Goal: Task Accomplishment & Management: Manage account settings

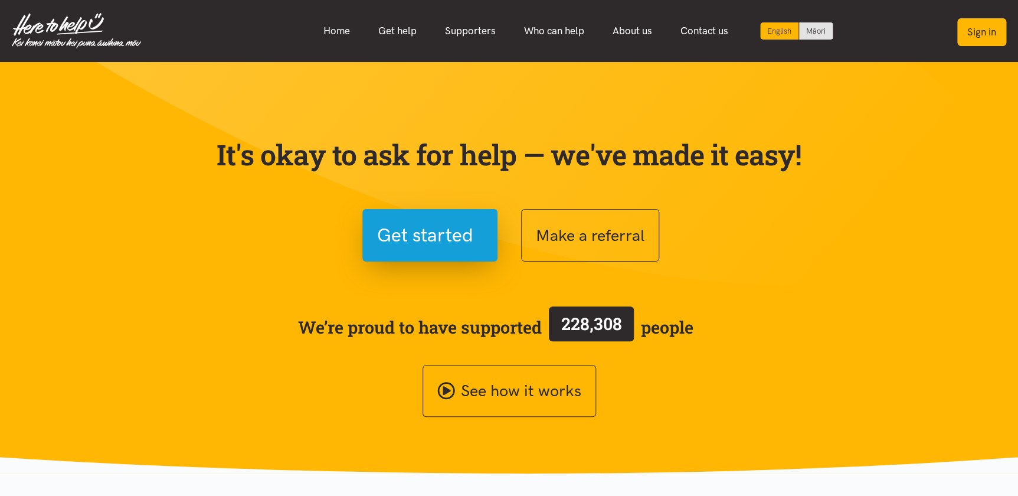
click at [980, 32] on button "Sign in" at bounding box center [981, 32] width 49 height 28
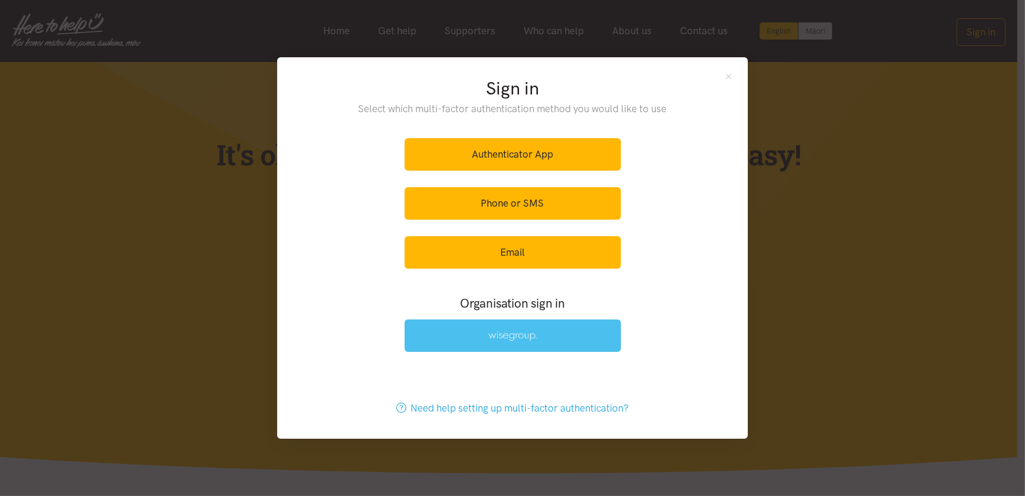
click at [519, 331] on img at bounding box center [512, 336] width 48 height 10
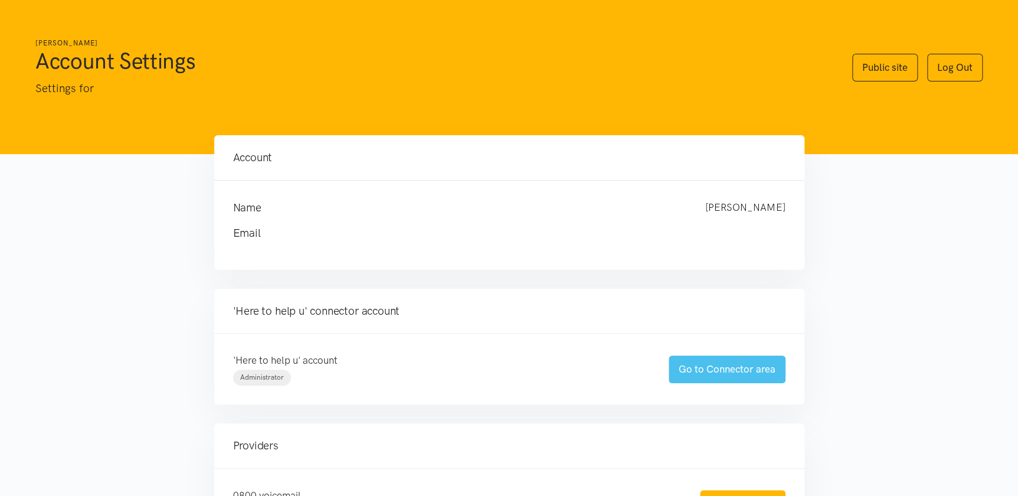
click at [714, 366] on link "Go to Connector area" at bounding box center [726, 369] width 117 height 28
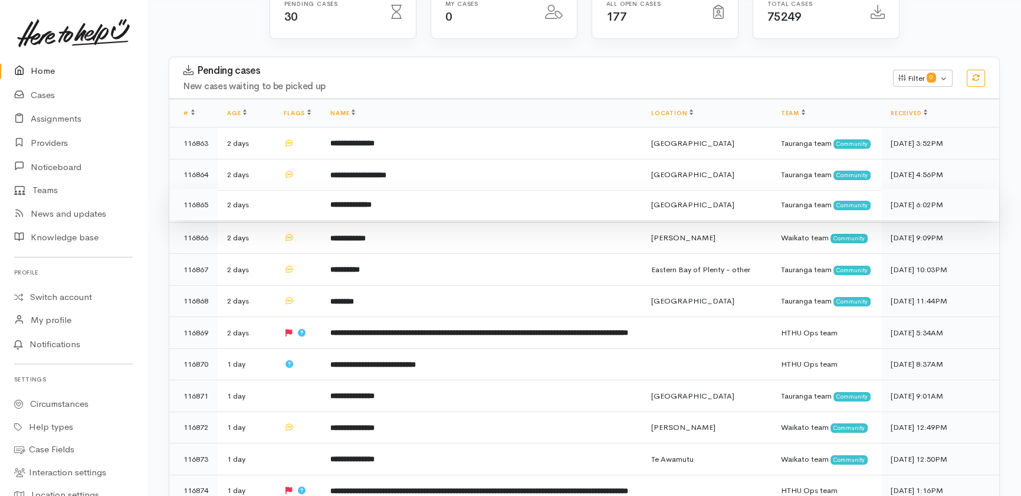
scroll to position [160, 0]
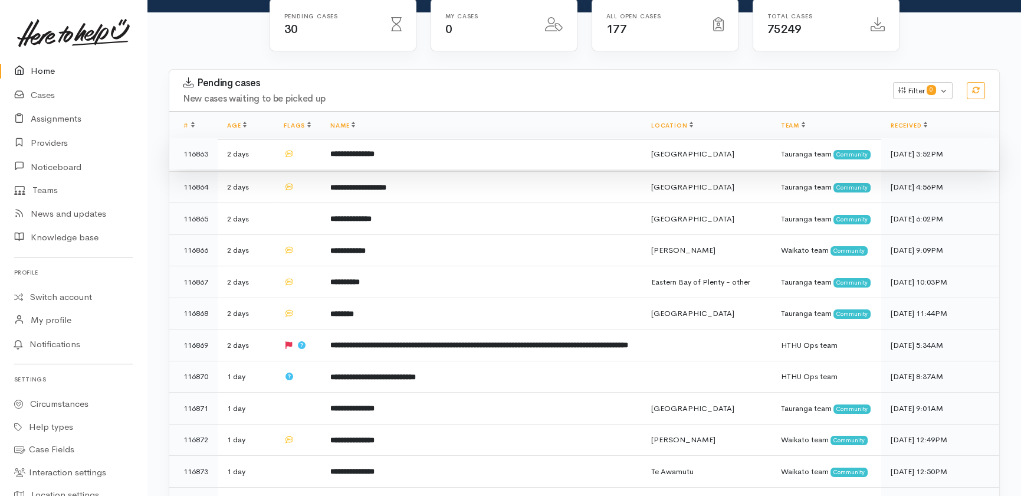
drag, startPoint x: 452, startPoint y: 127, endPoint x: 452, endPoint y: 136, distance: 8.9
click at [452, 138] on td "**********" at bounding box center [481, 154] width 321 height 32
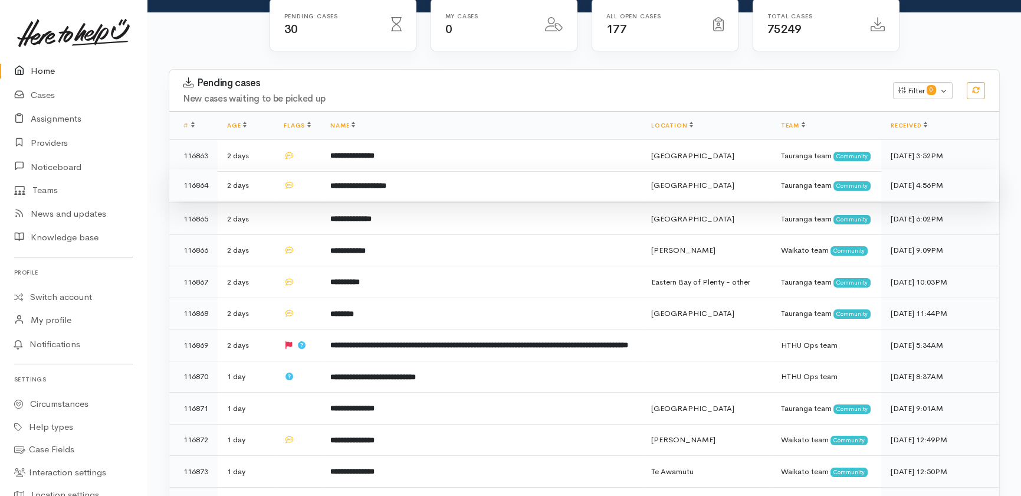
click at [448, 169] on td "**********" at bounding box center [481, 185] width 321 height 32
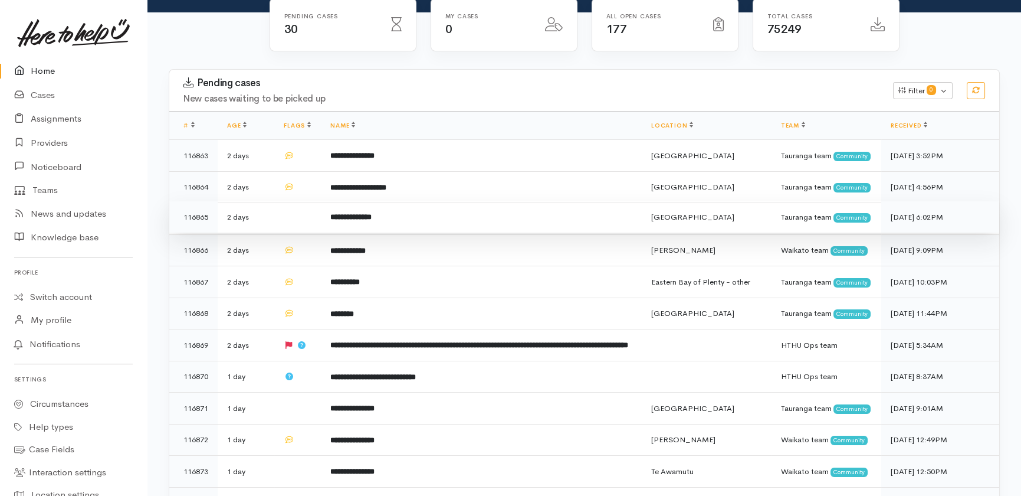
click at [446, 205] on td "**********" at bounding box center [481, 217] width 321 height 32
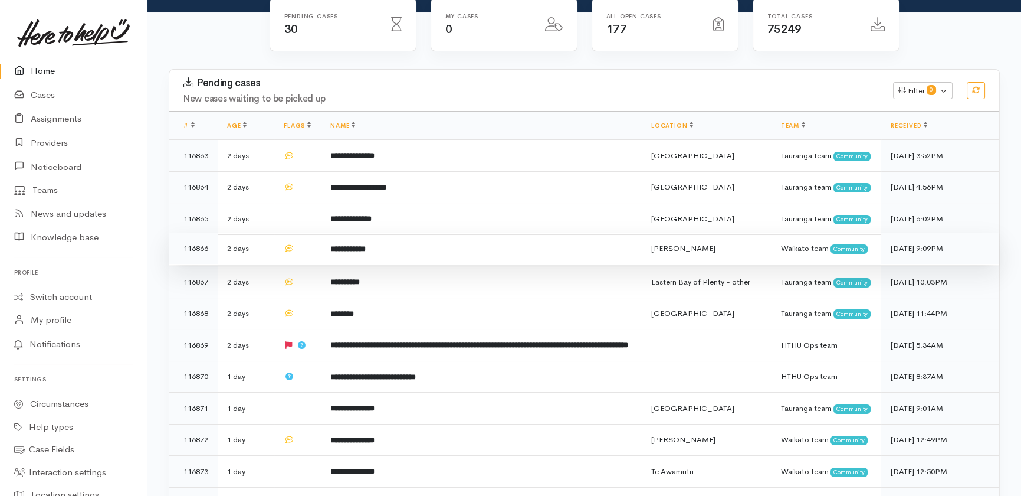
click at [444, 253] on td "**********" at bounding box center [481, 248] width 321 height 32
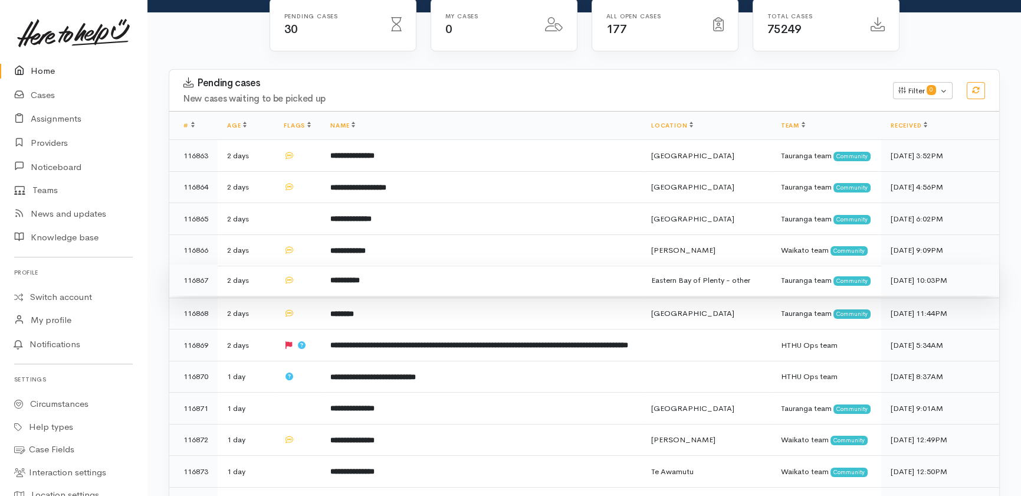
click at [445, 296] on td "**********" at bounding box center [481, 280] width 321 height 32
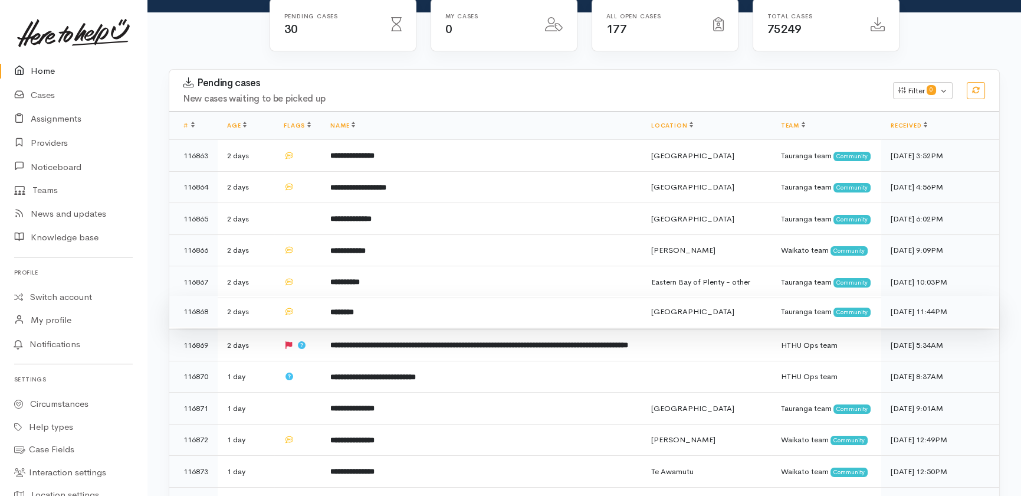
click at [446, 322] on td "********" at bounding box center [481, 312] width 321 height 32
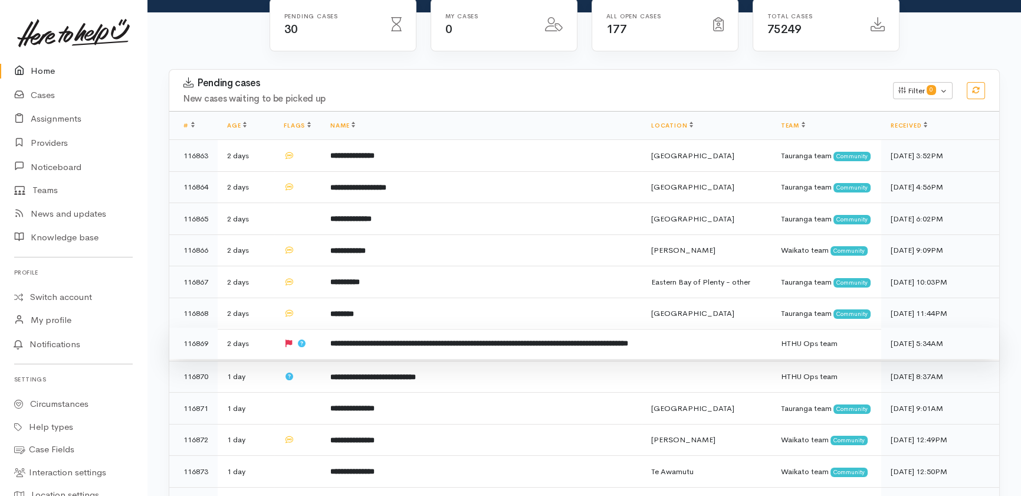
click at [710, 359] on td at bounding box center [707, 343] width 130 height 32
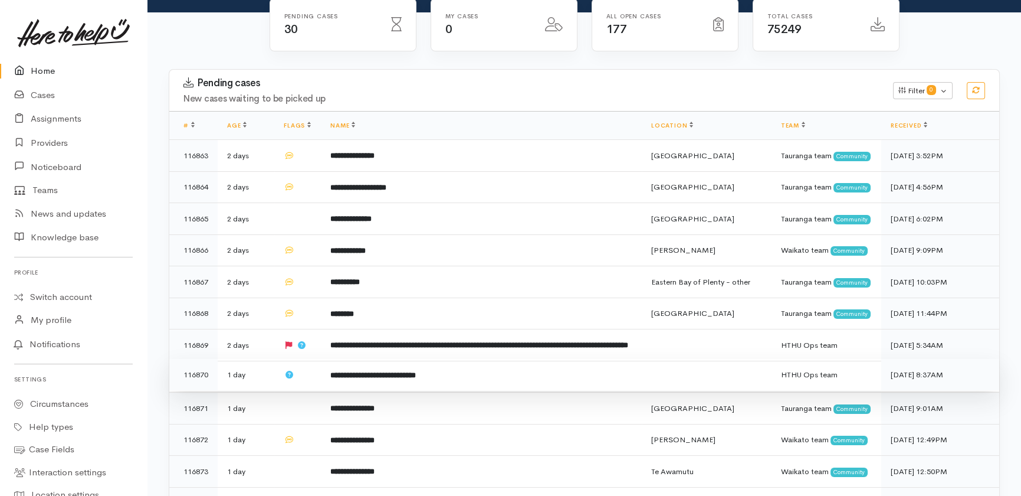
click at [494, 391] on td "**********" at bounding box center [481, 375] width 321 height 32
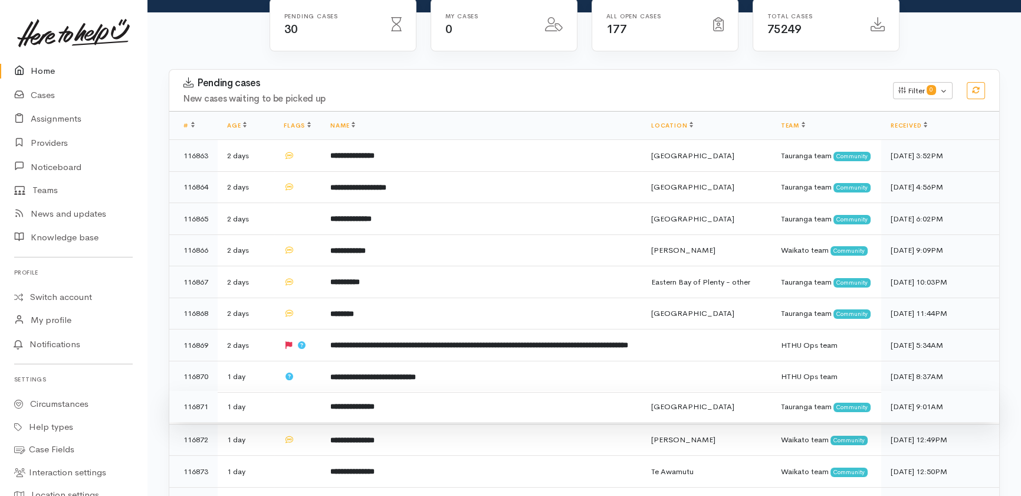
click at [431, 422] on td "**********" at bounding box center [481, 407] width 321 height 32
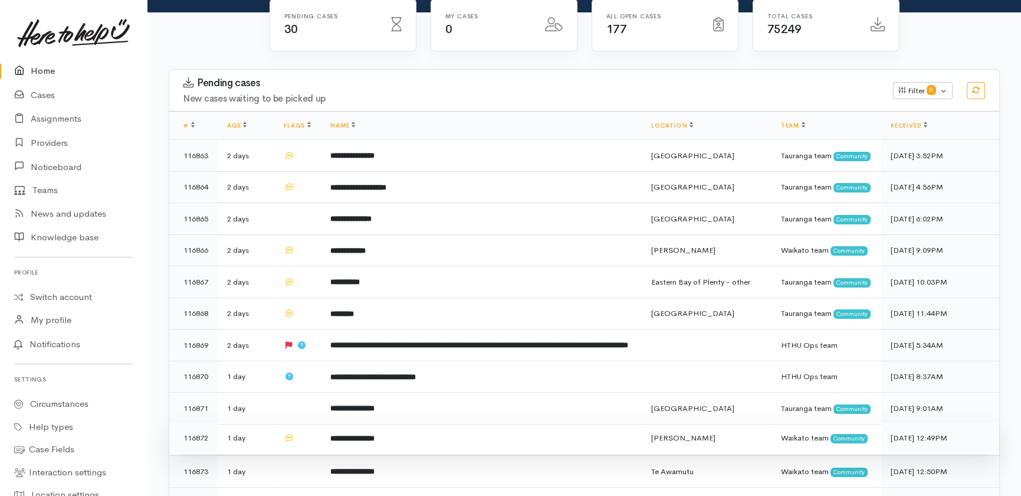
click at [439, 454] on td "**********" at bounding box center [481, 438] width 321 height 32
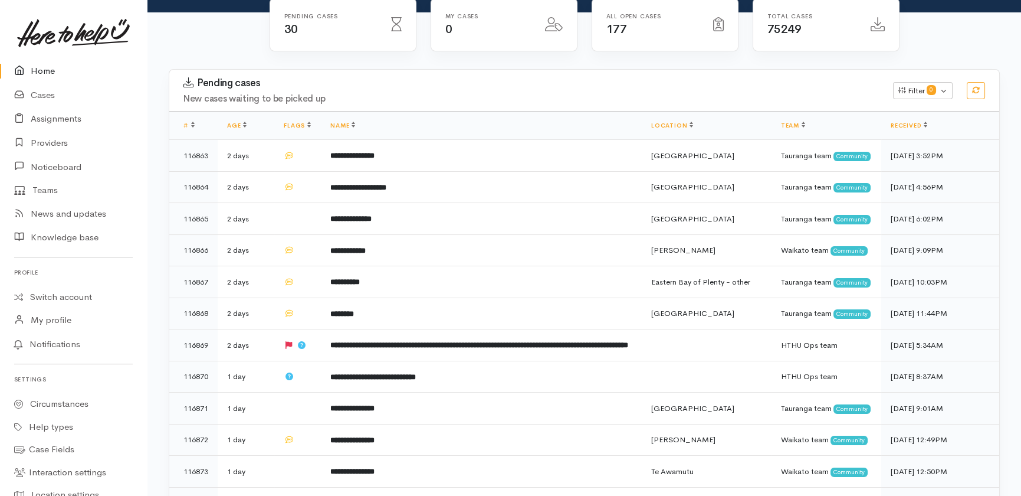
click at [38, 67] on link "Home" at bounding box center [73, 71] width 147 height 24
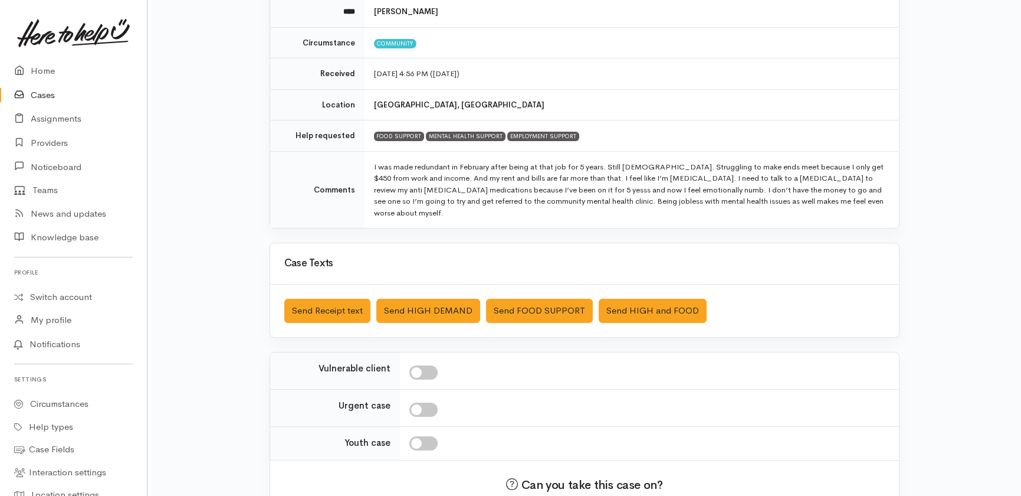
scroll to position [160, 0]
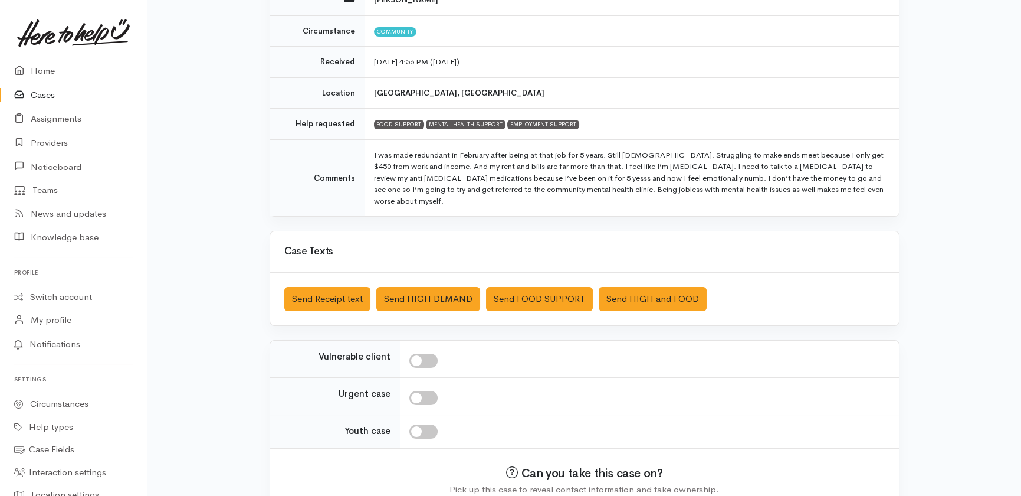
click at [428, 353] on input "checkbox" at bounding box center [423, 360] width 28 height 14
checkbox input "true"
click at [302, 287] on button "Send Receipt text" at bounding box center [327, 299] width 86 height 24
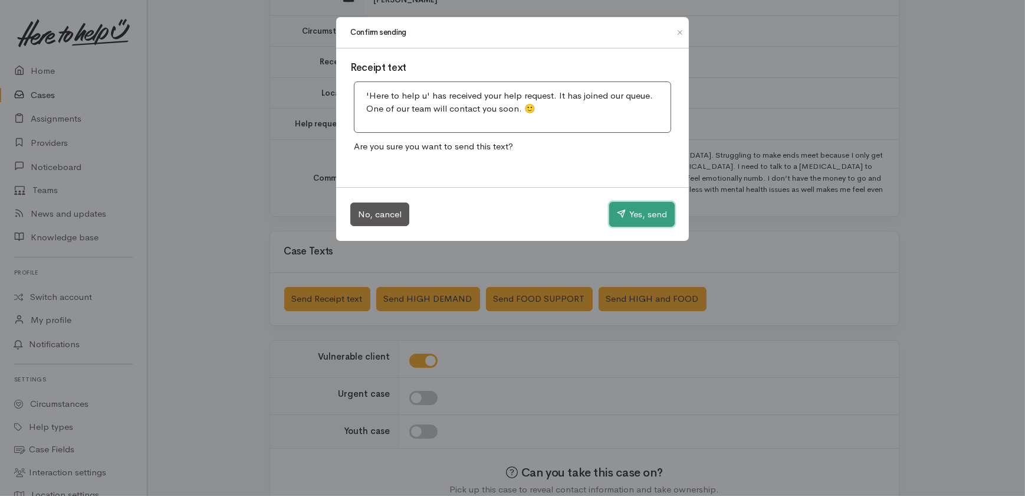
click at [646, 214] on button "Yes, send" at bounding box center [641, 214] width 65 height 25
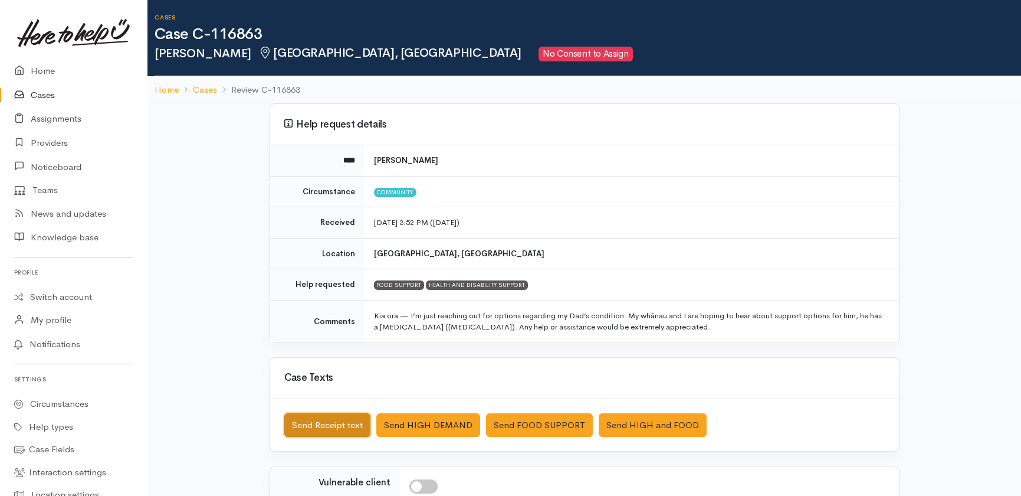
click at [312, 421] on button "Send Receipt text" at bounding box center [327, 425] width 86 height 24
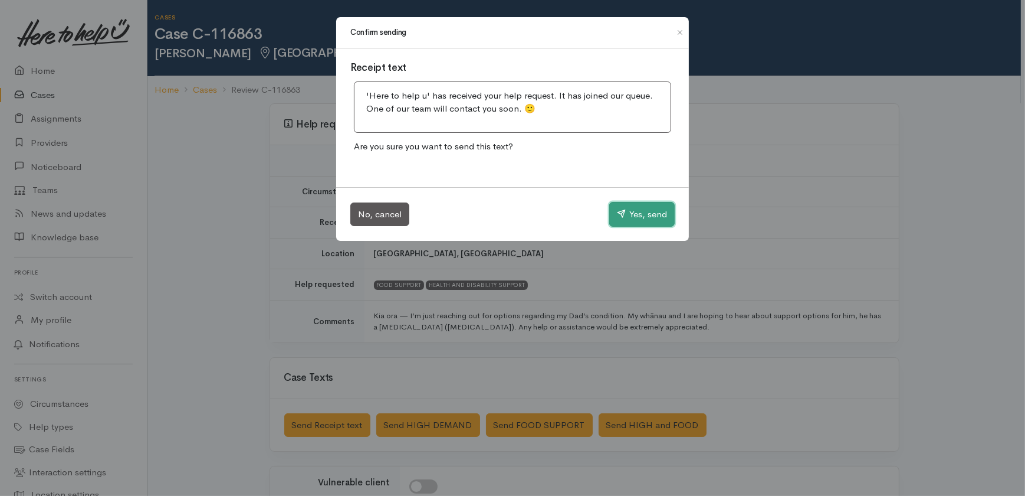
click at [645, 214] on button "Yes, send" at bounding box center [641, 214] width 65 height 25
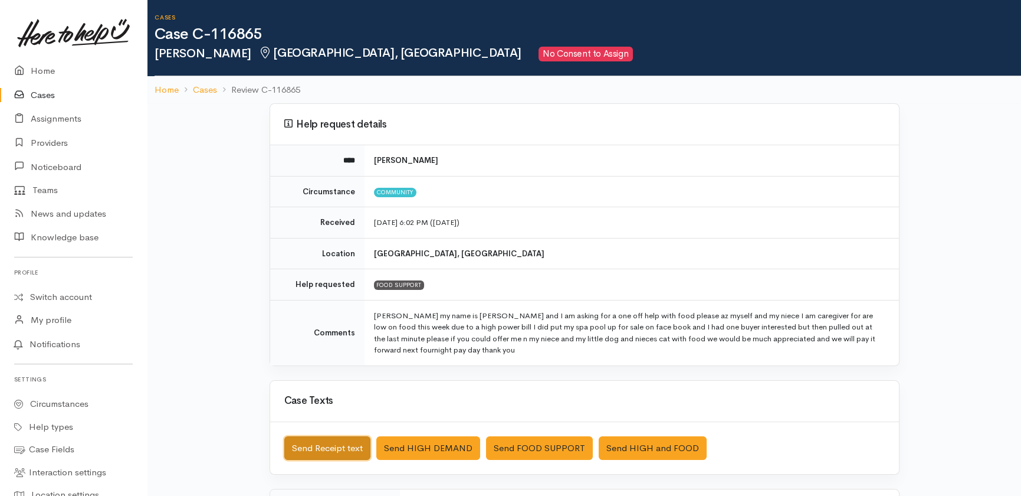
click at [319, 450] on button "Send Receipt text" at bounding box center [327, 448] width 86 height 24
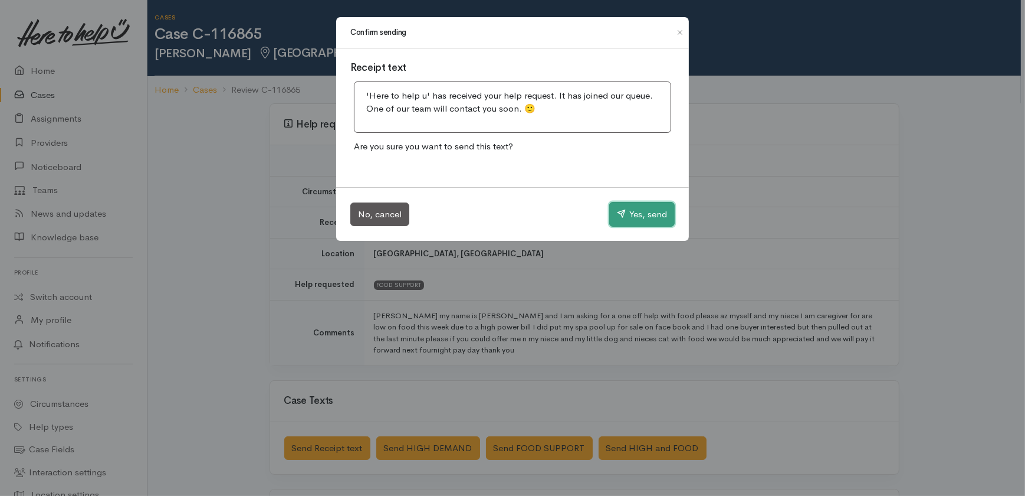
click at [639, 216] on button "Yes, send" at bounding box center [641, 214] width 65 height 25
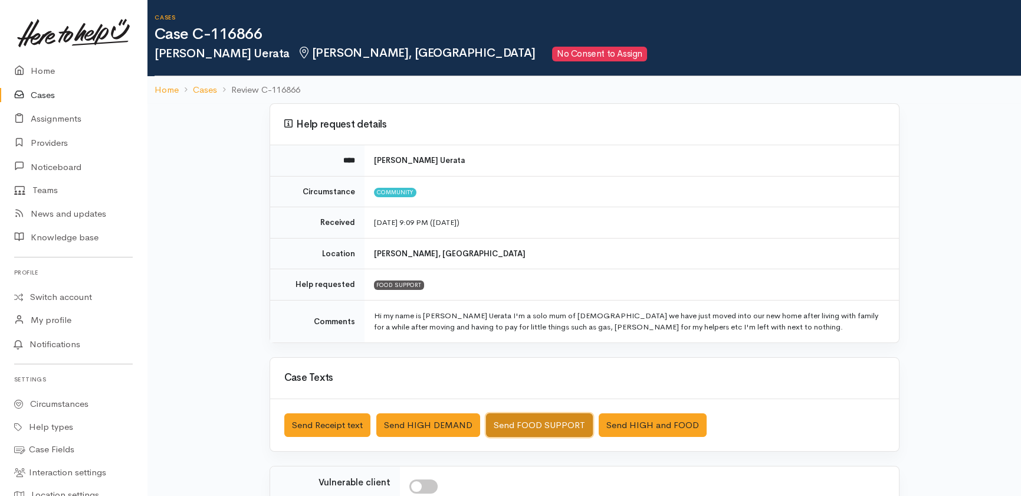
click at [532, 418] on button "Send FOOD SUPPORT" at bounding box center [539, 425] width 107 height 24
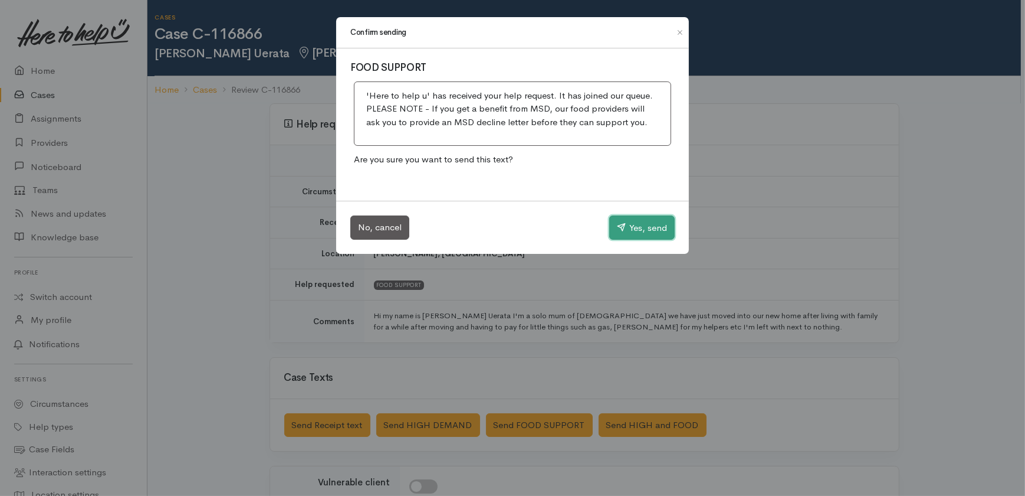
click at [654, 227] on button "Yes, send" at bounding box center [641, 227] width 65 height 25
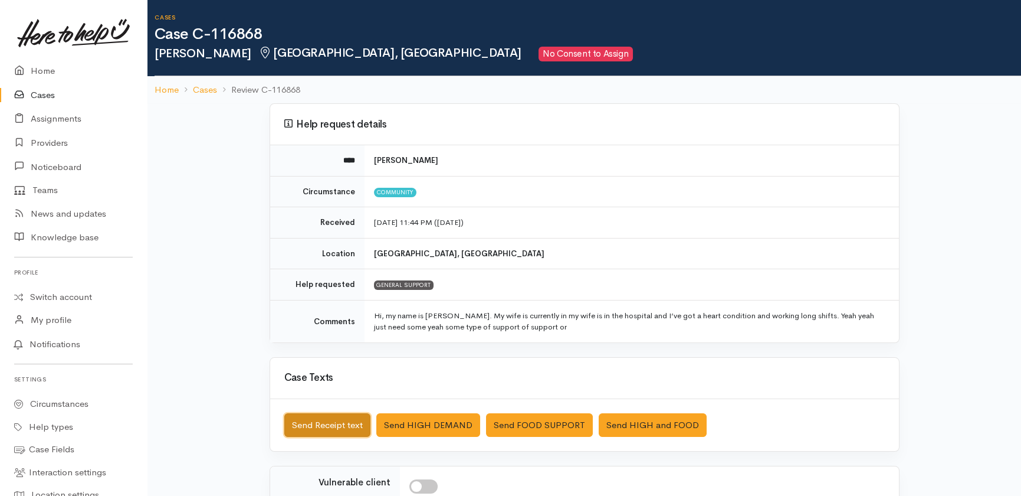
click at [309, 418] on button "Send Receipt text" at bounding box center [327, 425] width 86 height 24
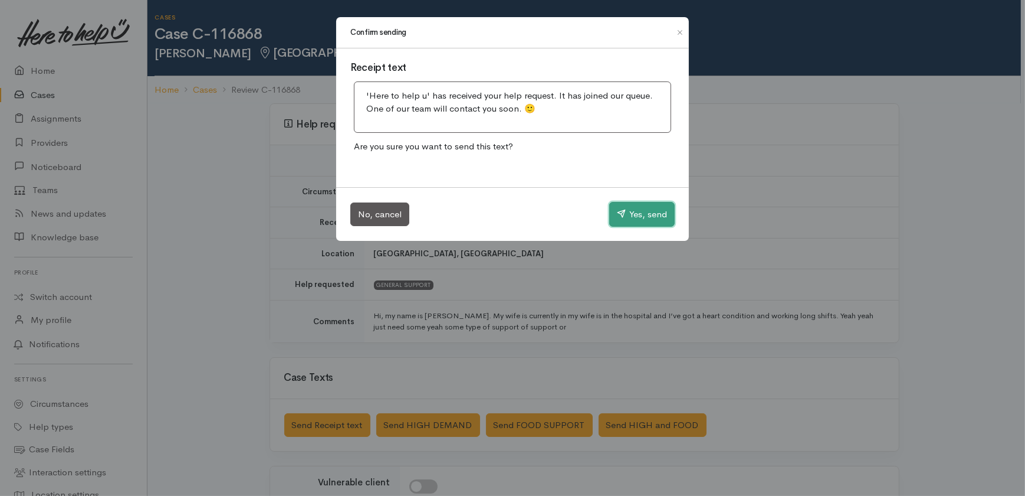
click at [651, 210] on button "Yes, send" at bounding box center [641, 214] width 65 height 25
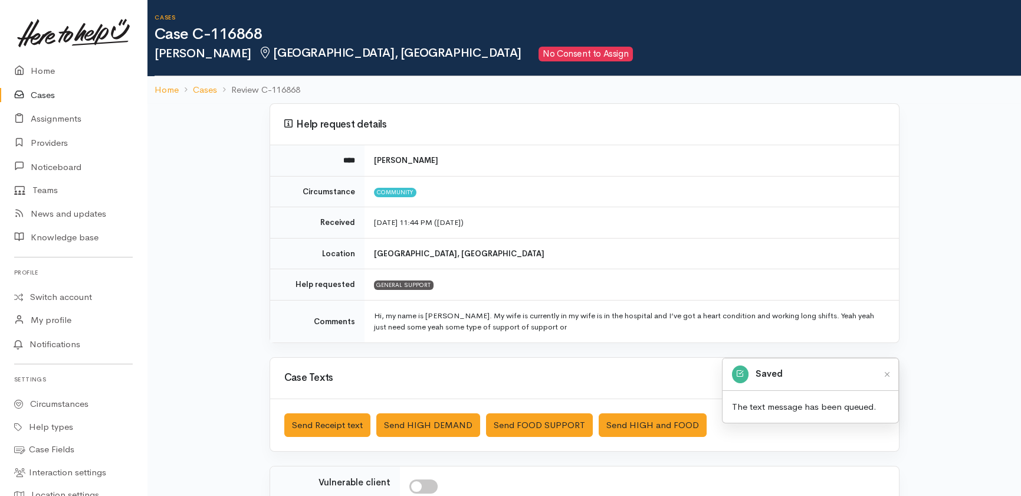
click at [428, 483] on input "checkbox" at bounding box center [423, 486] width 28 height 14
checkbox input "true"
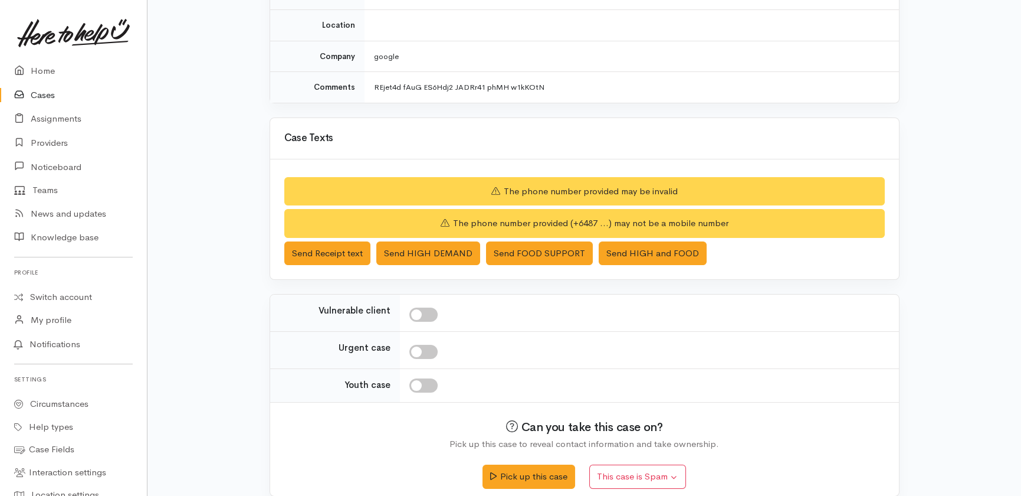
scroll to position [210, 0]
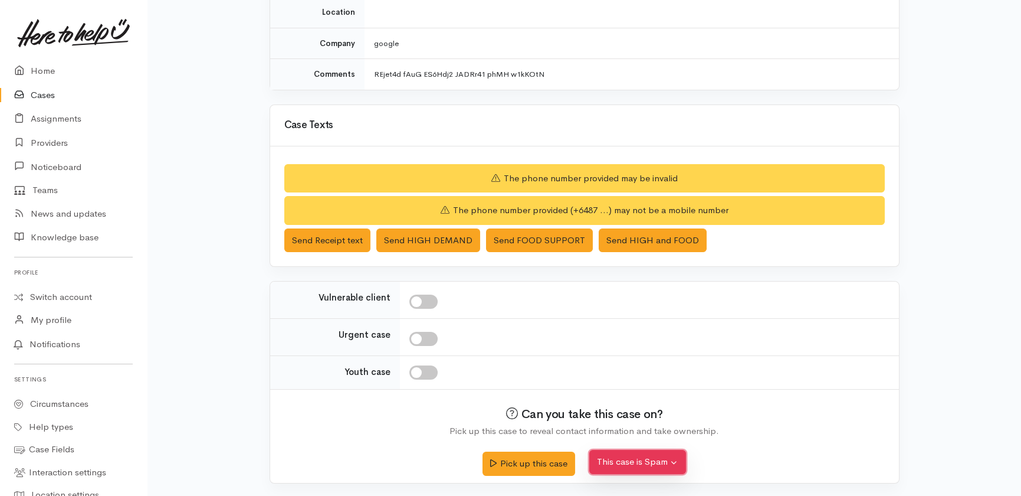
click at [654, 462] on button "This case is Spam" at bounding box center [637, 462] width 97 height 24
click at [696, 434] on button "Yes, cancel this case as spam" at bounding box center [668, 435] width 157 height 18
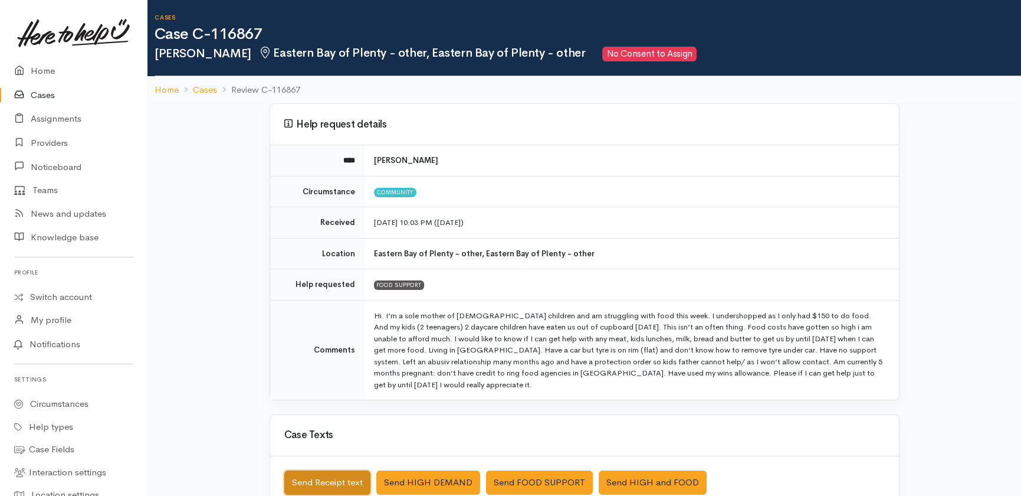
click at [316, 470] on button "Send Receipt text" at bounding box center [327, 482] width 86 height 24
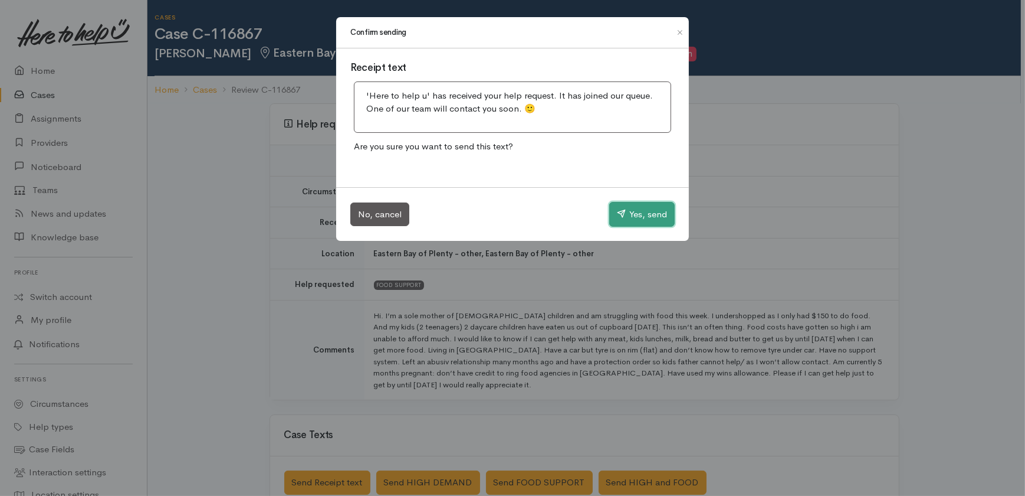
click at [628, 220] on button "Yes, send" at bounding box center [641, 214] width 65 height 25
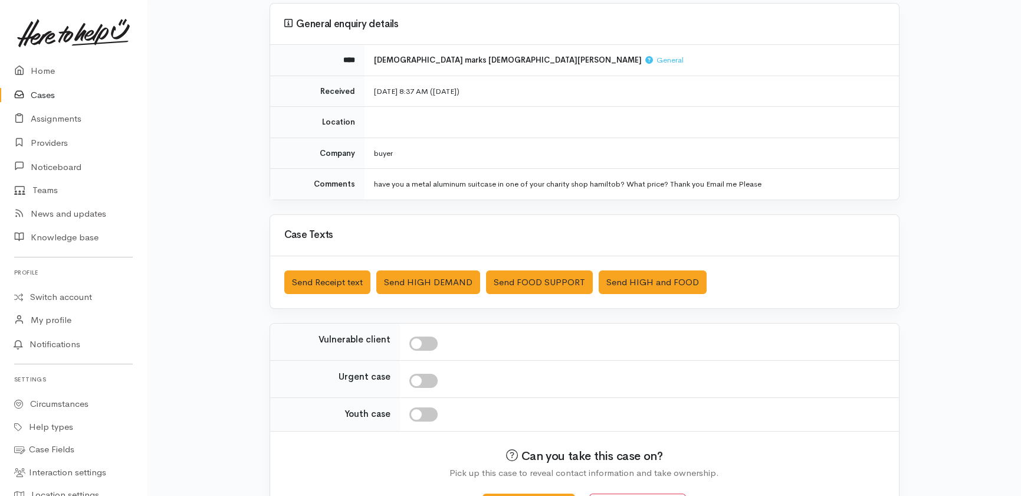
scroll to position [142, 0]
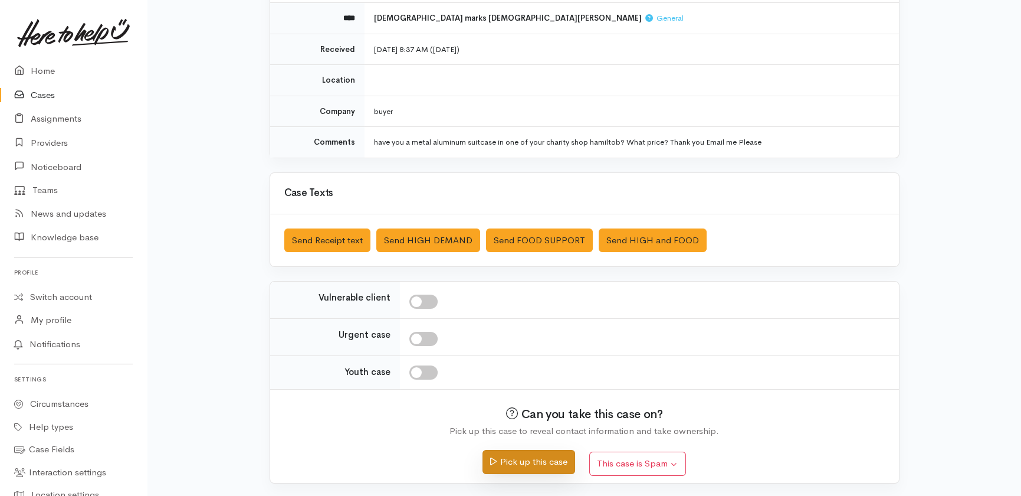
click at [534, 462] on button "Pick up this case" at bounding box center [529, 462] width 93 height 24
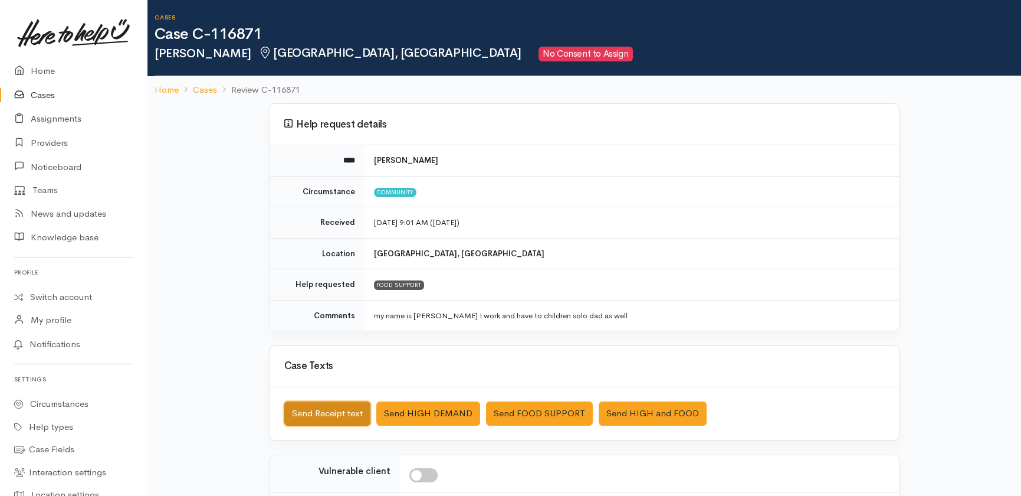
click at [297, 405] on button "Send Receipt text" at bounding box center [327, 413] width 86 height 24
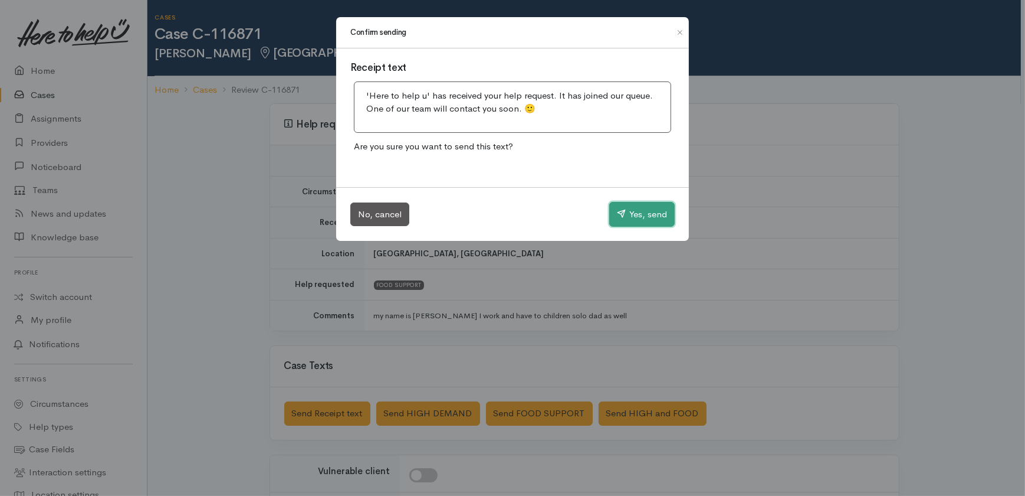
click at [632, 214] on button "Yes, send" at bounding box center [641, 214] width 65 height 25
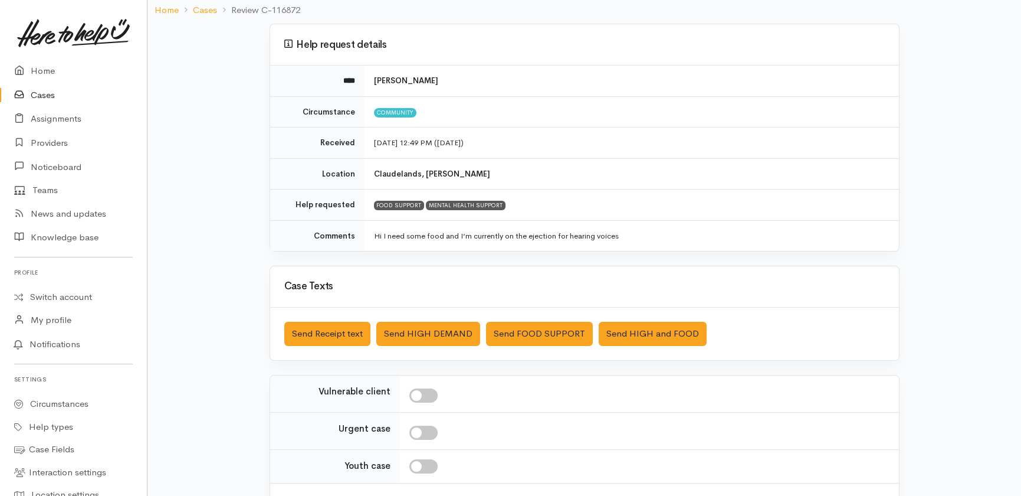
scroll to position [107, 0]
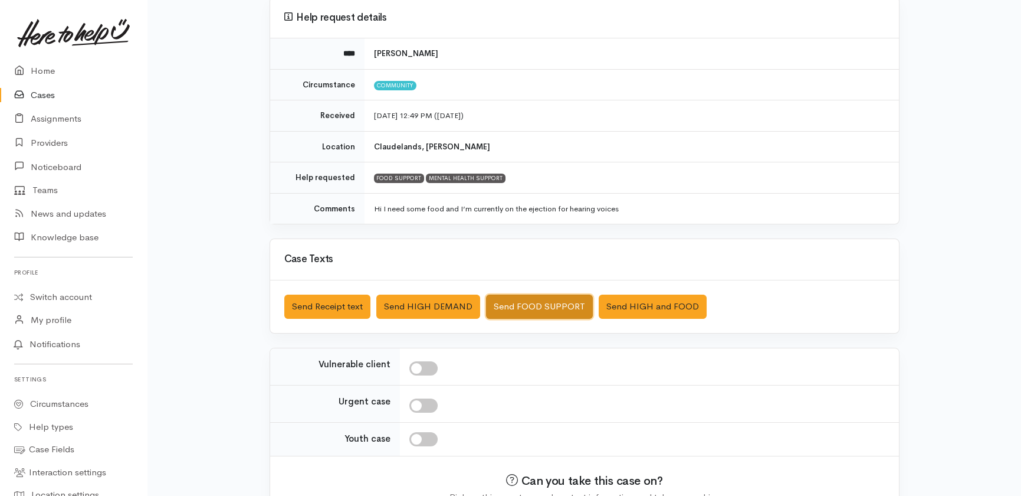
click at [525, 308] on button "Send FOOD SUPPORT" at bounding box center [539, 306] width 107 height 24
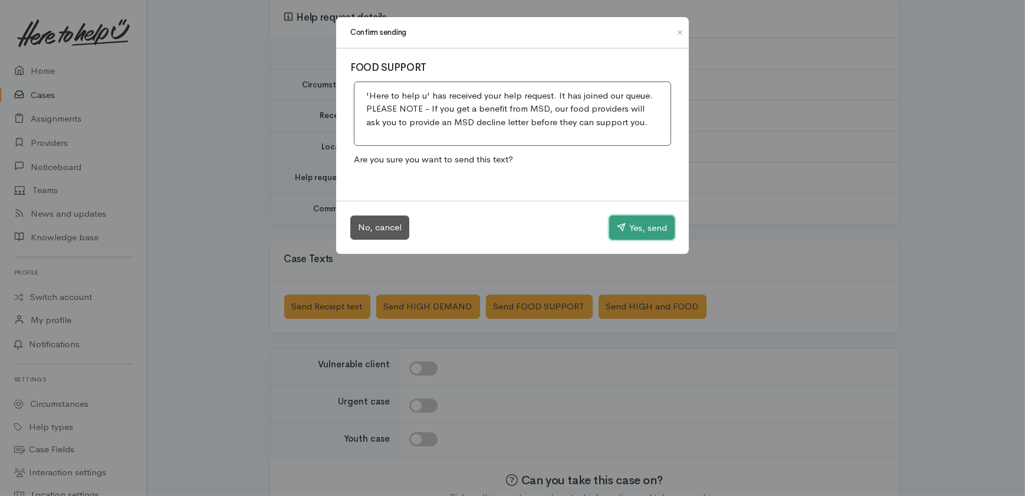
click at [642, 229] on button "Yes, send" at bounding box center [641, 227] width 65 height 25
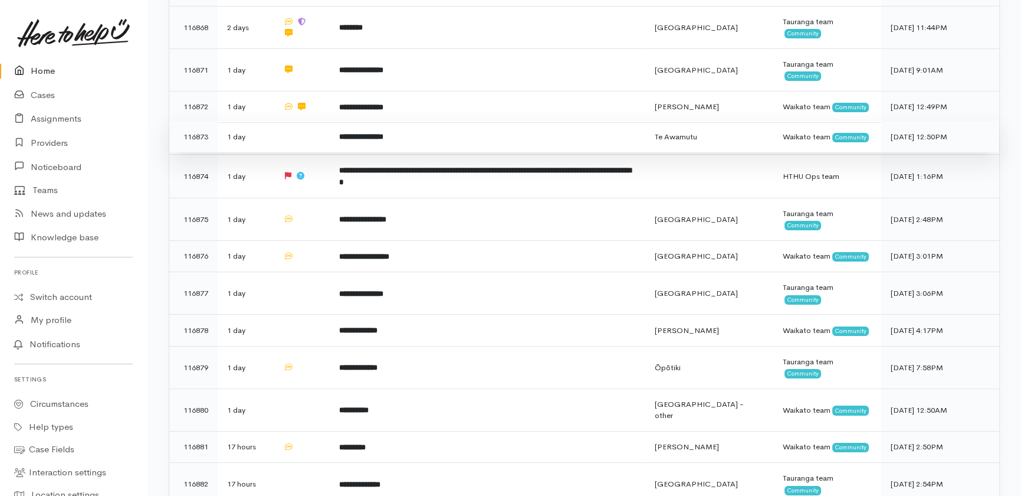
scroll to position [483, 0]
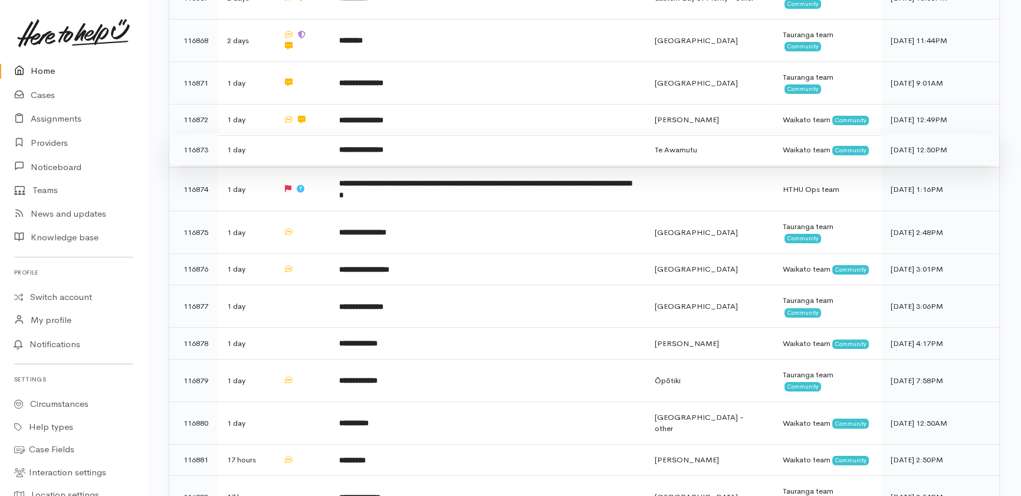
click at [299, 136] on td at bounding box center [302, 150] width 56 height 32
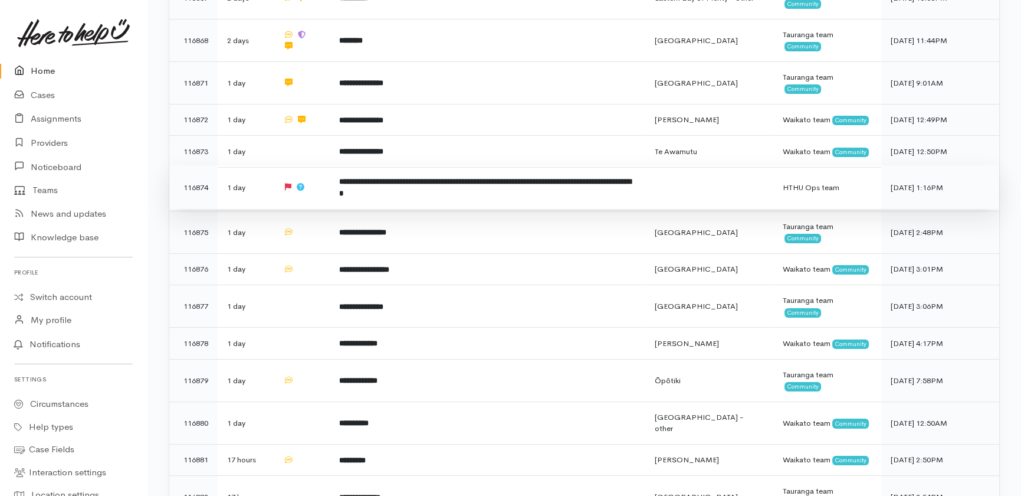
click at [256, 186] on td "1 day" at bounding box center [246, 187] width 56 height 44
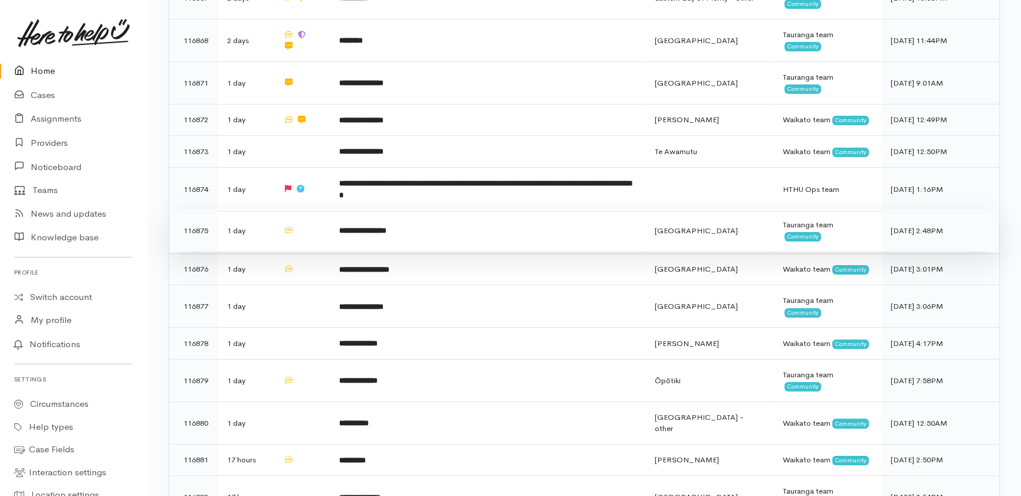
click at [259, 228] on td "1 day" at bounding box center [246, 230] width 56 height 42
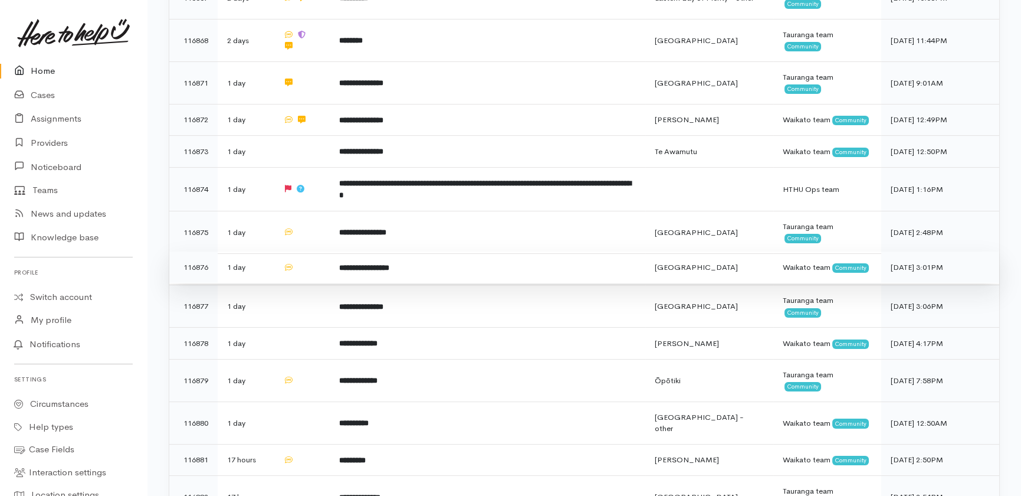
click at [260, 259] on td "1 day" at bounding box center [246, 267] width 56 height 32
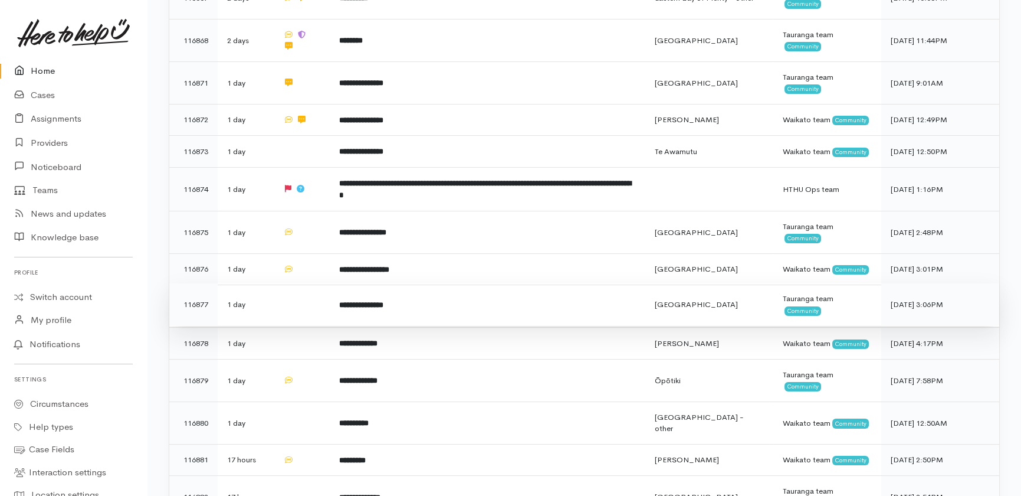
click at [269, 313] on td "1 day" at bounding box center [246, 304] width 56 height 42
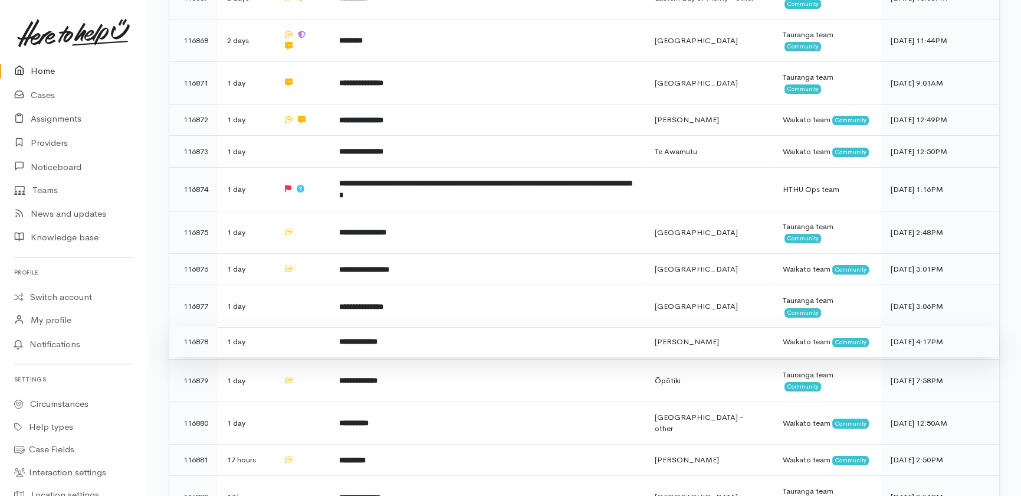
click at [268, 349] on td "1 day" at bounding box center [246, 342] width 56 height 32
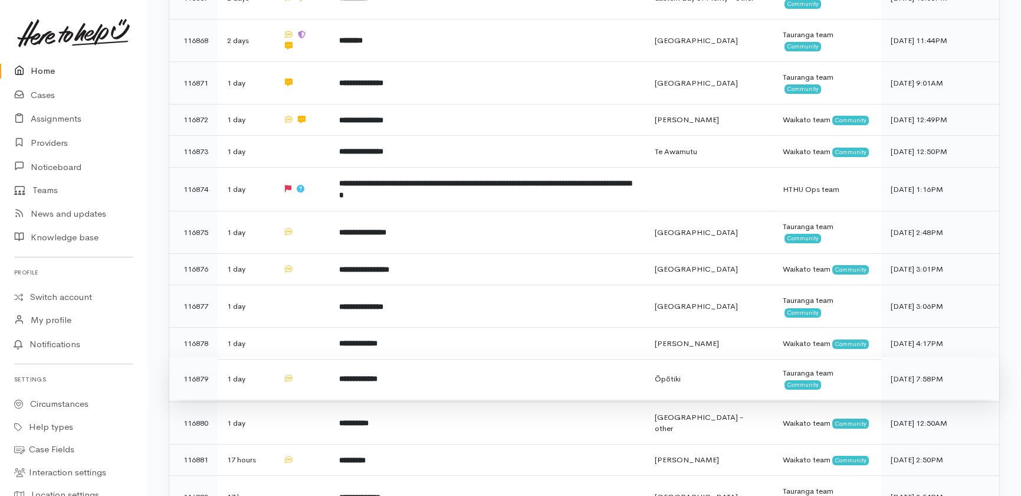
click at [269, 398] on td "1 day" at bounding box center [246, 378] width 56 height 42
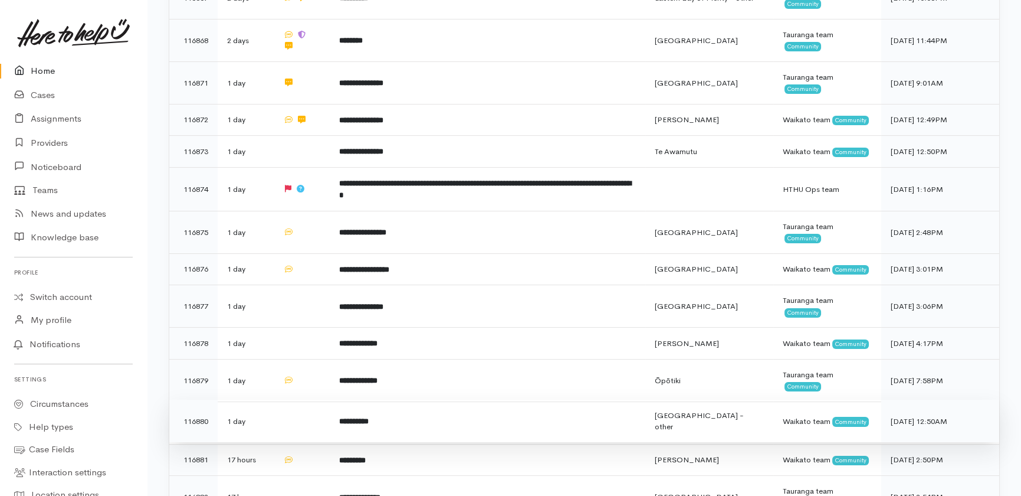
click at [267, 442] on td "1 day" at bounding box center [246, 420] width 56 height 42
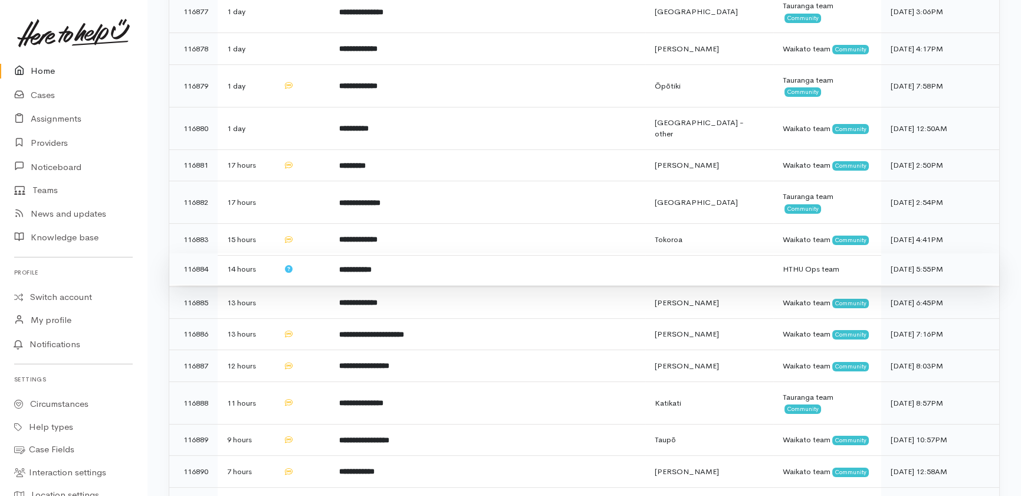
scroll to position [804, 0]
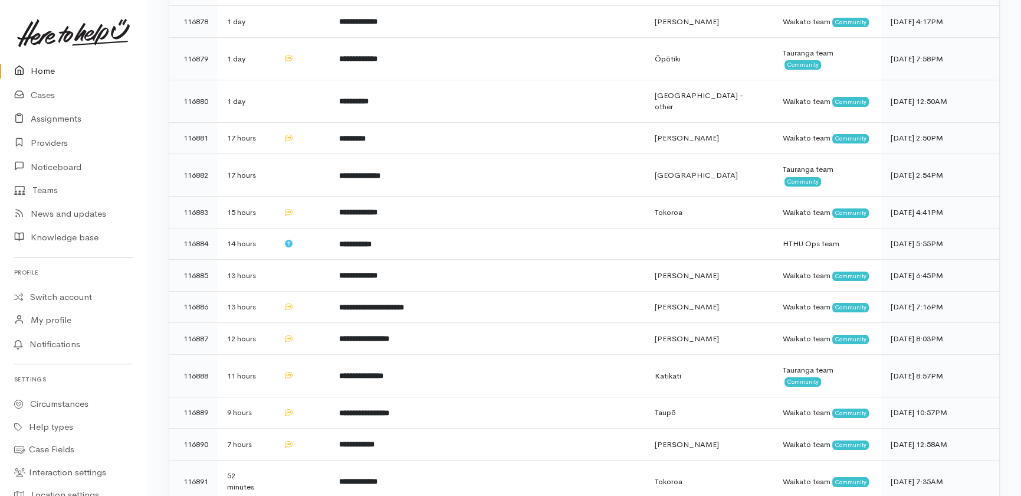
click at [42, 71] on link "Home" at bounding box center [73, 71] width 147 height 24
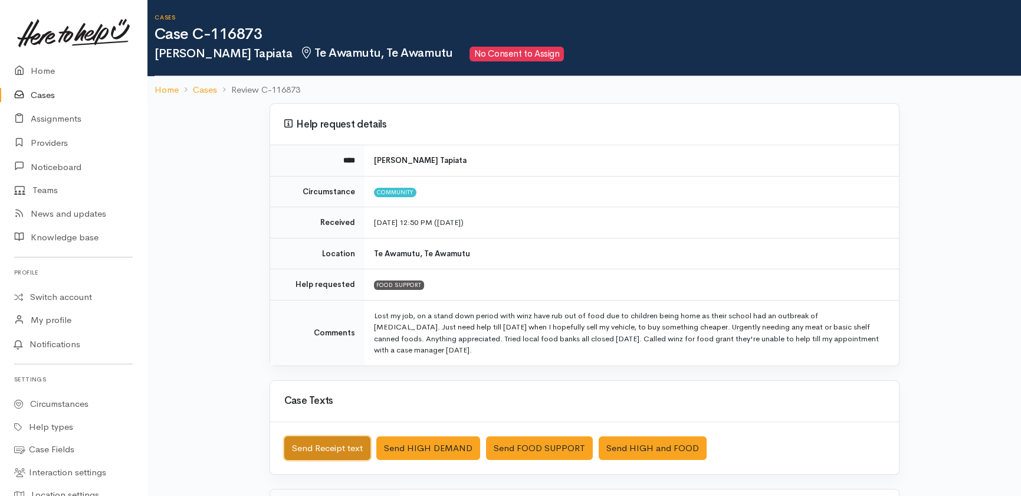
click at [328, 453] on button "Send Receipt text" at bounding box center [327, 448] width 86 height 24
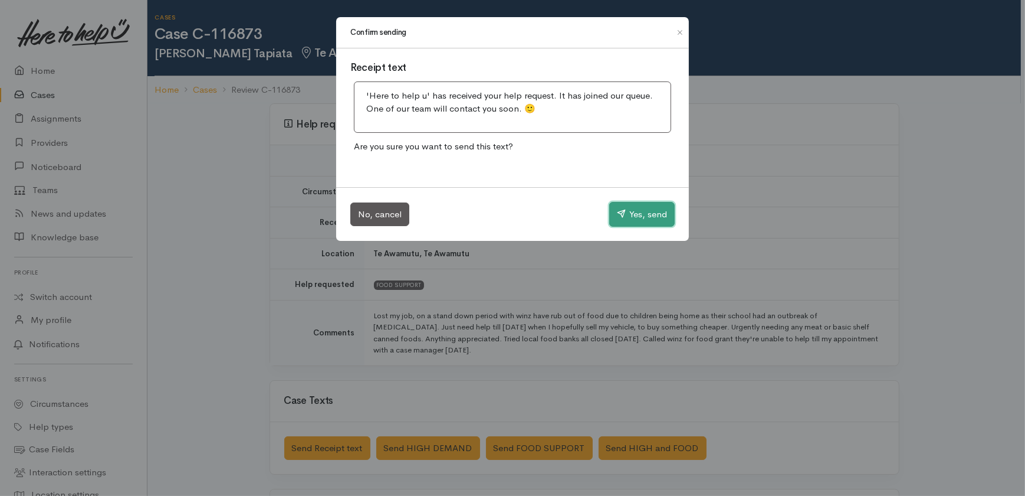
click at [648, 208] on button "Yes, send" at bounding box center [641, 214] width 65 height 25
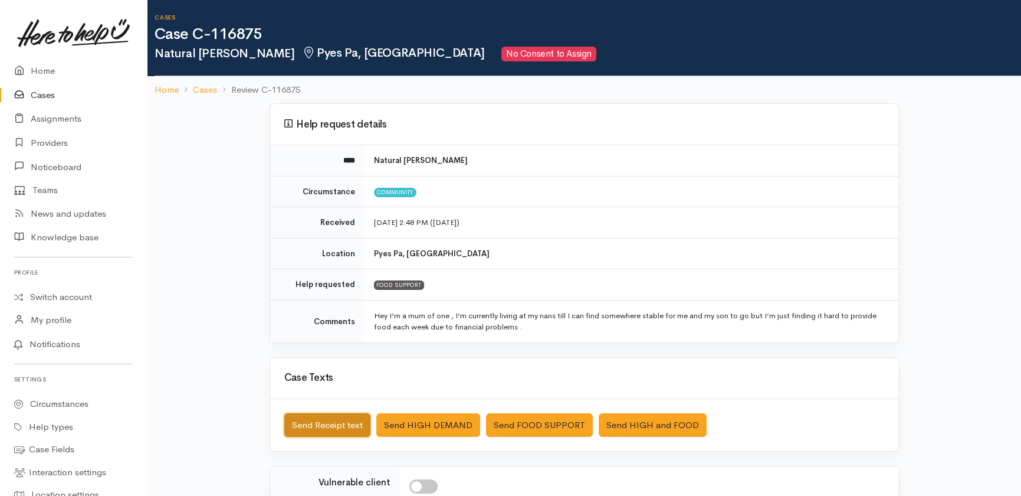
click at [313, 425] on button "Send Receipt text" at bounding box center [327, 425] width 86 height 24
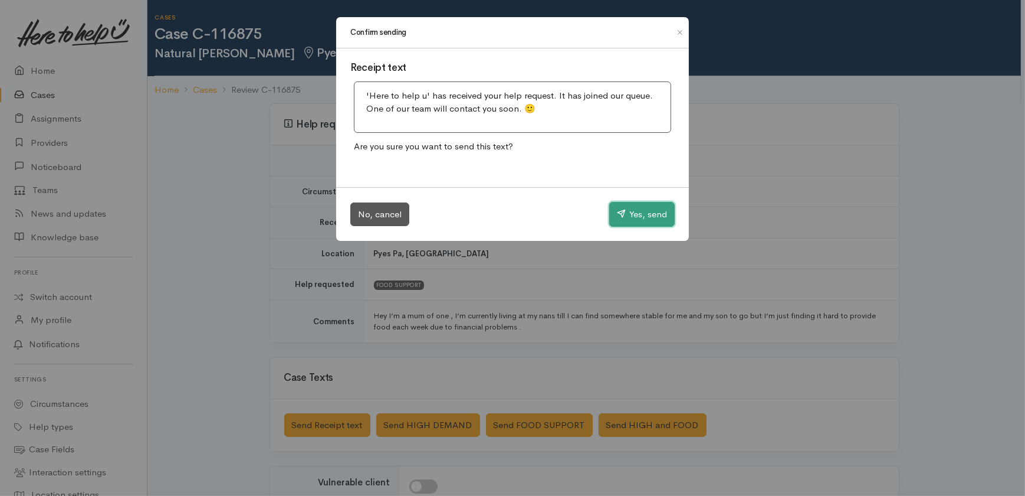
drag, startPoint x: 658, startPoint y: 218, endPoint x: 608, endPoint y: 201, distance: 52.4
click at [657, 219] on button "Yes, send" at bounding box center [641, 214] width 65 height 25
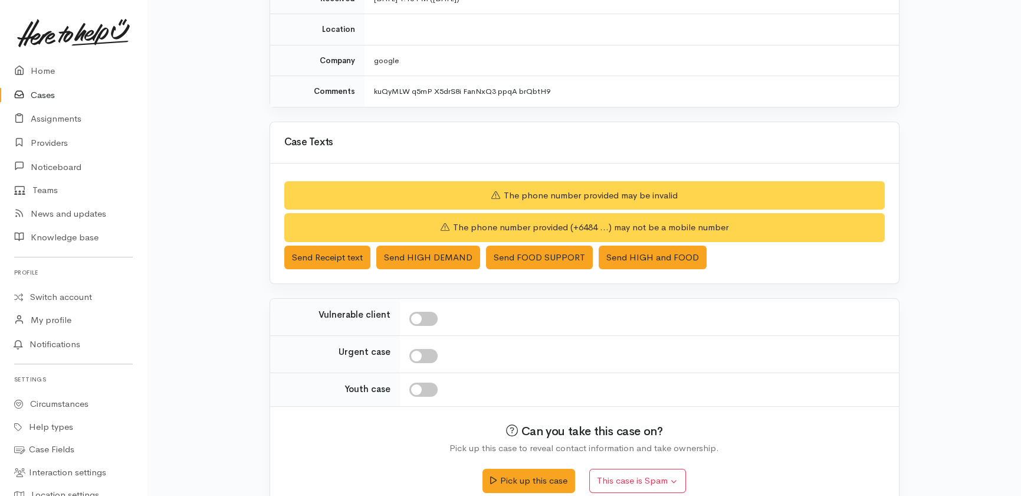
scroll to position [210, 0]
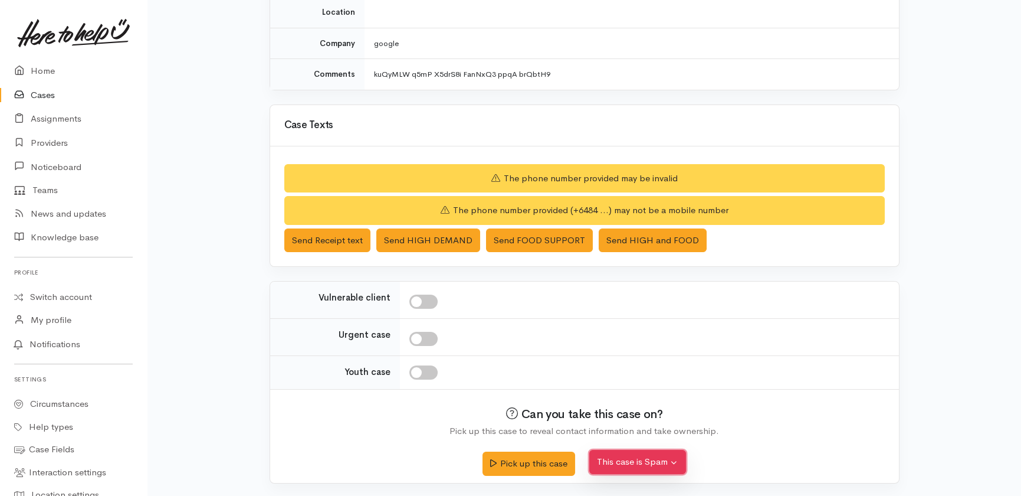
click at [640, 460] on button "This case is Spam" at bounding box center [637, 462] width 97 height 24
click at [660, 430] on button "Yes, cancel this case as spam" at bounding box center [668, 437] width 157 height 18
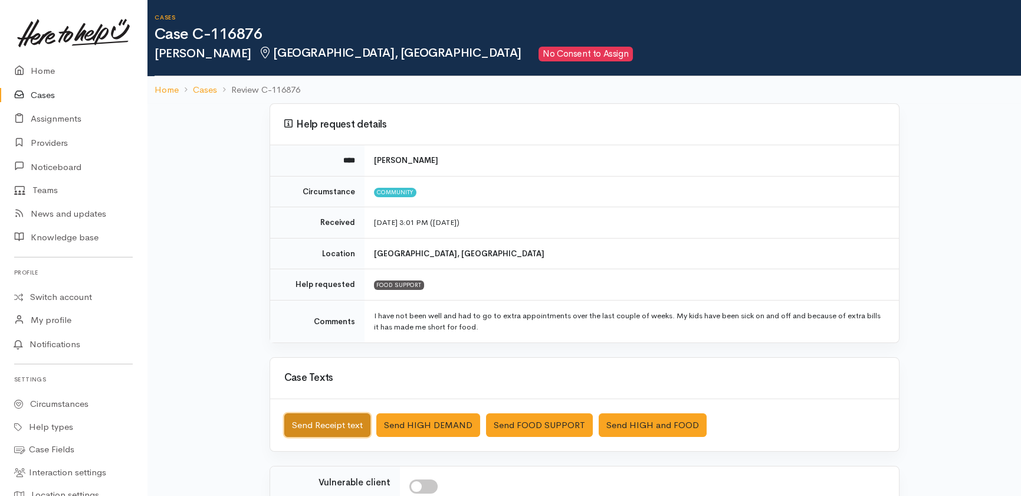
click at [317, 425] on button "Send Receipt text" at bounding box center [327, 425] width 86 height 24
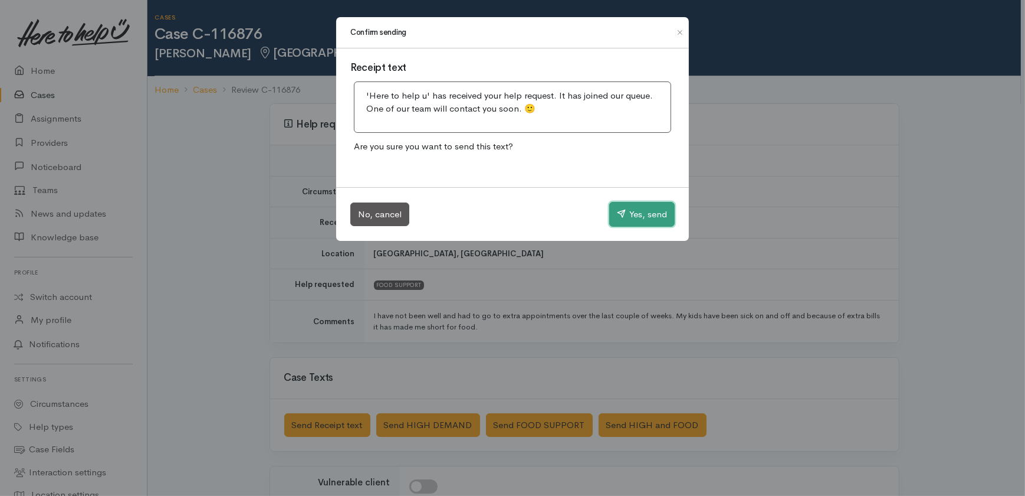
click at [639, 212] on button "Yes, send" at bounding box center [641, 214] width 65 height 25
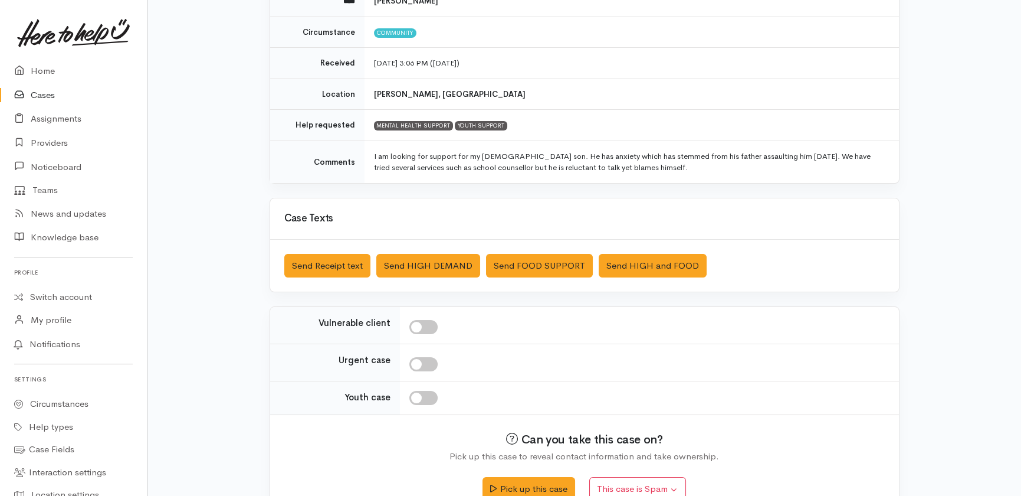
scroll to position [160, 0]
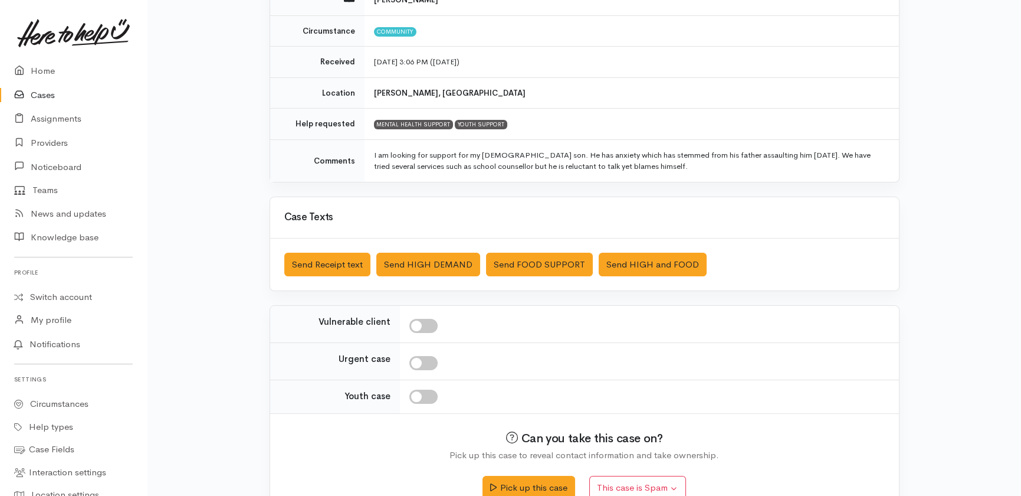
drag, startPoint x: 430, startPoint y: 326, endPoint x: 431, endPoint y: 319, distance: 7.1
click at [432, 326] on input "checkbox" at bounding box center [423, 326] width 28 height 14
checkbox input "true"
click at [299, 263] on button "Send Receipt text" at bounding box center [327, 264] width 86 height 24
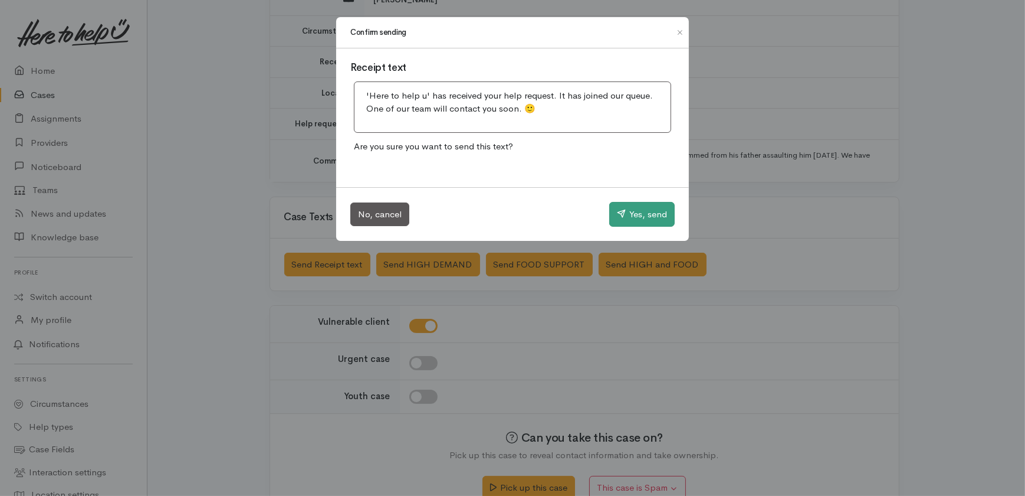
drag, startPoint x: 667, startPoint y: 235, endPoint x: 657, endPoint y: 225, distance: 14.6
click at [661, 227] on div "No, cancel Yes, send" at bounding box center [512, 214] width 353 height 54
drag, startPoint x: 650, startPoint y: 215, endPoint x: 651, endPoint y: 204, distance: 11.2
click at [650, 216] on button "Yes, send" at bounding box center [641, 214] width 65 height 25
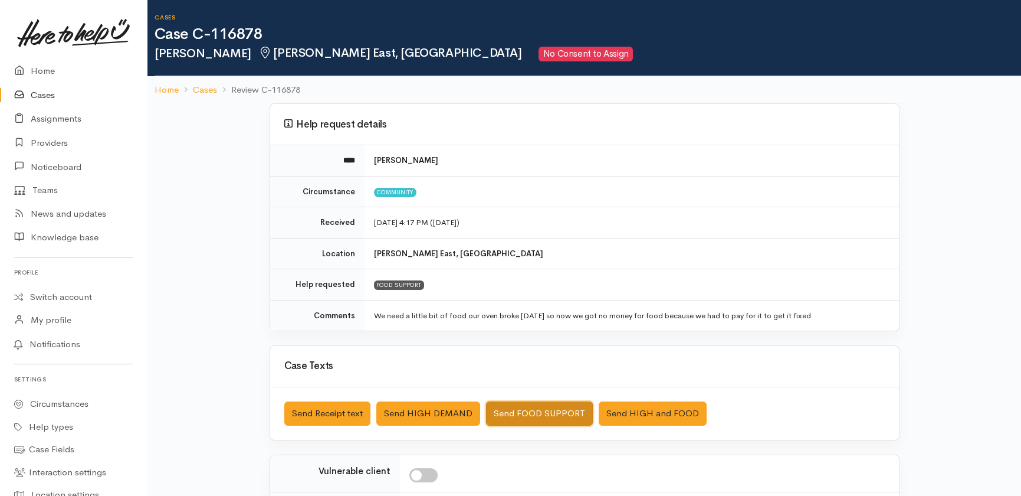
drag, startPoint x: 557, startPoint y: 410, endPoint x: 565, endPoint y: 406, distance: 7.9
click at [565, 406] on button "Send FOOD SUPPORT" at bounding box center [539, 413] width 107 height 24
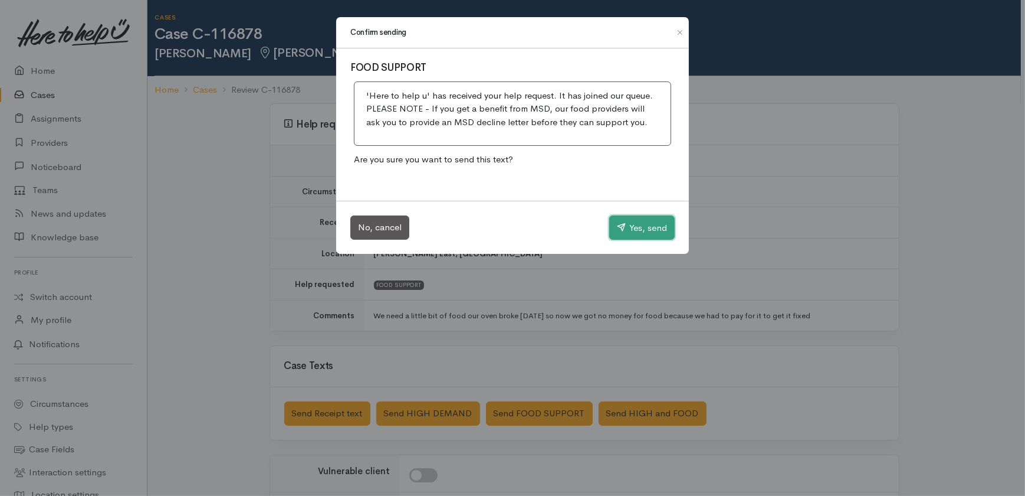
click at [637, 223] on button "Yes, send" at bounding box center [641, 227] width 65 height 25
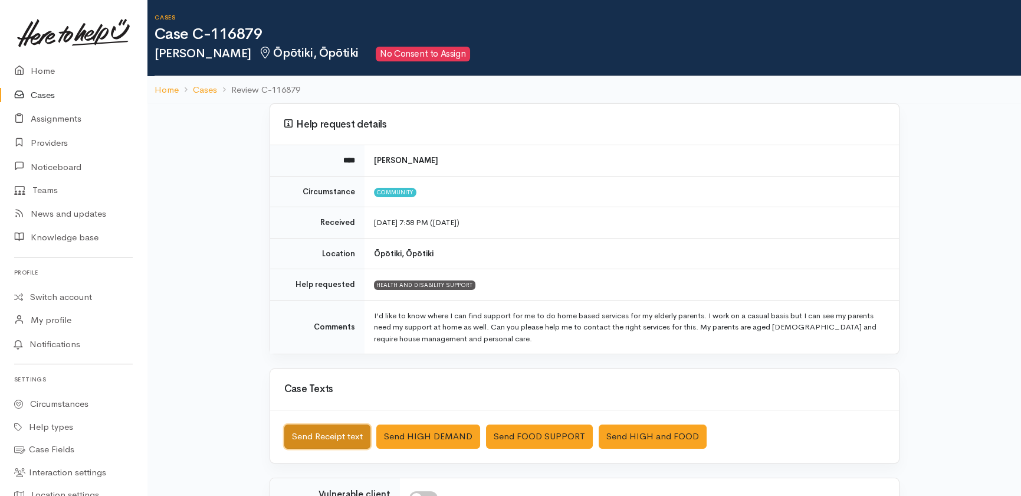
click at [320, 436] on button "Send Receipt text" at bounding box center [327, 436] width 86 height 24
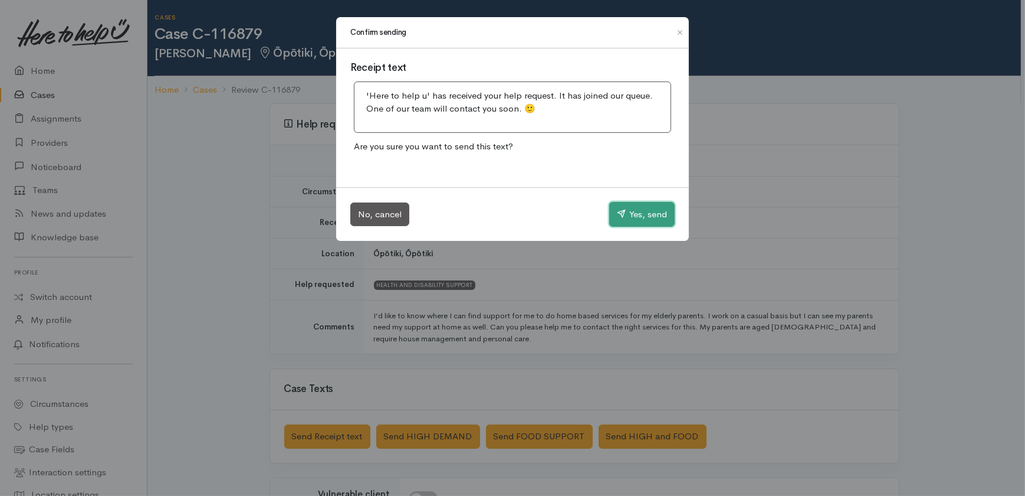
click at [639, 215] on button "Yes, send" at bounding box center [641, 214] width 65 height 25
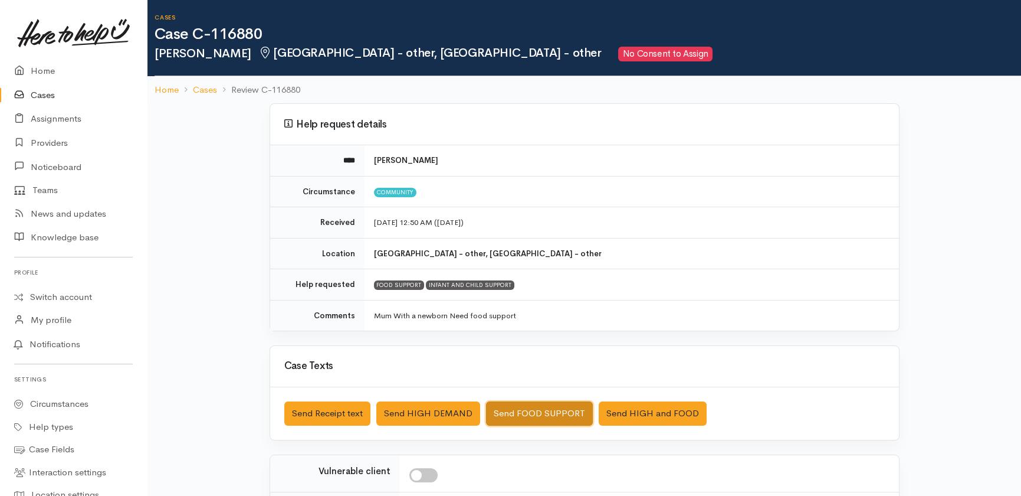
click at [554, 413] on button "Send FOOD SUPPORT" at bounding box center [539, 413] width 107 height 24
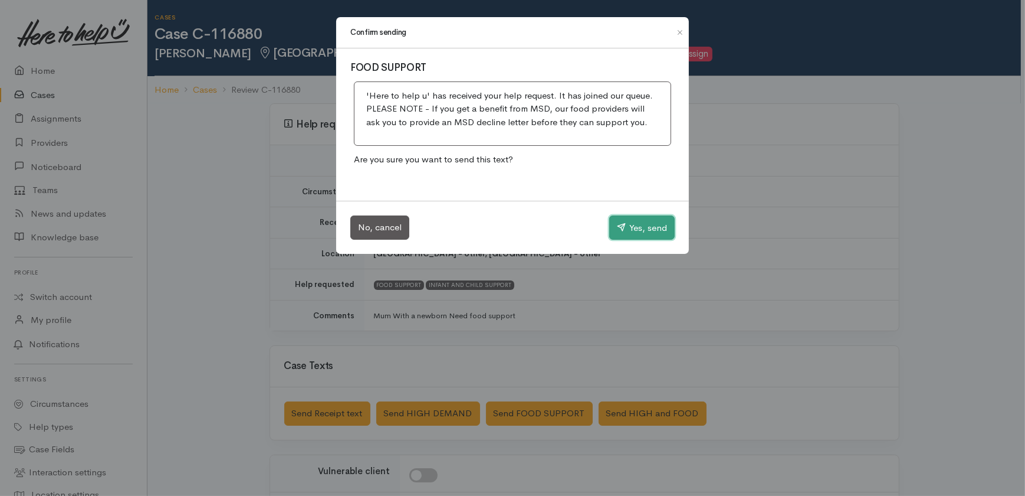
drag, startPoint x: 647, startPoint y: 229, endPoint x: 474, endPoint y: 201, distance: 175.1
click at [644, 230] on button "Yes, send" at bounding box center [641, 227] width 65 height 25
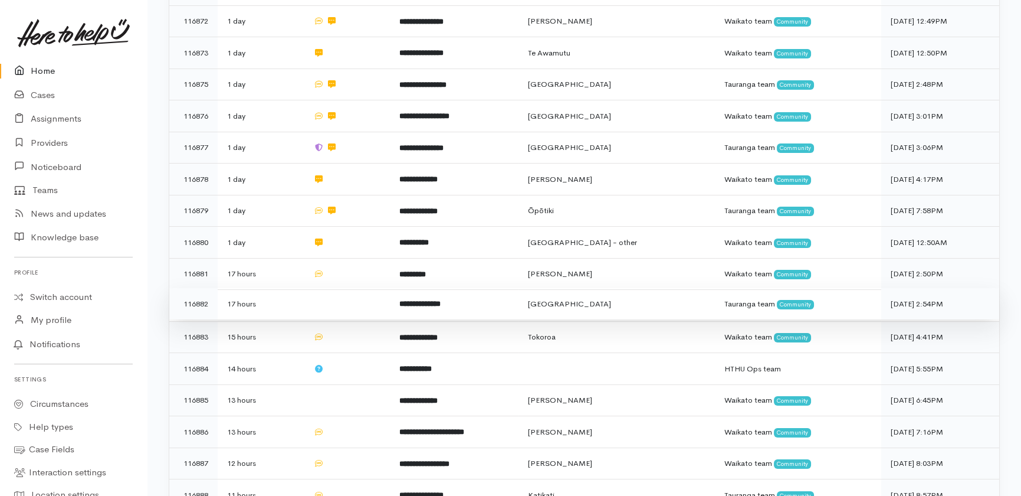
scroll to position [490, 0]
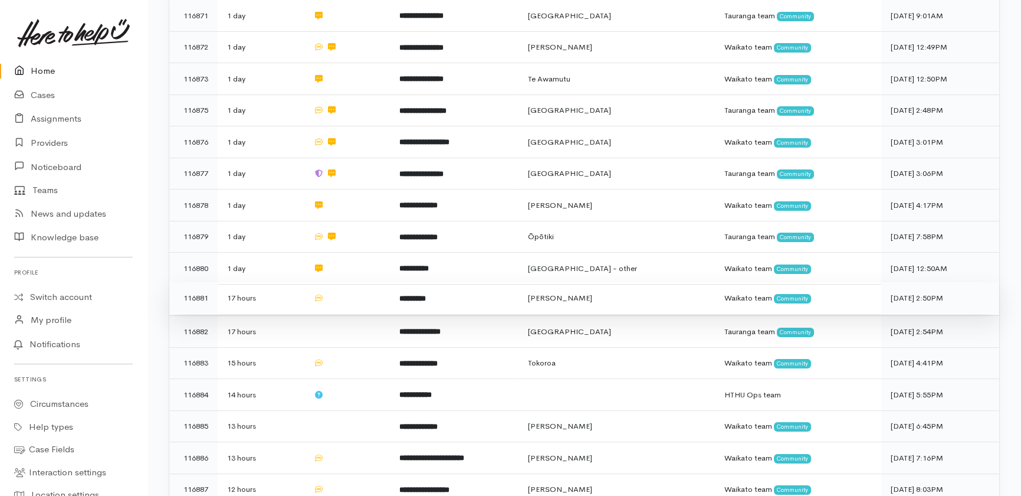
click at [360, 282] on td at bounding box center [347, 298] width 86 height 32
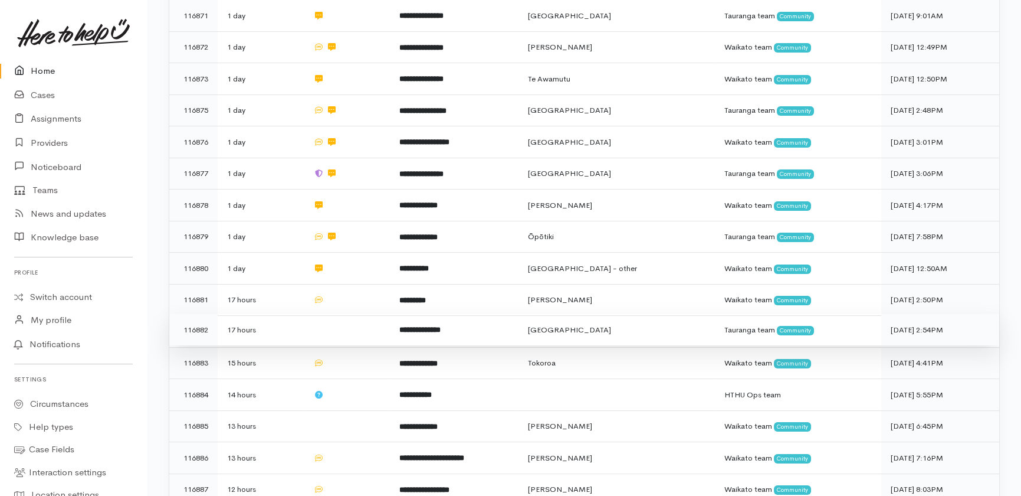
click at [354, 314] on td at bounding box center [347, 330] width 86 height 32
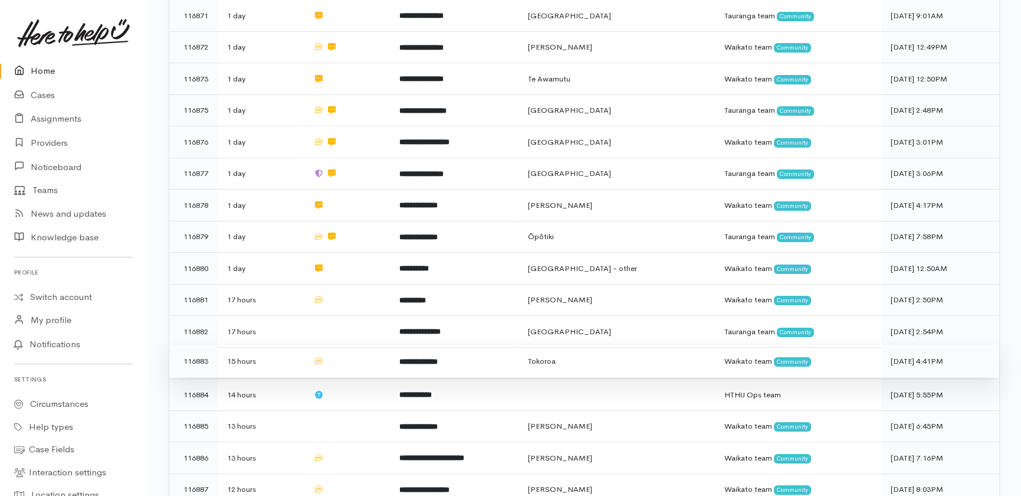
click at [361, 345] on td at bounding box center [347, 361] width 86 height 32
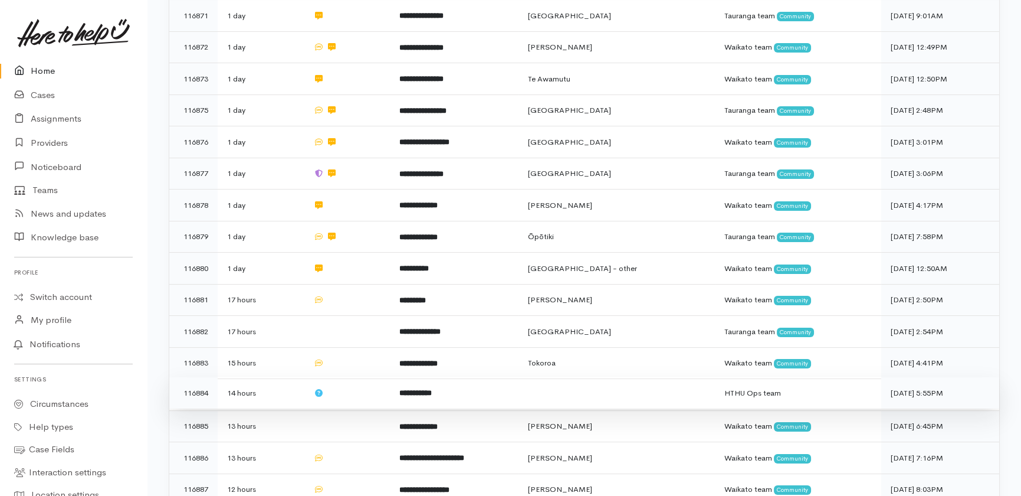
click at [357, 377] on td at bounding box center [347, 393] width 86 height 32
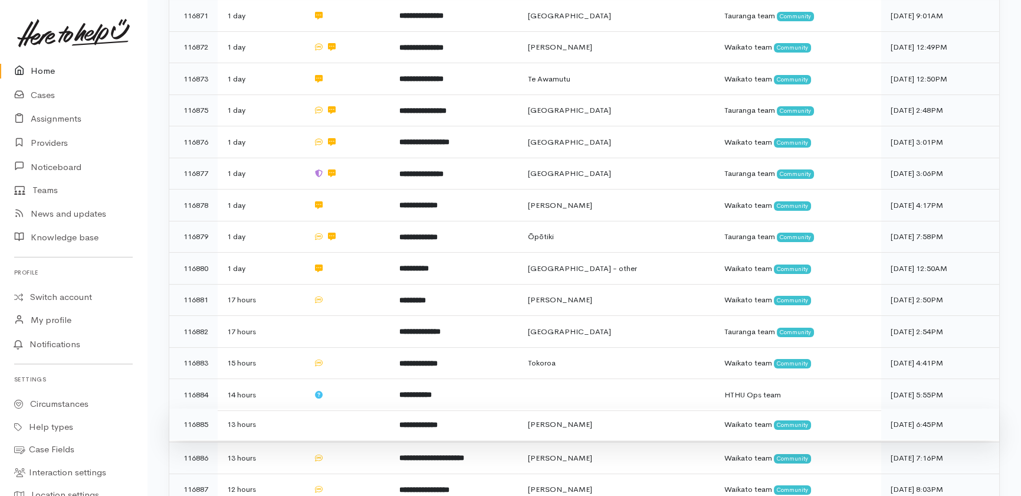
click at [360, 408] on td at bounding box center [347, 424] width 86 height 32
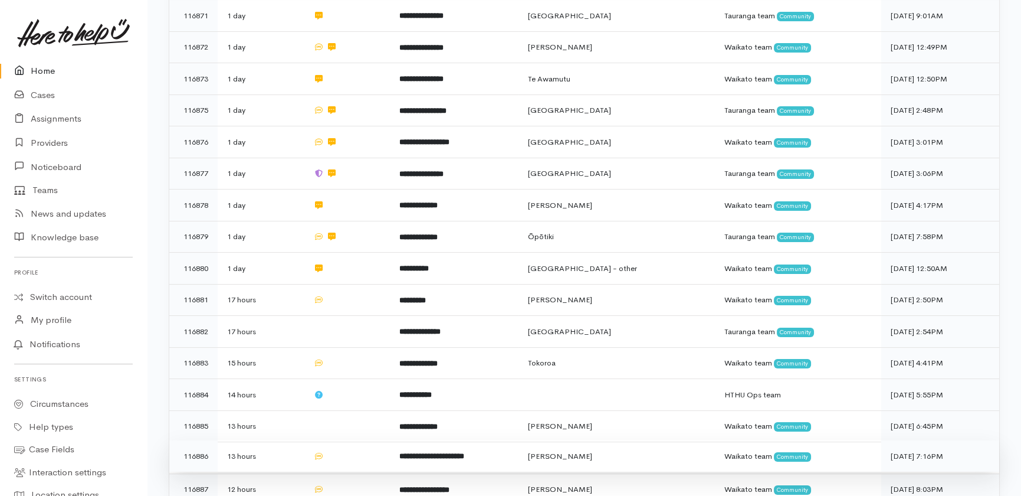
click at [359, 440] on td at bounding box center [347, 456] width 86 height 32
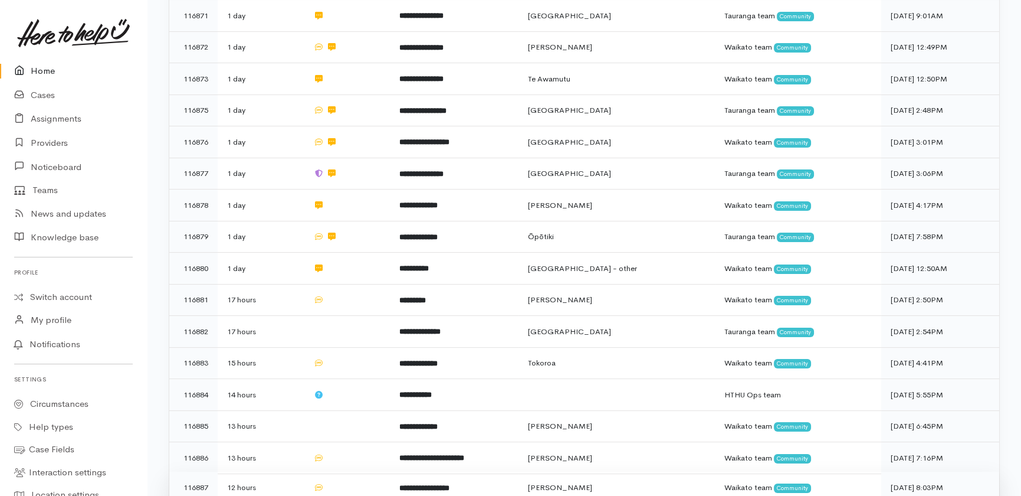
click at [359, 471] on td at bounding box center [347, 487] width 86 height 32
click at [50, 94] on link "Cases" at bounding box center [73, 95] width 147 height 24
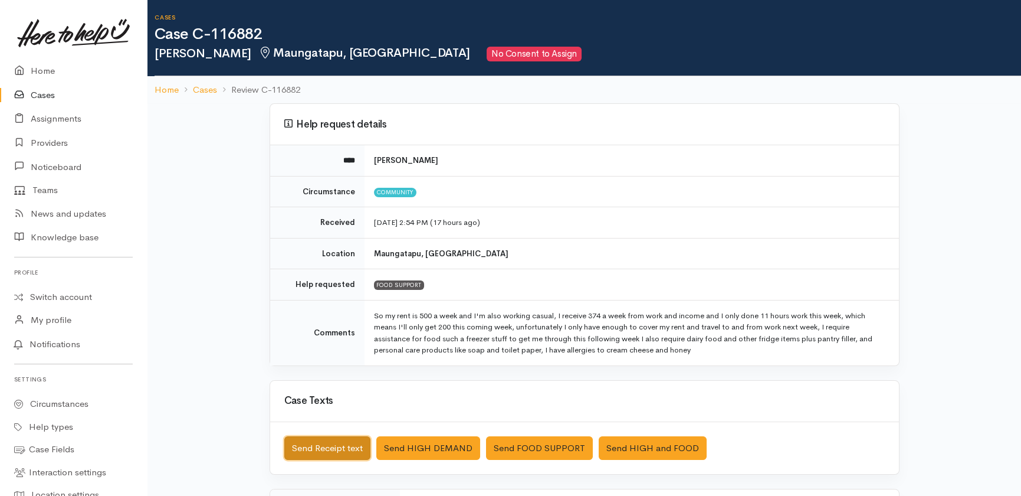
click at [308, 445] on button "Send Receipt text" at bounding box center [327, 448] width 86 height 24
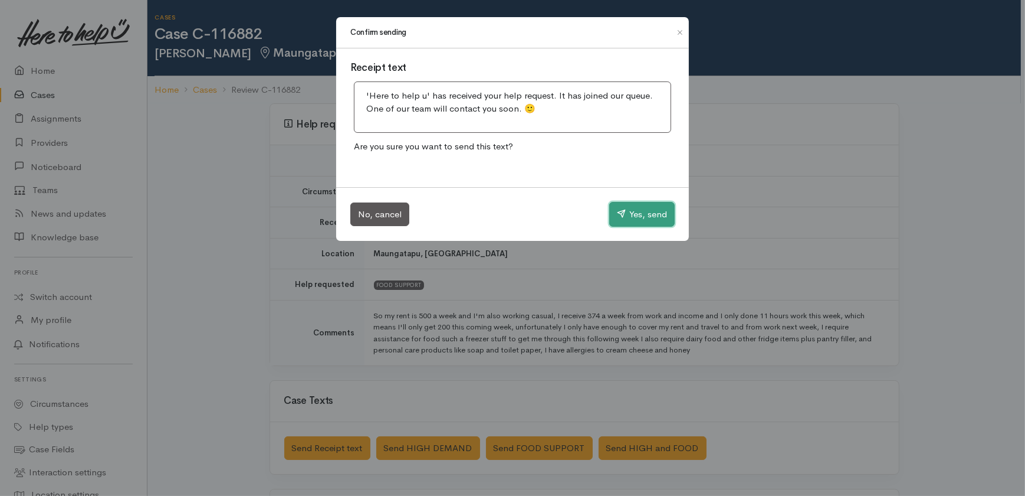
click at [647, 218] on button "Yes, send" at bounding box center [641, 214] width 65 height 25
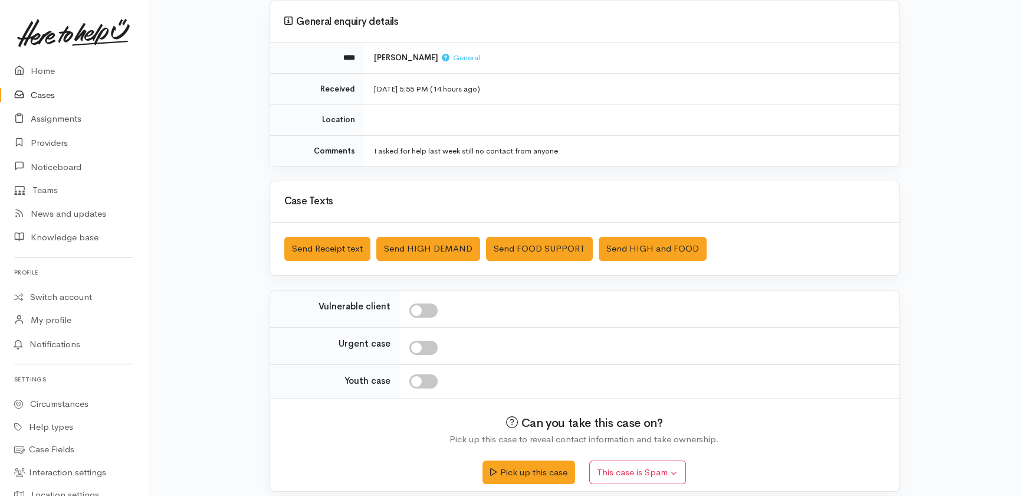
scroll to position [111, 0]
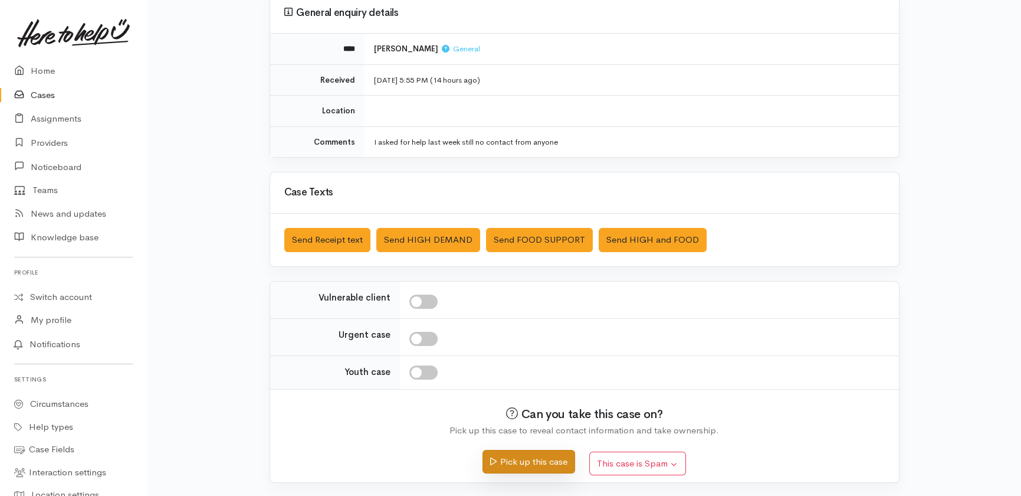
click at [525, 460] on button "Pick up this case" at bounding box center [529, 462] width 93 height 24
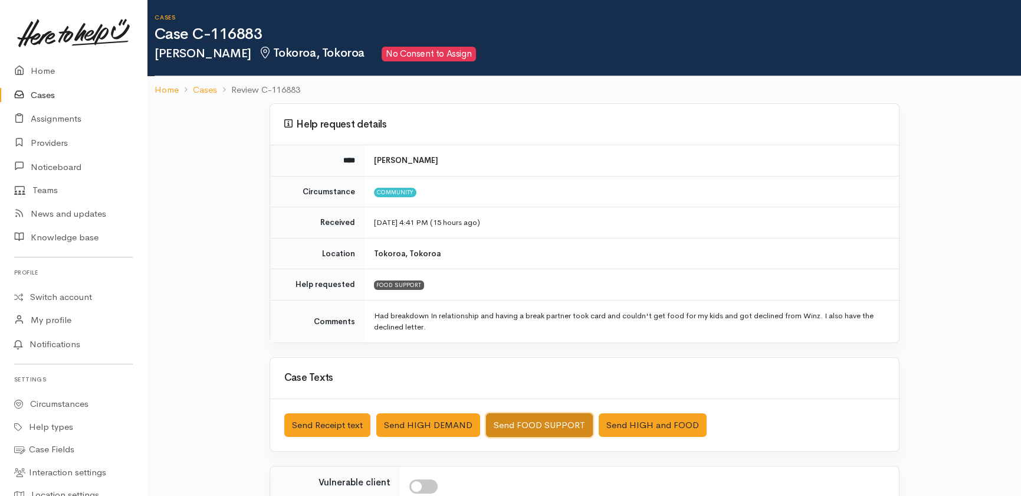
click at [530, 429] on button "Send FOOD SUPPORT" at bounding box center [539, 425] width 107 height 24
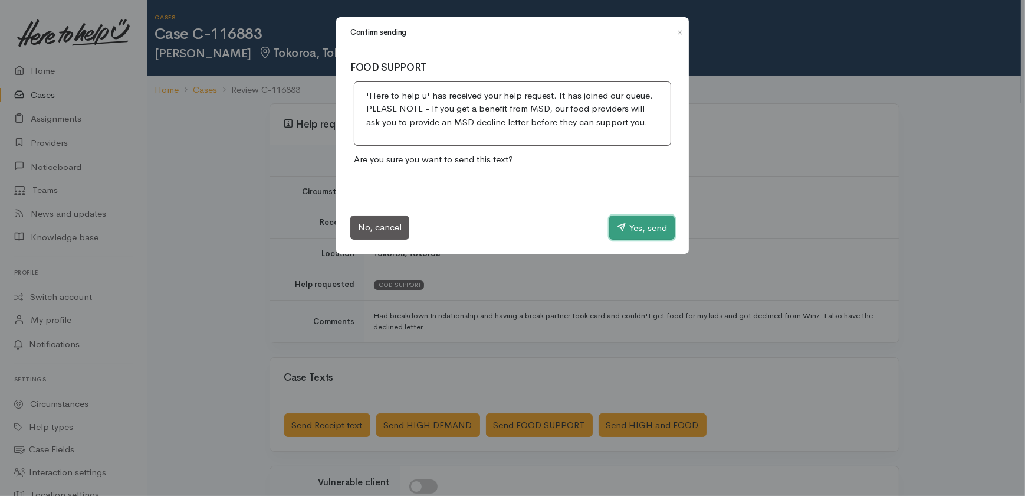
click at [647, 228] on button "Yes, send" at bounding box center [641, 227] width 65 height 25
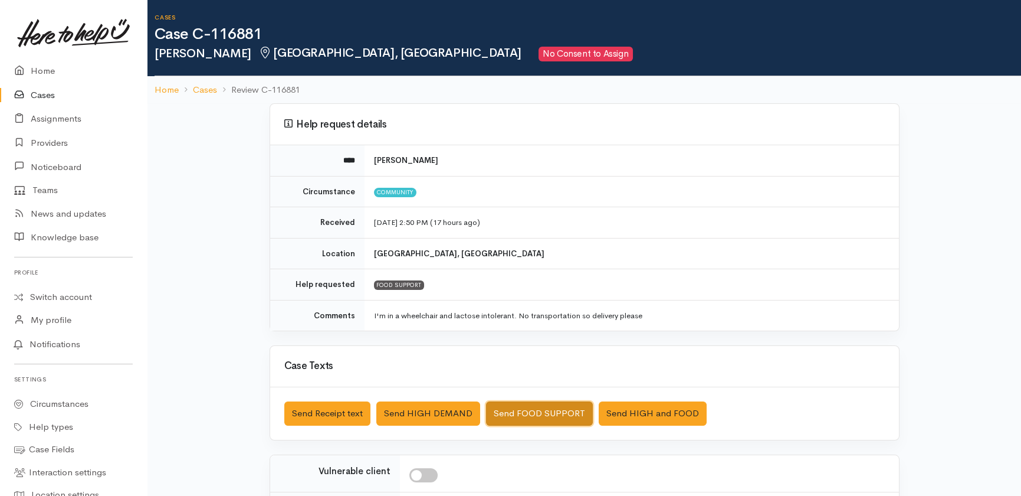
click at [543, 409] on button "Send FOOD SUPPORT" at bounding box center [539, 413] width 107 height 24
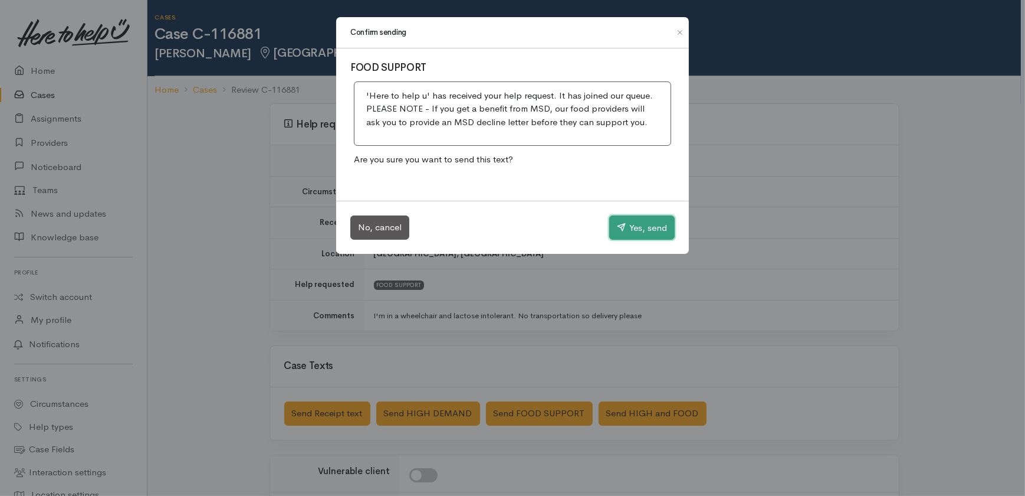
click at [638, 232] on button "Yes, send" at bounding box center [641, 227] width 65 height 25
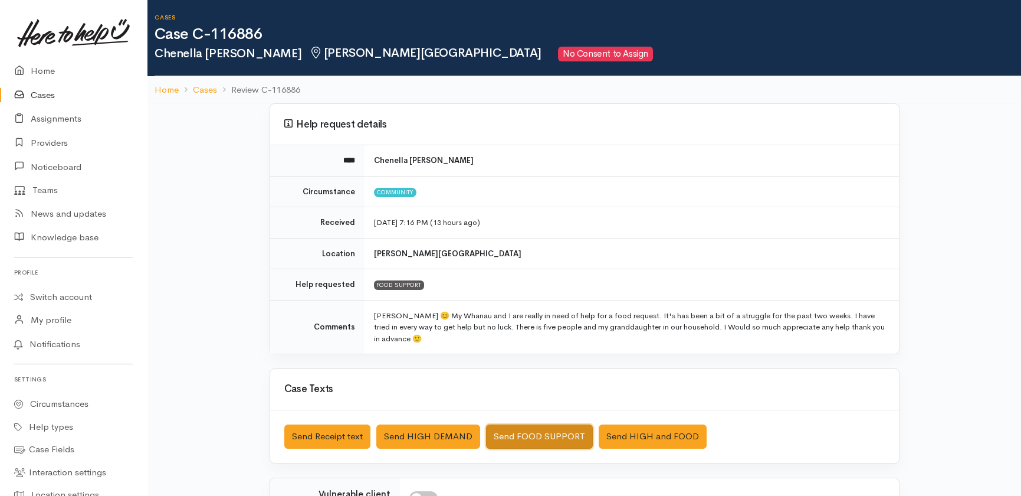
click at [519, 434] on button "Send FOOD SUPPORT" at bounding box center [539, 436] width 107 height 24
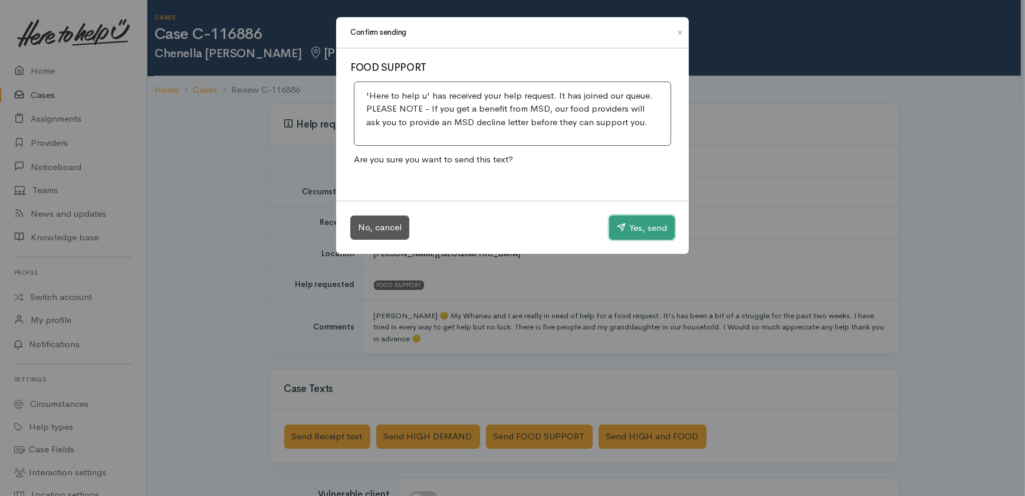
click at [643, 225] on button "Yes, send" at bounding box center [641, 227] width 65 height 25
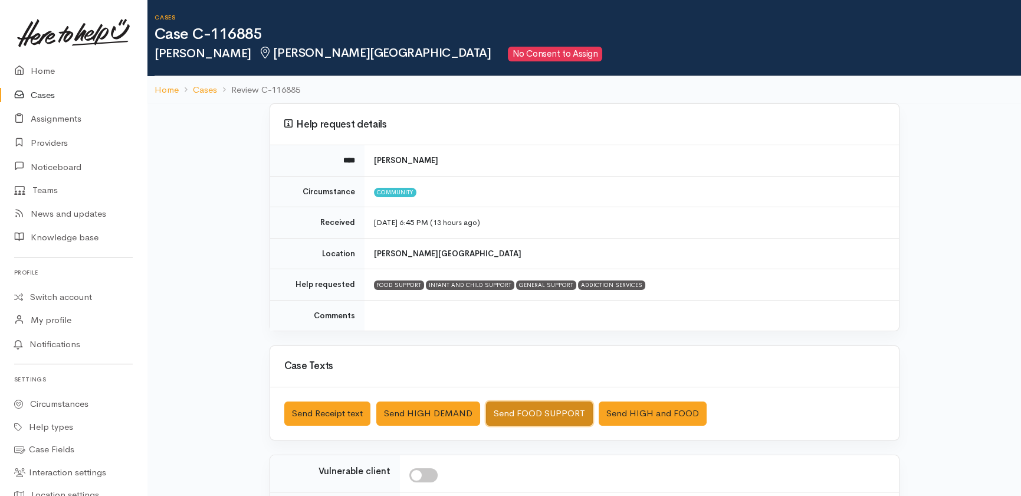
click at [533, 407] on button "Send FOOD SUPPORT" at bounding box center [539, 413] width 107 height 24
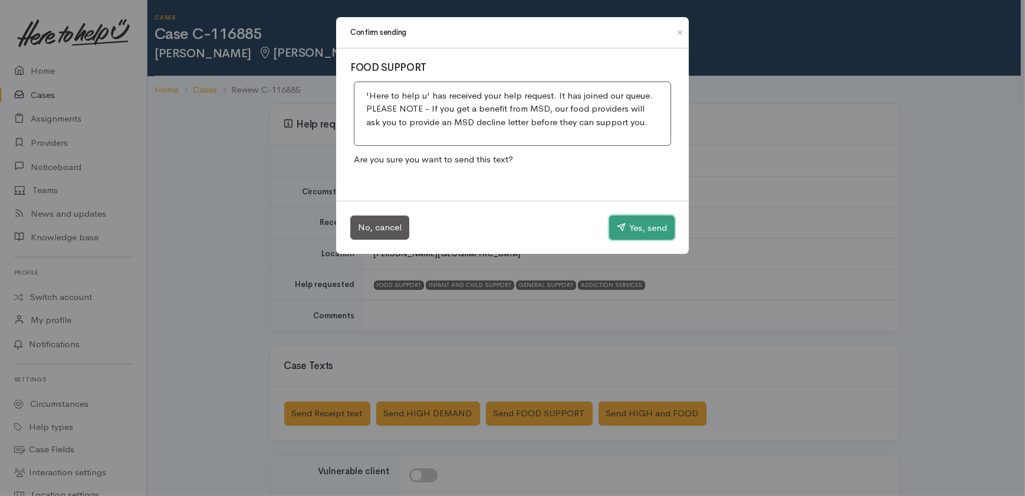
click at [643, 228] on button "Yes, send" at bounding box center [641, 227] width 65 height 25
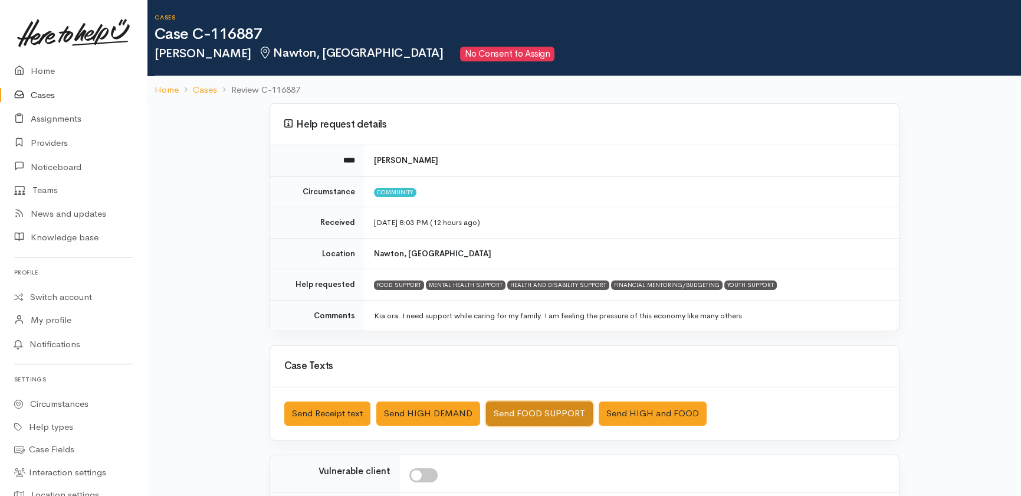
click at [528, 413] on button "Send FOOD SUPPORT" at bounding box center [539, 413] width 107 height 24
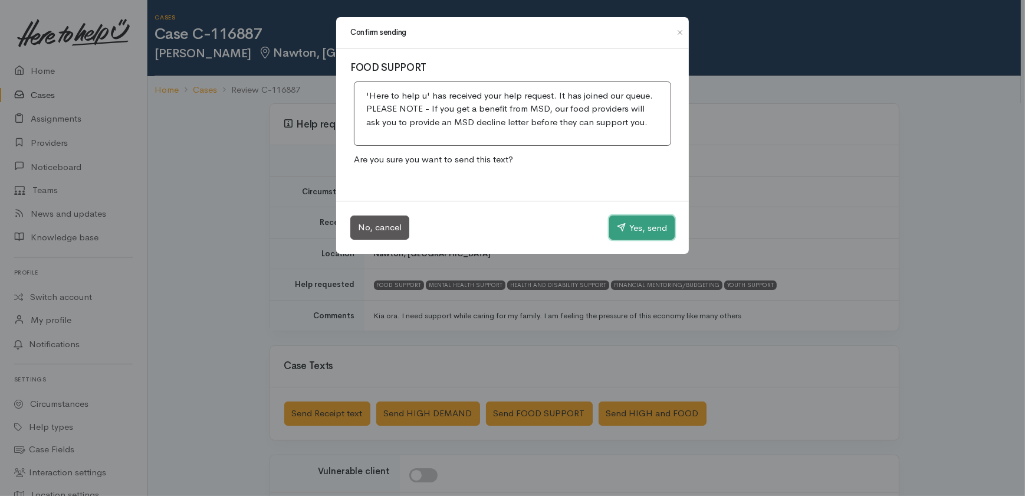
click at [649, 226] on button "Yes, send" at bounding box center [641, 227] width 65 height 25
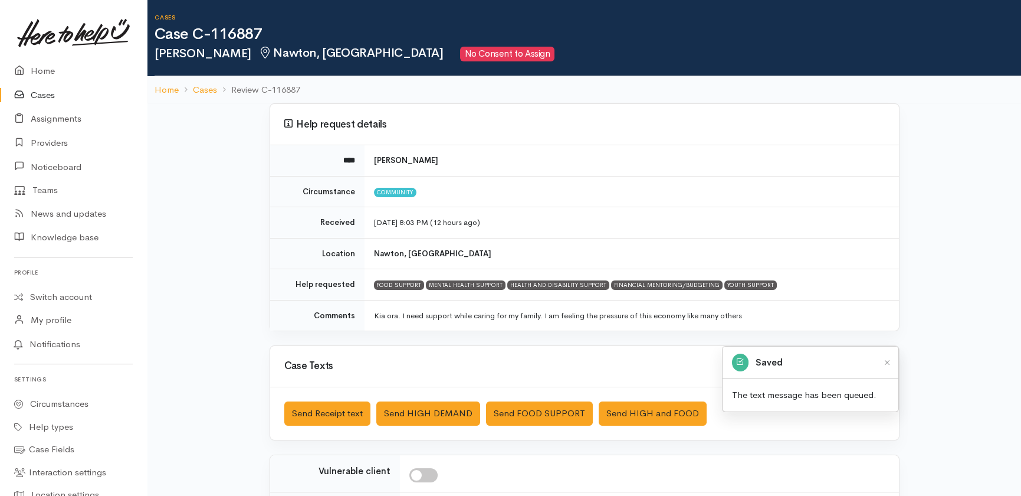
drag, startPoint x: 430, startPoint y: 476, endPoint x: 432, endPoint y: 461, distance: 15.4
click at [431, 474] on input "checkbox" at bounding box center [423, 475] width 28 height 14
checkbox input "true"
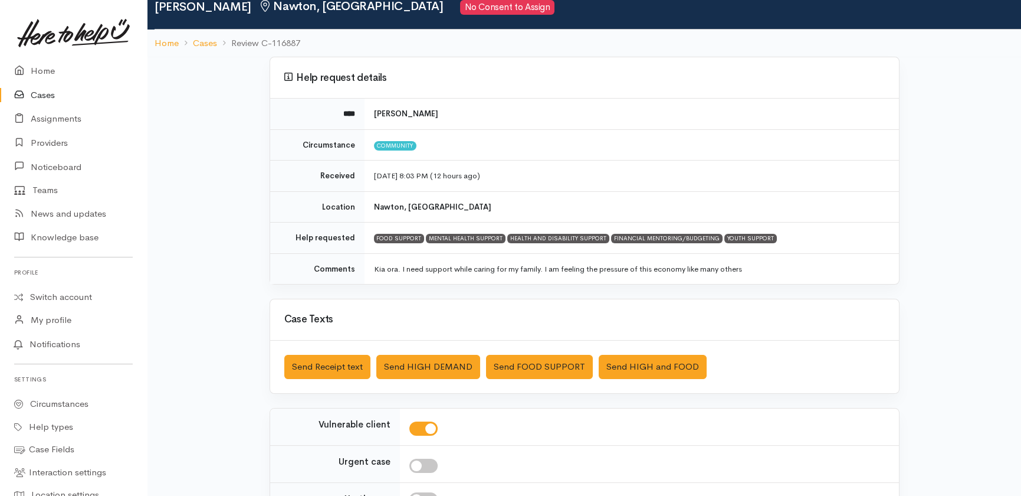
scroll to position [173, 0]
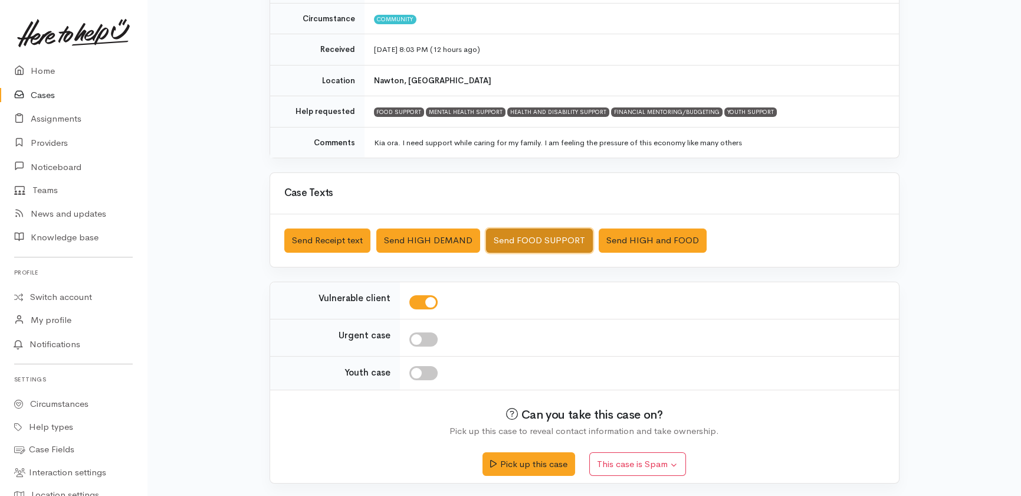
click at [544, 235] on button "Send FOOD SUPPORT" at bounding box center [539, 240] width 107 height 24
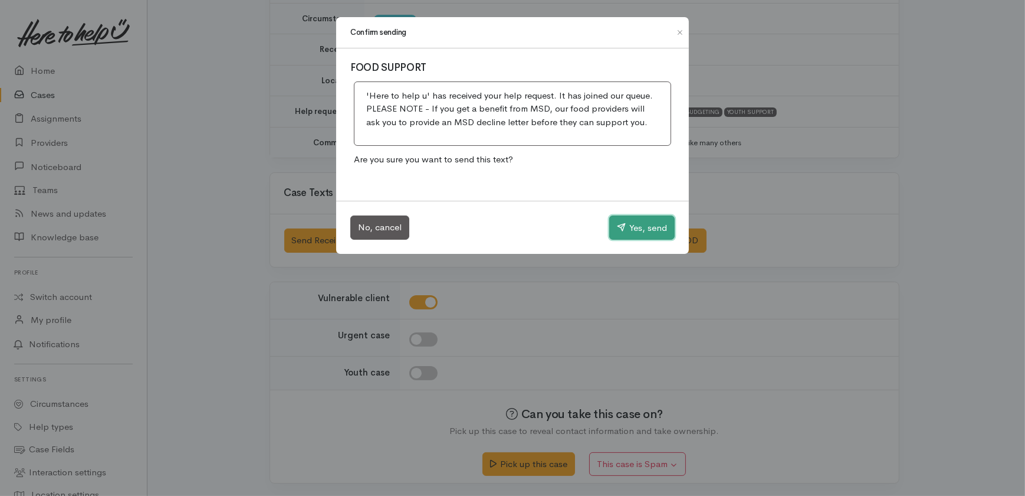
click at [646, 226] on button "Yes, send" at bounding box center [641, 227] width 65 height 25
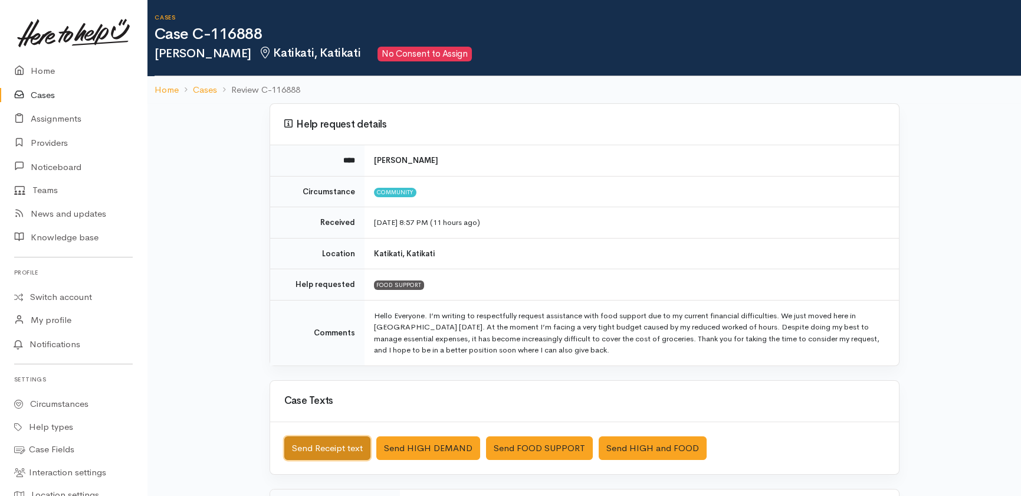
click at [319, 448] on button "Send Receipt text" at bounding box center [327, 448] width 86 height 24
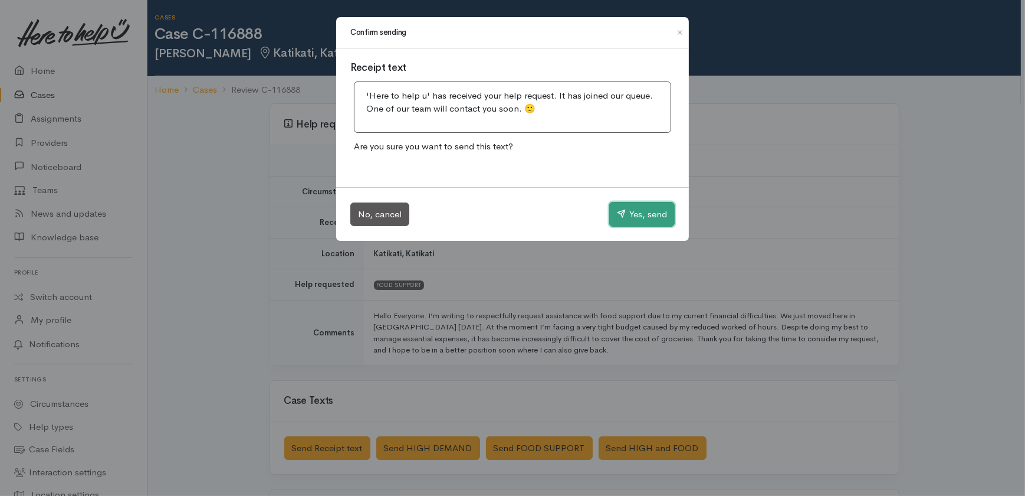
click at [649, 211] on button "Yes, send" at bounding box center [641, 214] width 65 height 25
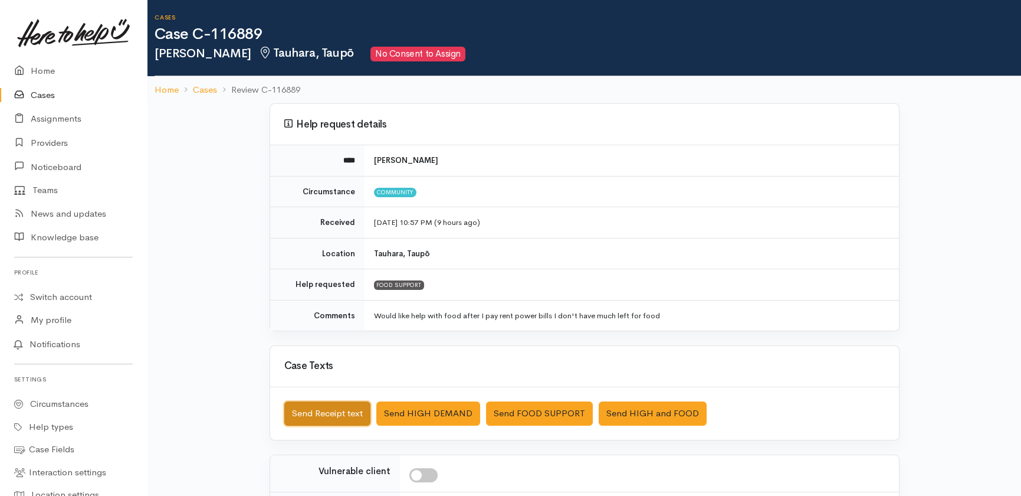
click at [311, 411] on button "Send Receipt text" at bounding box center [327, 413] width 86 height 24
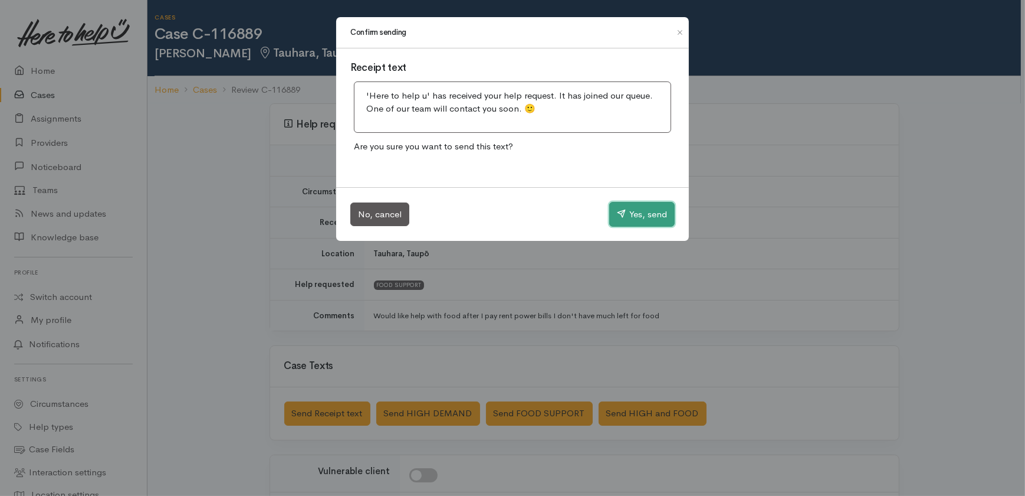
click at [645, 211] on button "Yes, send" at bounding box center [641, 214] width 65 height 25
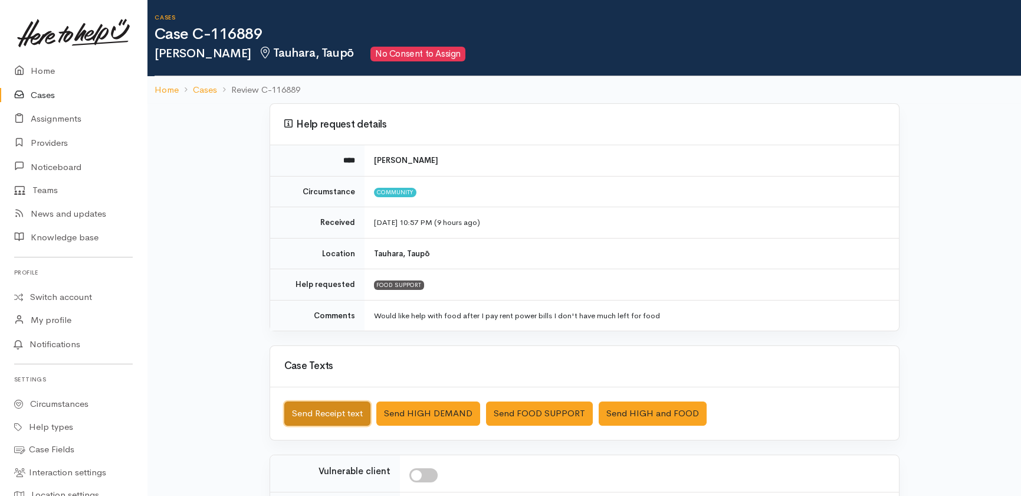
click at [312, 413] on button "Send Receipt text" at bounding box center [327, 413] width 86 height 24
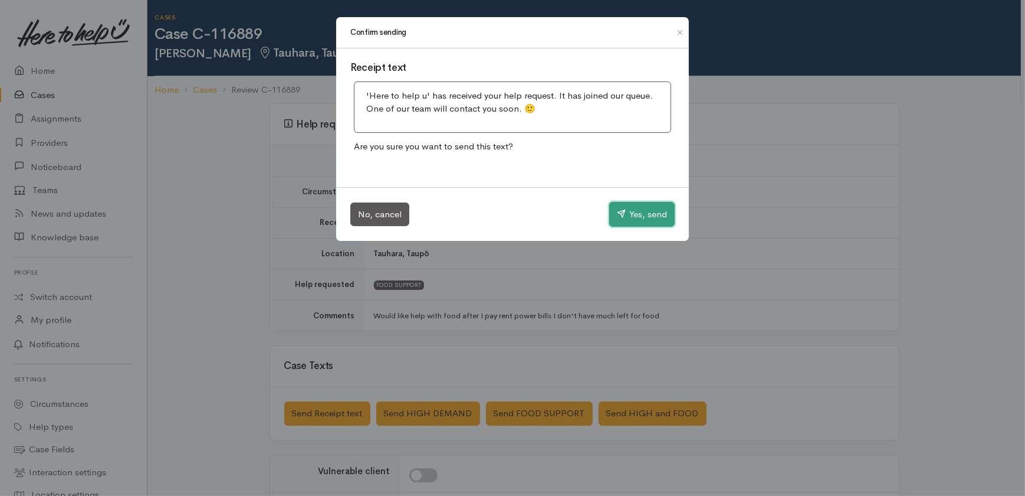
click at [657, 212] on button "Yes, send" at bounding box center [641, 214] width 65 height 25
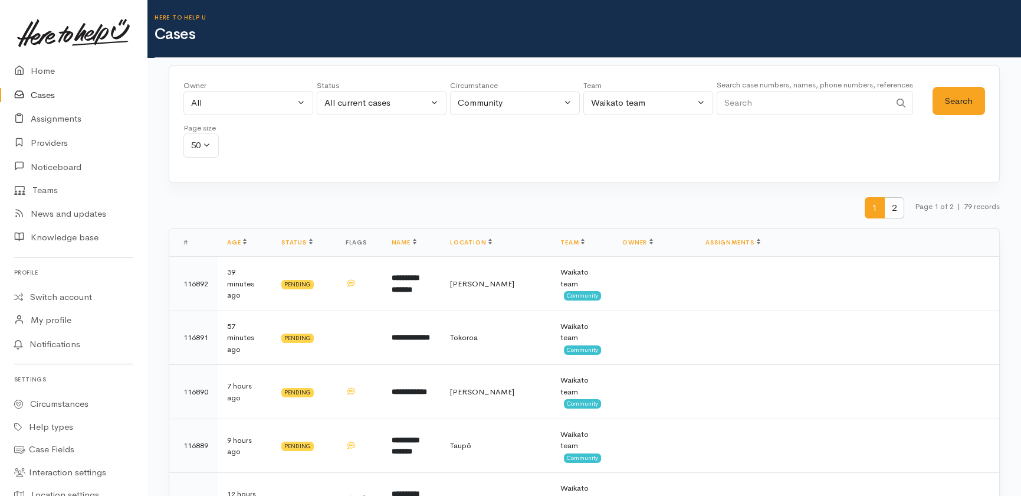
click at [765, 103] on input "Search" at bounding box center [803, 103] width 173 height 24
type input "[PERSON_NAME]"
click at [953, 94] on button "Search" at bounding box center [959, 101] width 53 height 29
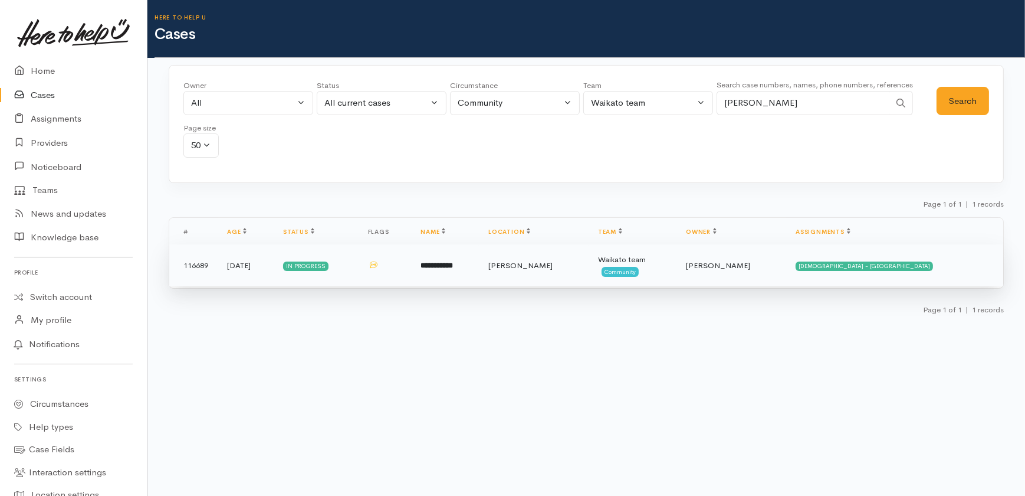
click at [743, 265] on span "[PERSON_NAME]" at bounding box center [718, 265] width 64 height 10
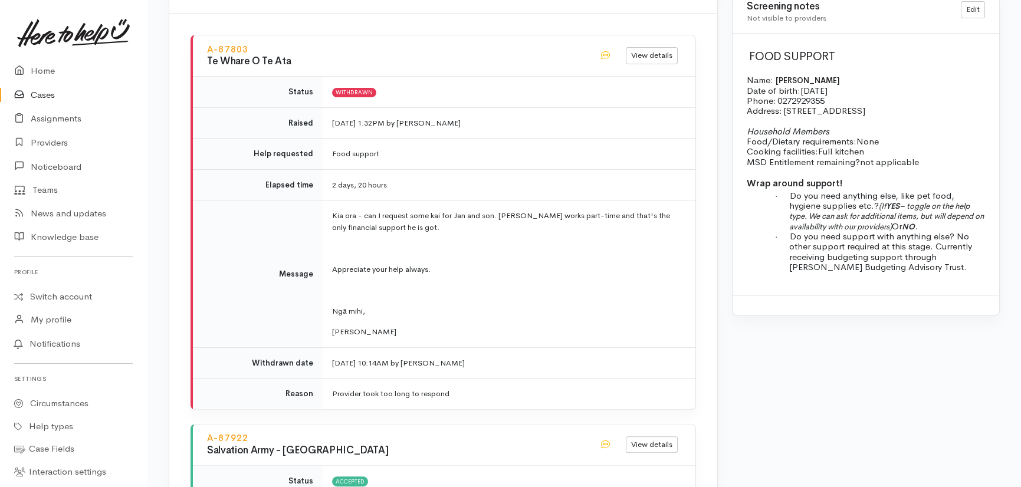
scroll to position [946, 0]
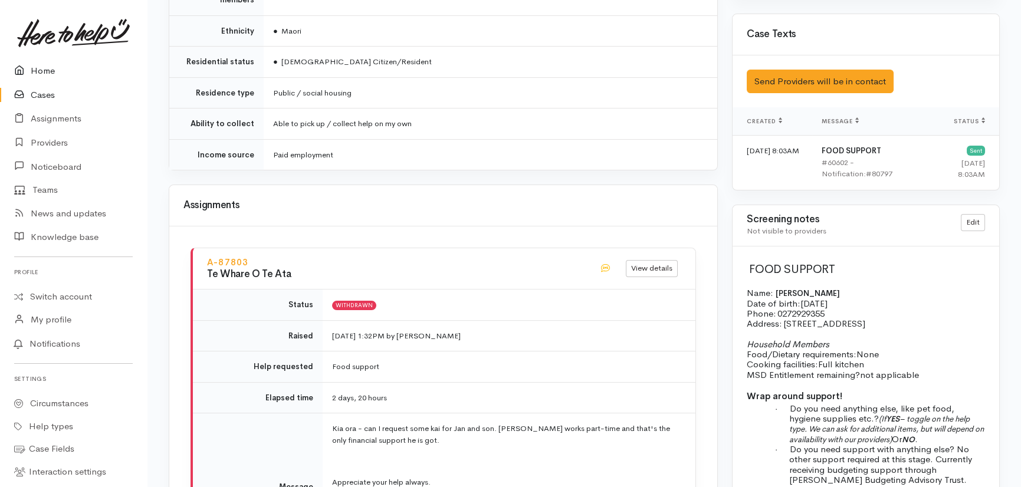
click at [41, 70] on link "Home" at bounding box center [73, 71] width 147 height 24
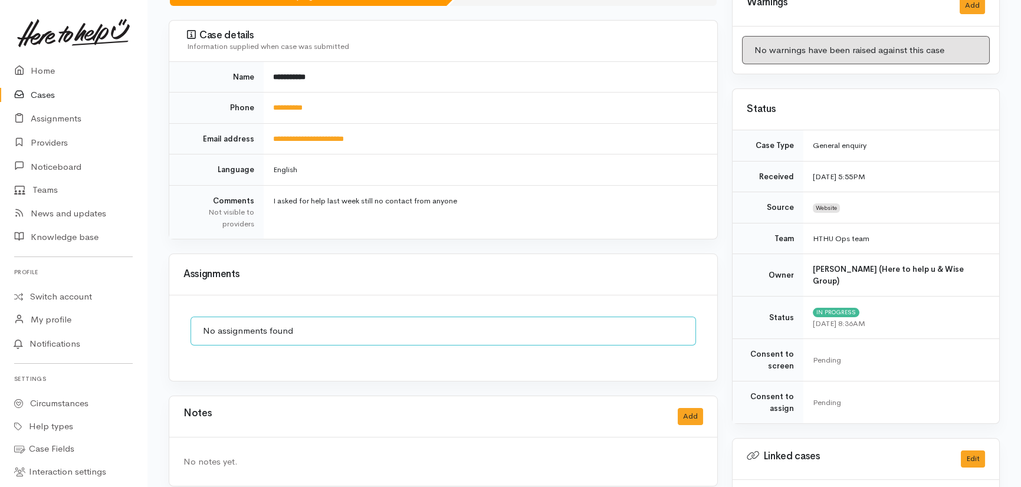
scroll to position [289, 0]
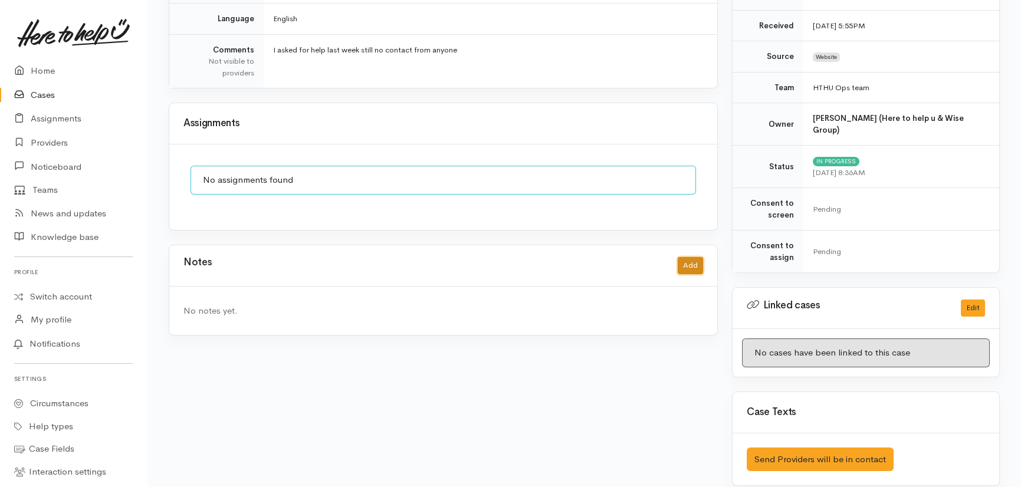
click at [688, 264] on button "Add" at bounding box center [690, 265] width 25 height 17
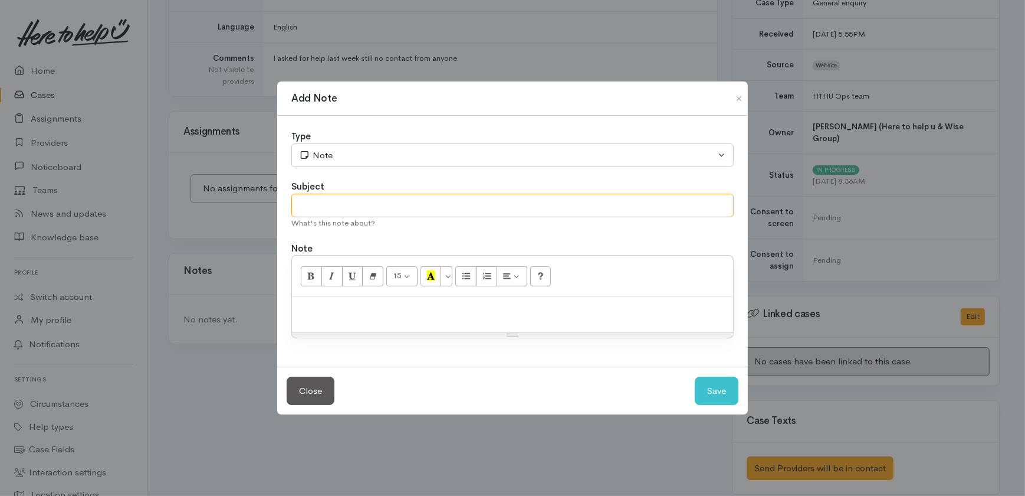
click at [360, 203] on input "text" at bounding box center [512, 205] width 442 height 24
type input "Following up"
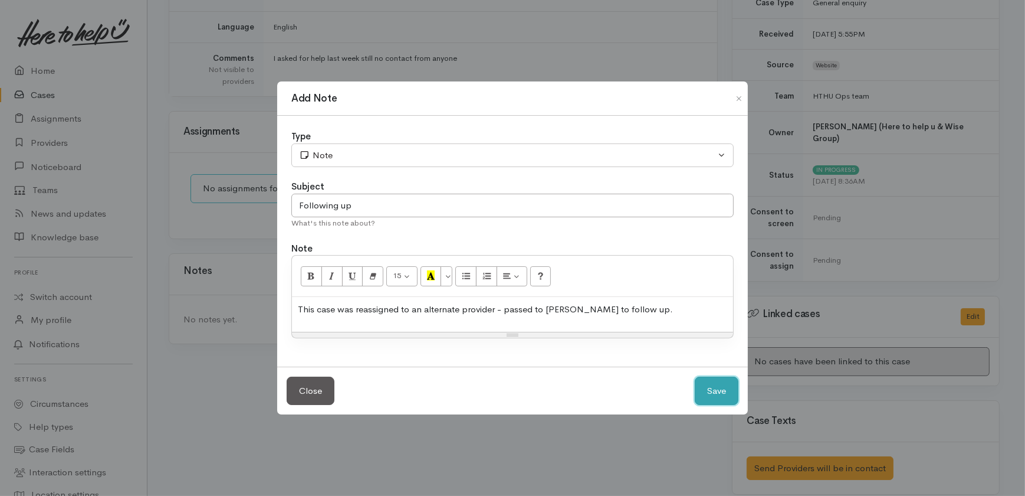
click at [711, 389] on button "Save" at bounding box center [717, 390] width 44 height 29
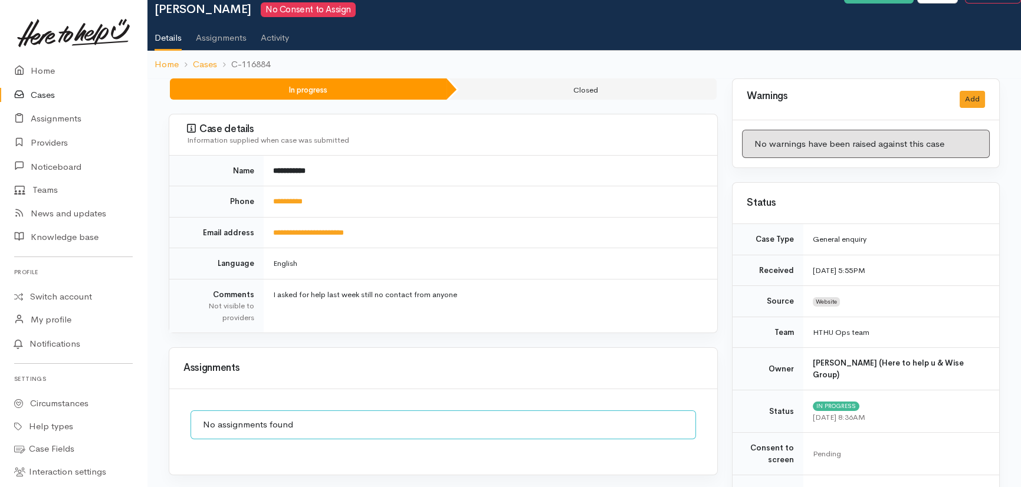
scroll to position [0, 0]
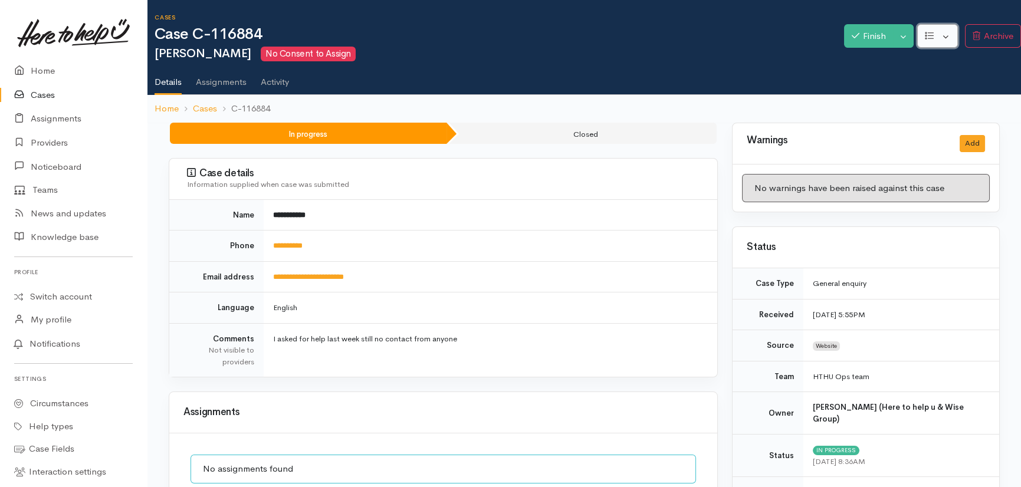
click at [947, 38] on button "button" at bounding box center [937, 36] width 41 height 24
click at [897, 33] on button "Toggle Dropdown" at bounding box center [903, 36] width 21 height 24
click at [926, 83] on link "Cancel" at bounding box center [942, 82] width 93 height 18
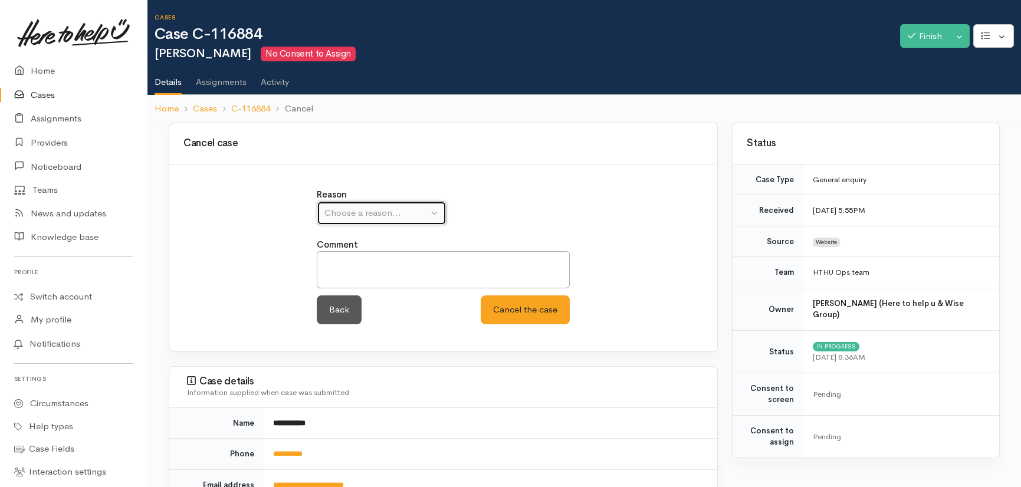
click at [390, 211] on div "Choose a reason..." at bounding box center [376, 213] width 104 height 14
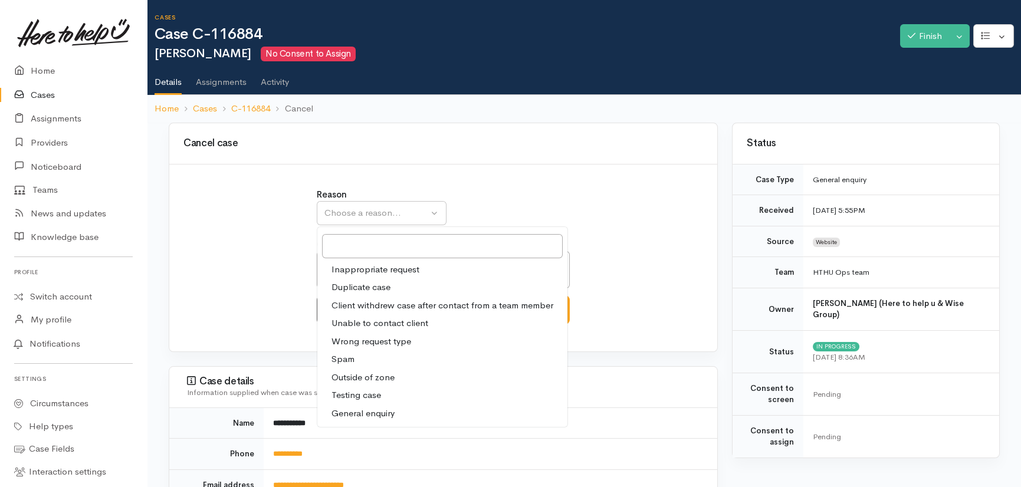
click at [346, 407] on link "General enquiry" at bounding box center [442, 414] width 250 height 18
select select "11"
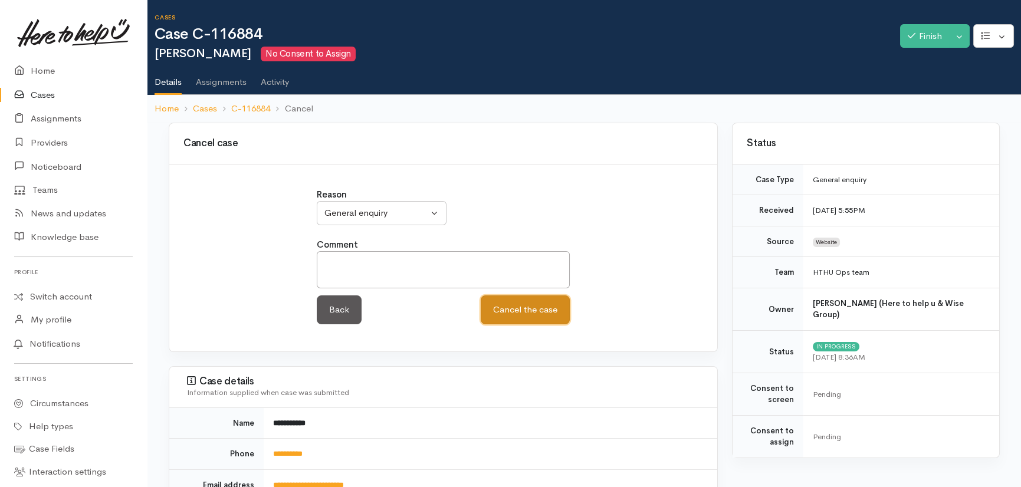
click at [543, 314] on button "Cancel the case" at bounding box center [525, 310] width 89 height 29
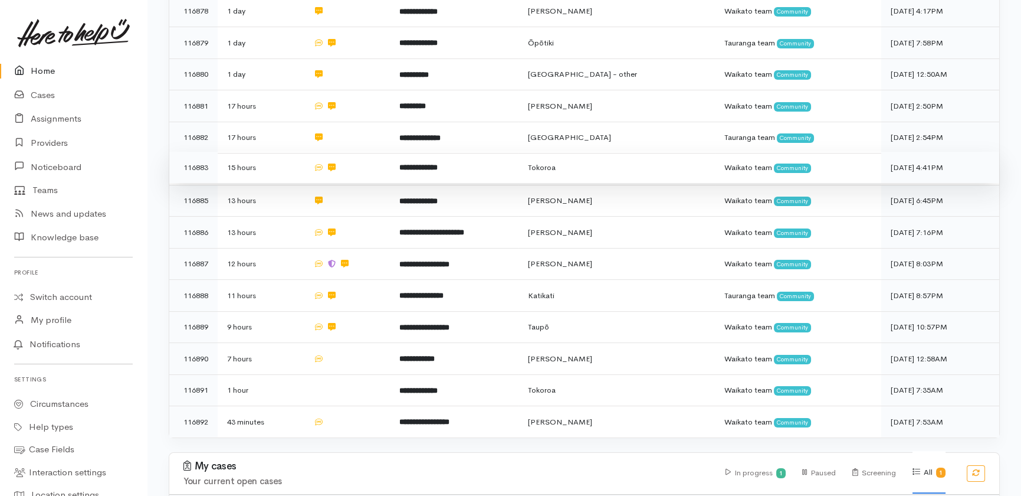
scroll to position [590, 0]
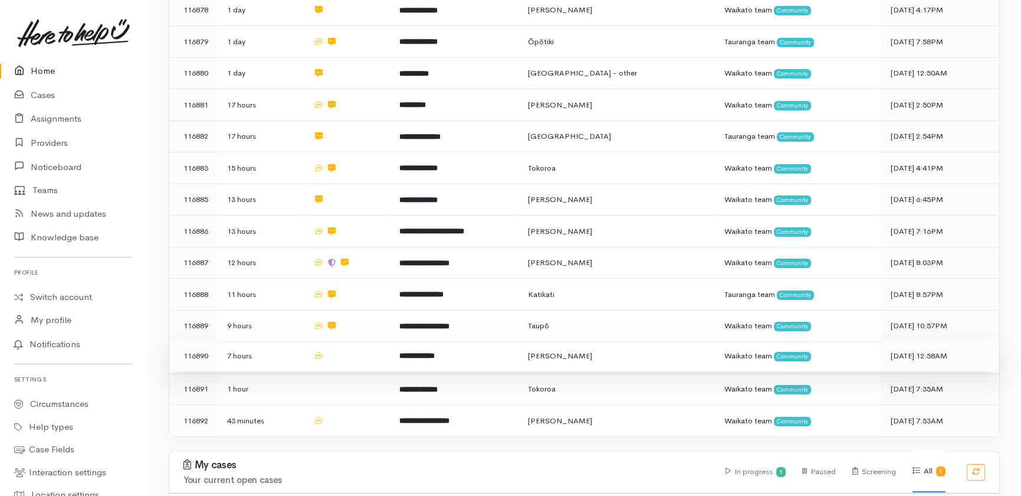
click at [348, 340] on td at bounding box center [347, 356] width 86 height 32
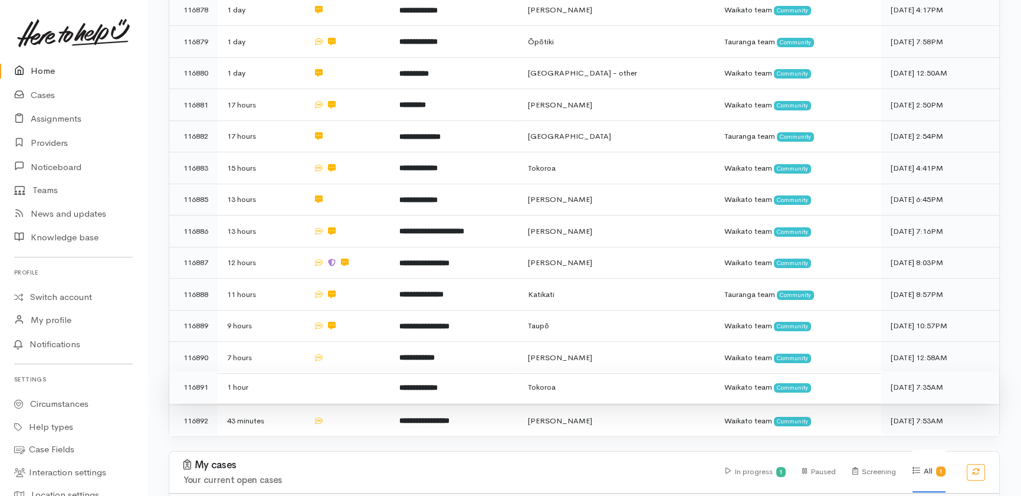
drag, startPoint x: 344, startPoint y: 329, endPoint x: 346, endPoint y: 339, distance: 9.6
click at [344, 371] on td at bounding box center [347, 387] width 86 height 32
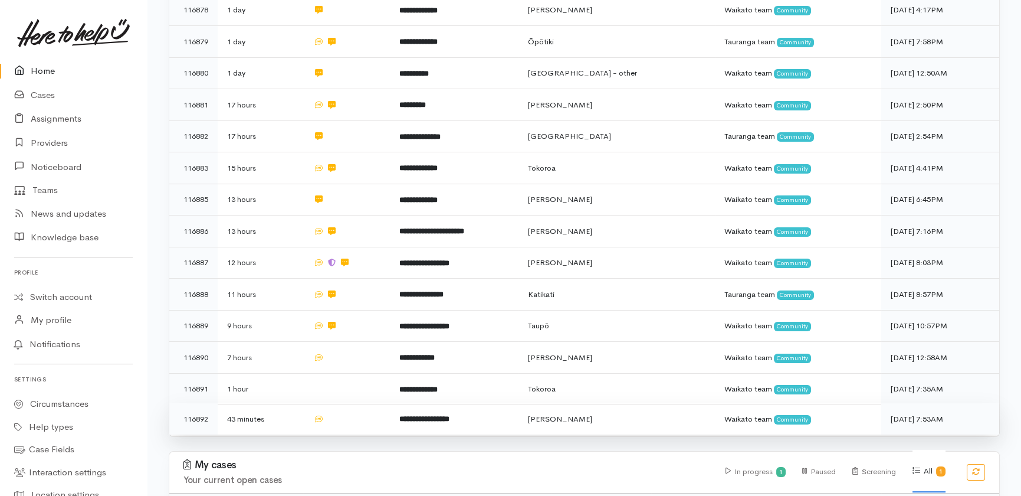
click at [346, 403] on td at bounding box center [347, 418] width 86 height 31
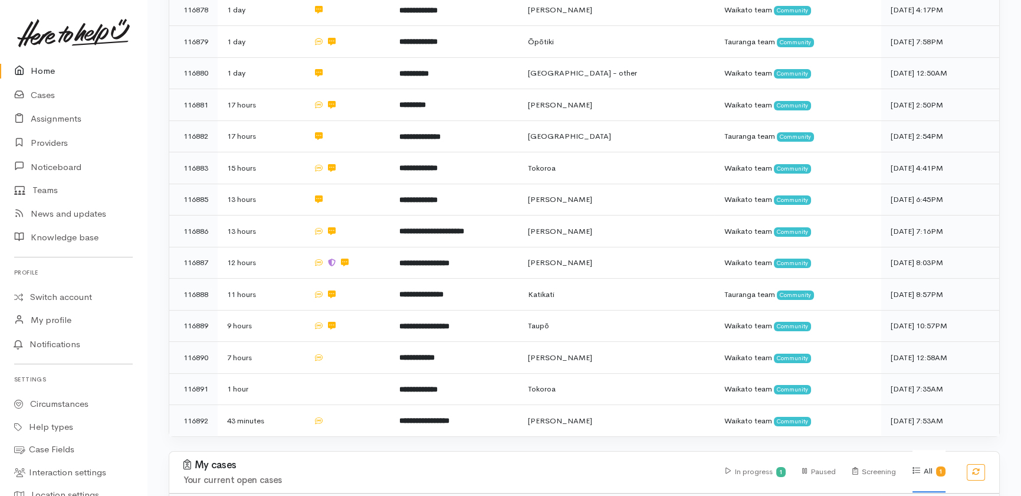
click at [48, 73] on link "Home" at bounding box center [73, 71] width 147 height 24
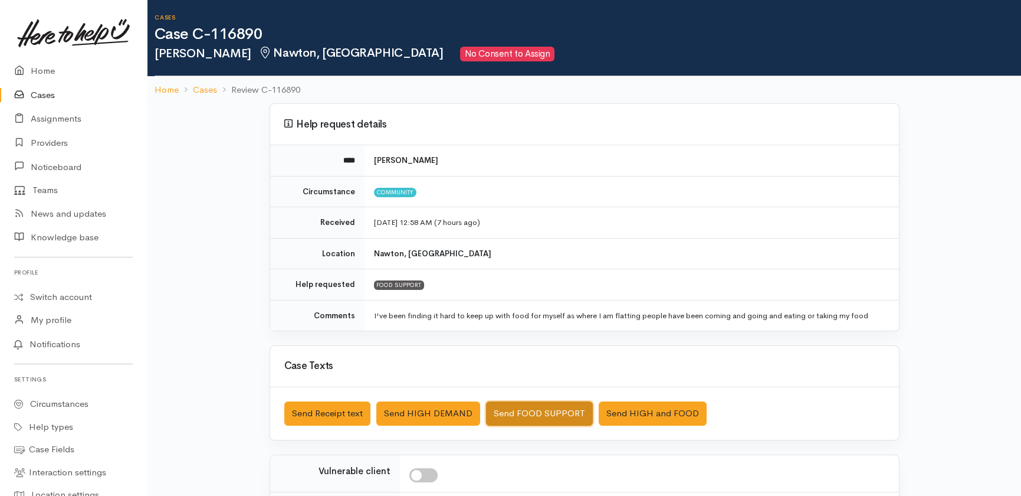
click at [521, 407] on button "Send FOOD SUPPORT" at bounding box center [539, 413] width 107 height 24
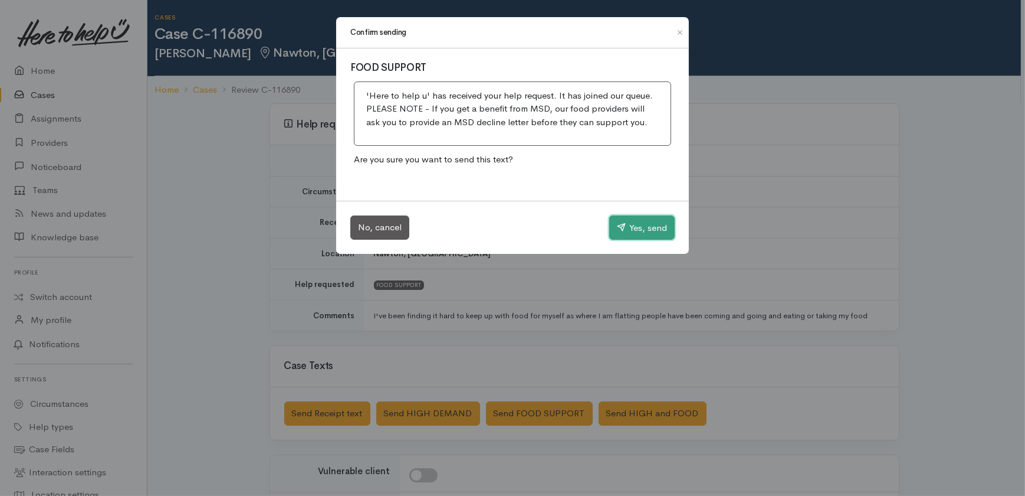
click at [646, 226] on button "Yes, send" at bounding box center [641, 227] width 65 height 25
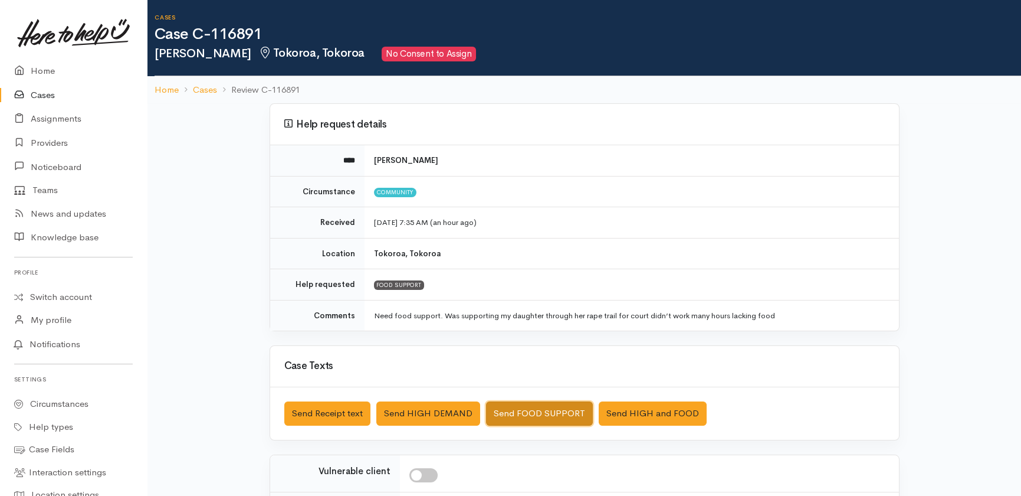
click at [549, 413] on button "Send FOOD SUPPORT" at bounding box center [539, 413] width 107 height 24
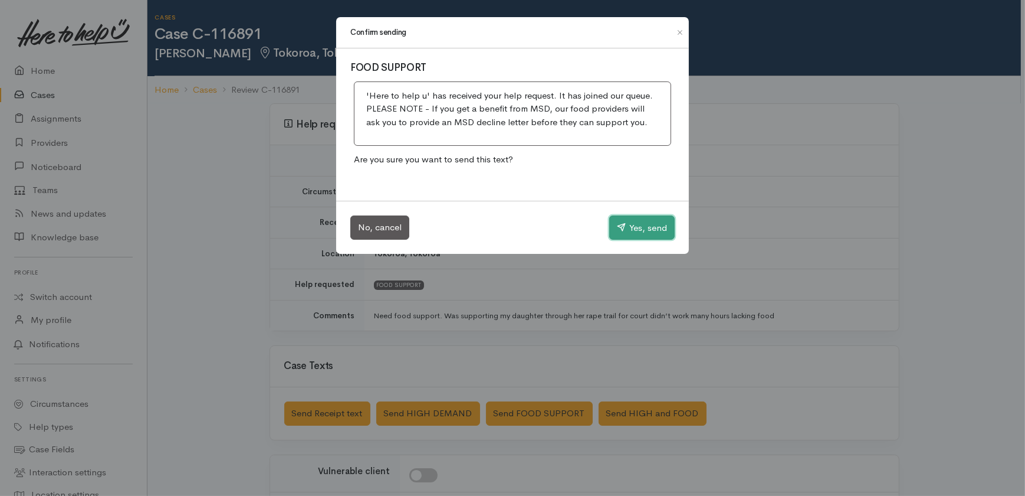
click at [639, 221] on button "Yes, send" at bounding box center [641, 227] width 65 height 25
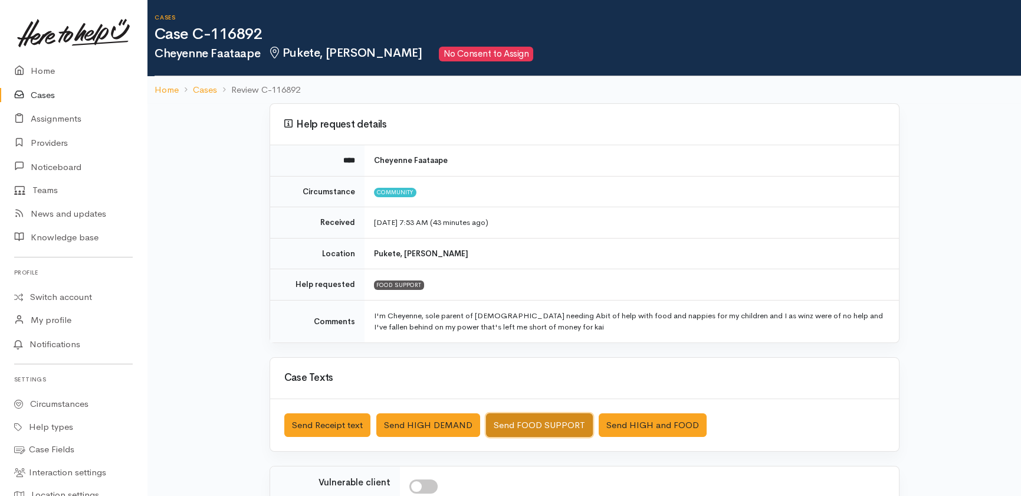
click at [567, 424] on button "Send FOOD SUPPORT" at bounding box center [539, 425] width 107 height 24
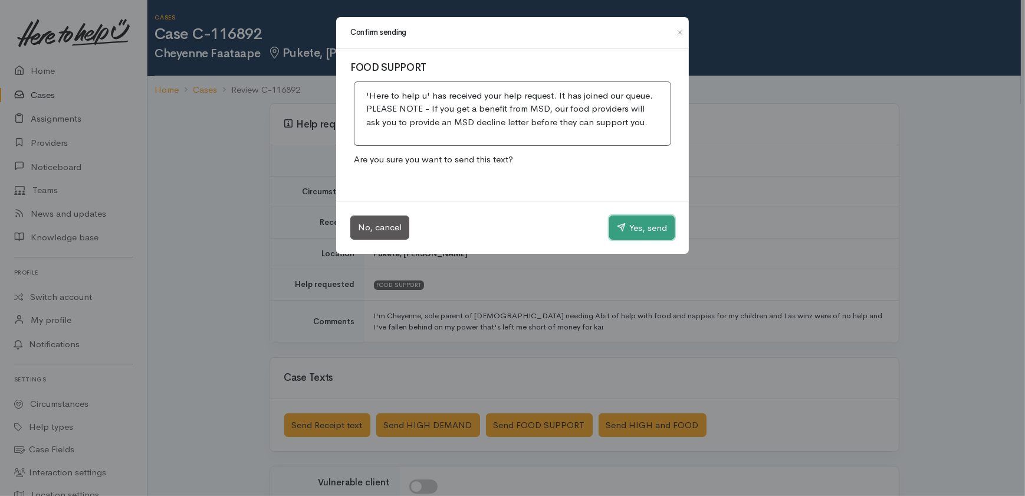
click at [637, 230] on button "Yes, send" at bounding box center [641, 227] width 65 height 25
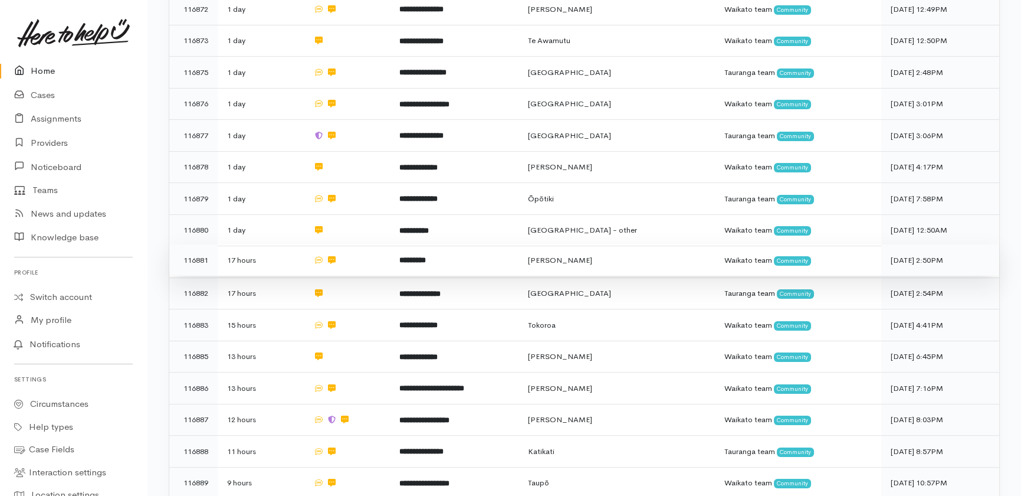
scroll to position [634, 0]
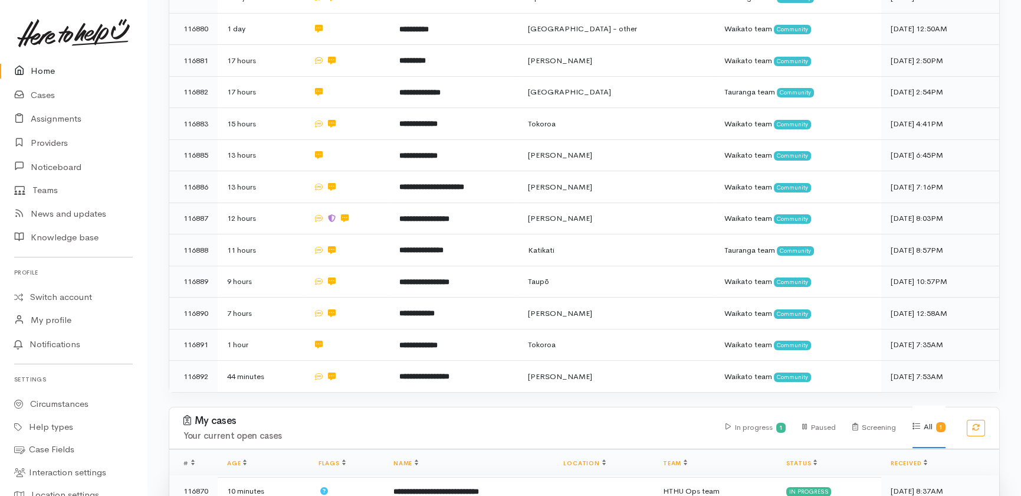
click at [450, 487] on b "**********" at bounding box center [436, 491] width 86 height 8
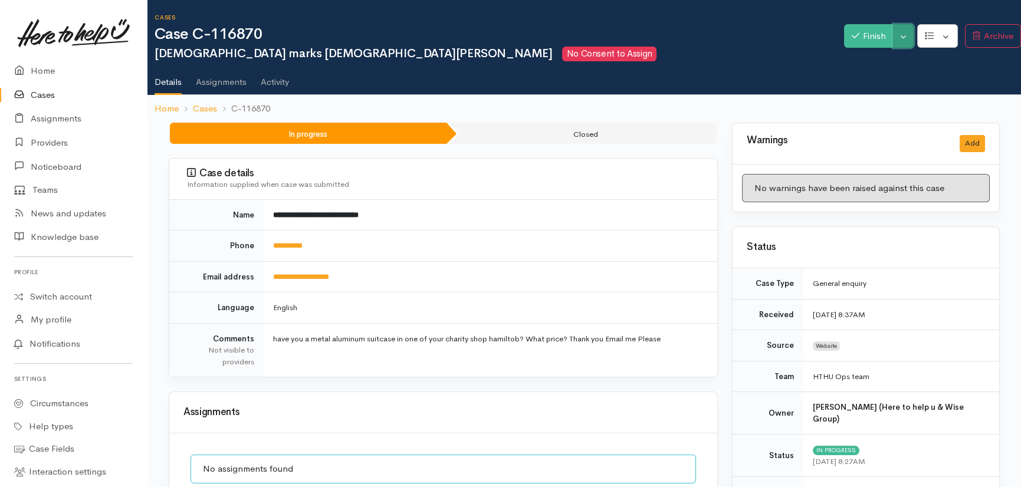
click at [904, 31] on button "Toggle Dropdown" at bounding box center [903, 36] width 21 height 24
click at [914, 80] on link "Cancel" at bounding box center [942, 82] width 93 height 18
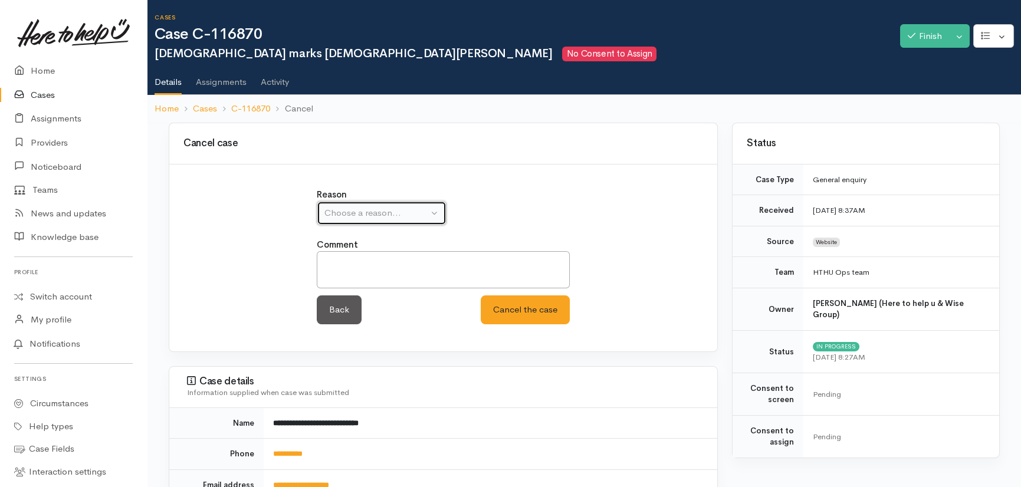
click at [414, 214] on div "Choose a reason..." at bounding box center [376, 213] width 104 height 14
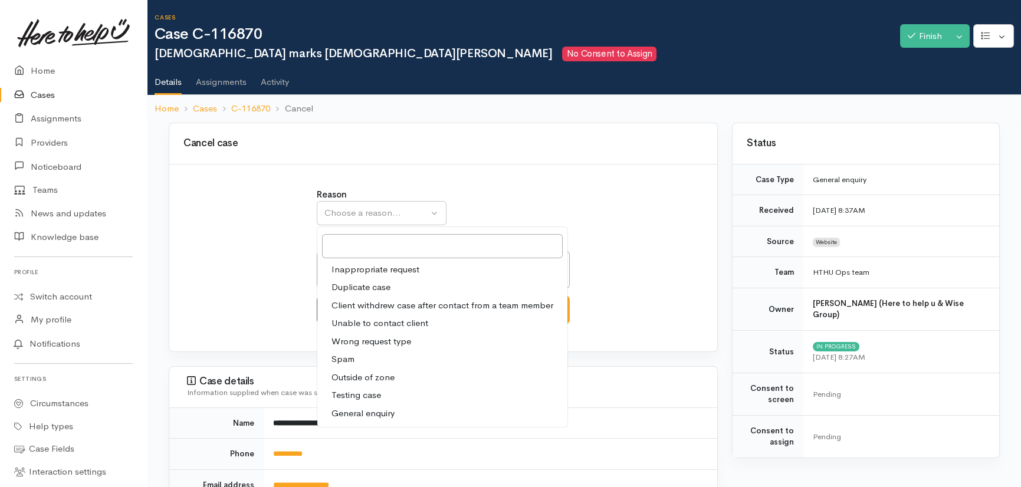
click at [386, 265] on span "Inappropriate request" at bounding box center [376, 270] width 88 height 14
select select "1"
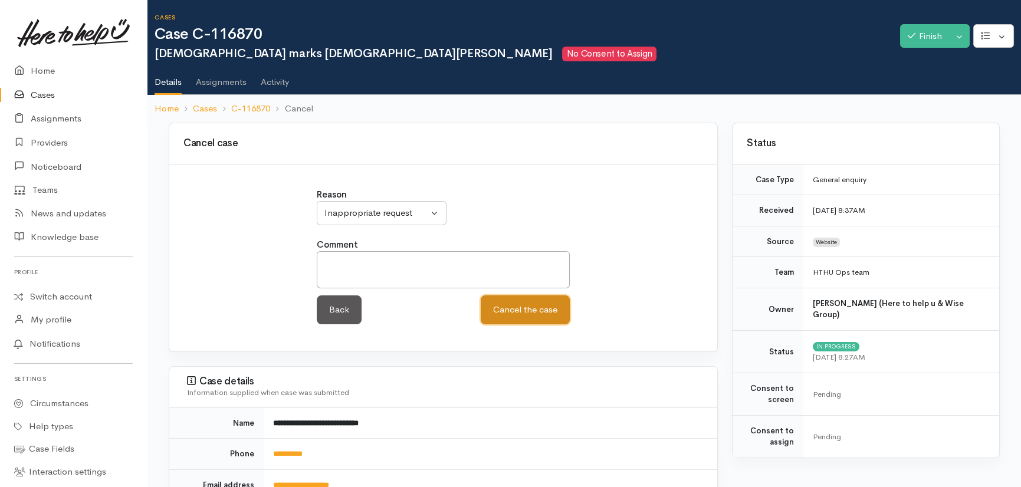
click at [540, 310] on button "Cancel the case" at bounding box center [525, 310] width 89 height 29
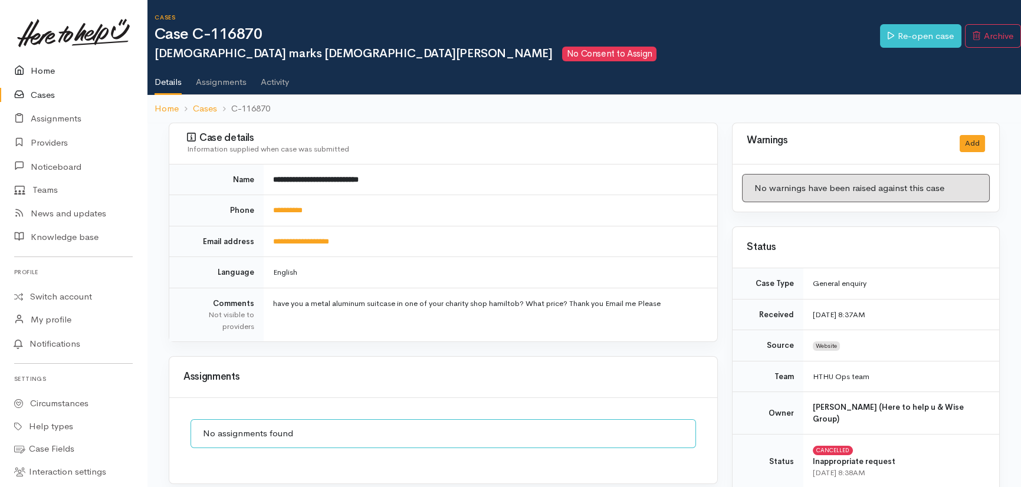
click at [41, 71] on link "Home" at bounding box center [73, 71] width 147 height 24
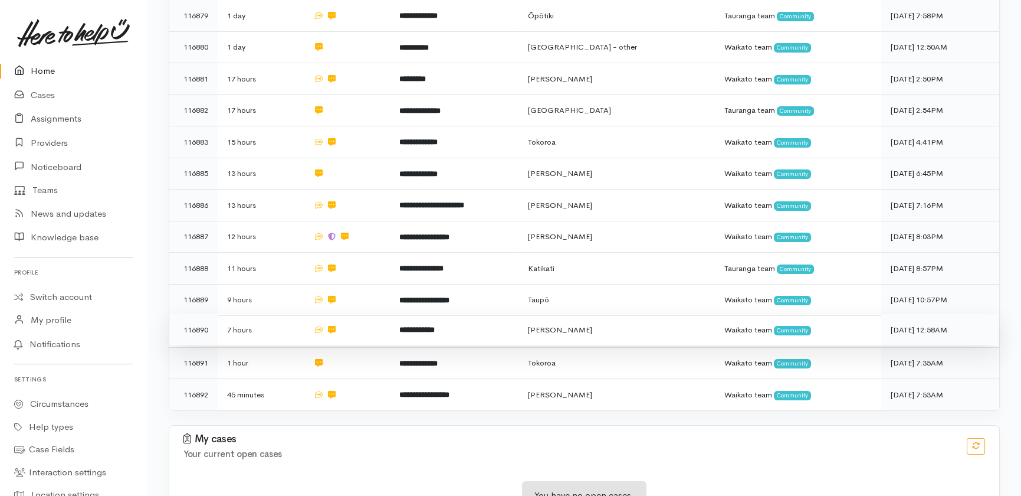
scroll to position [562, 0]
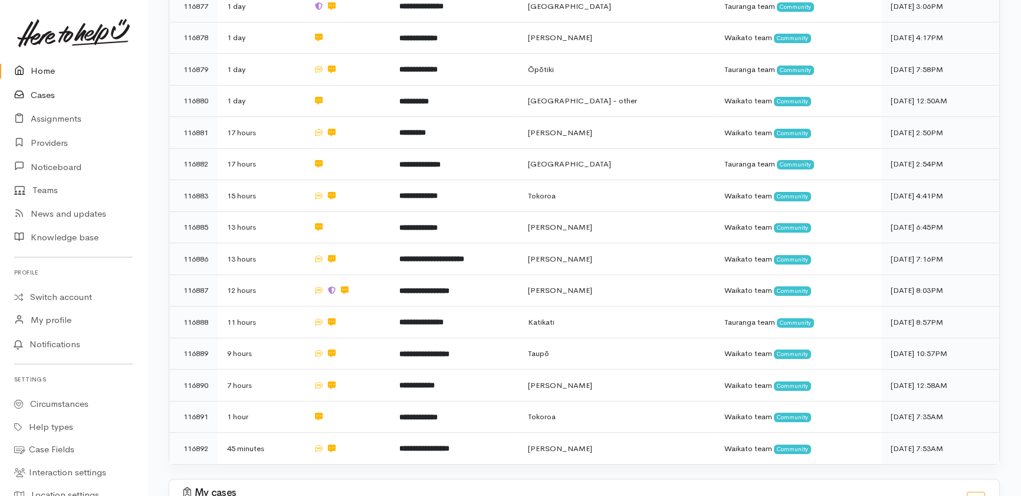
click at [38, 96] on link "Cases" at bounding box center [73, 95] width 147 height 24
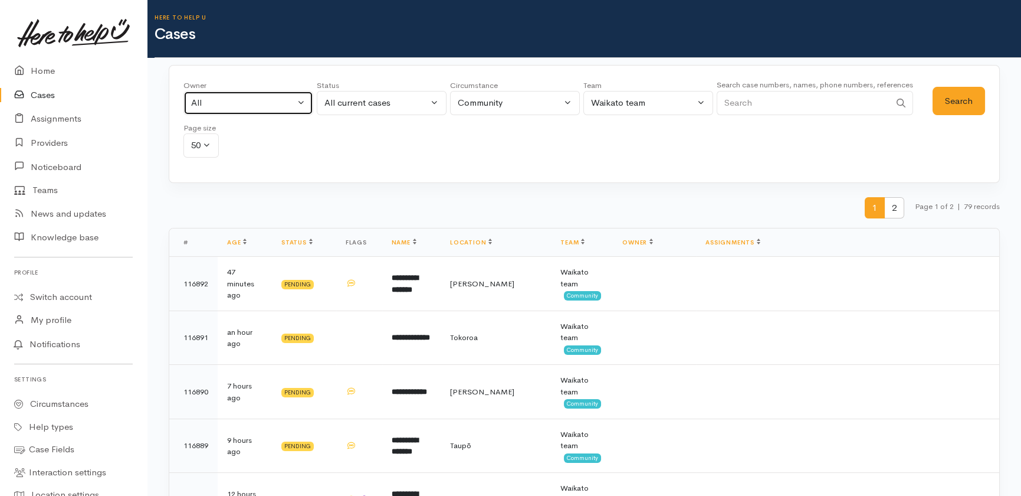
click at [232, 101] on div "All" at bounding box center [243, 103] width 104 height 14
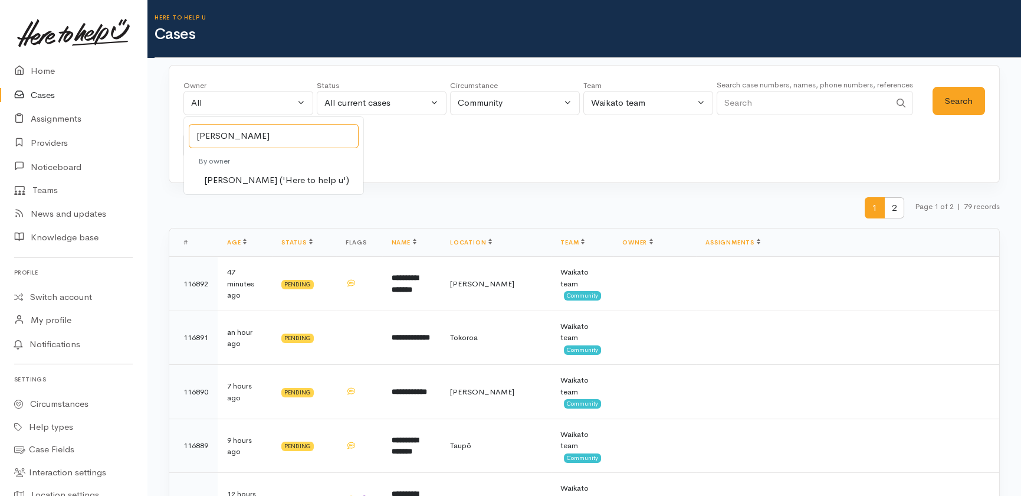
type input "jeffin"
click at [241, 180] on span "[PERSON_NAME] ('Here to help u')" at bounding box center [276, 180] width 145 height 14
select select "1037"
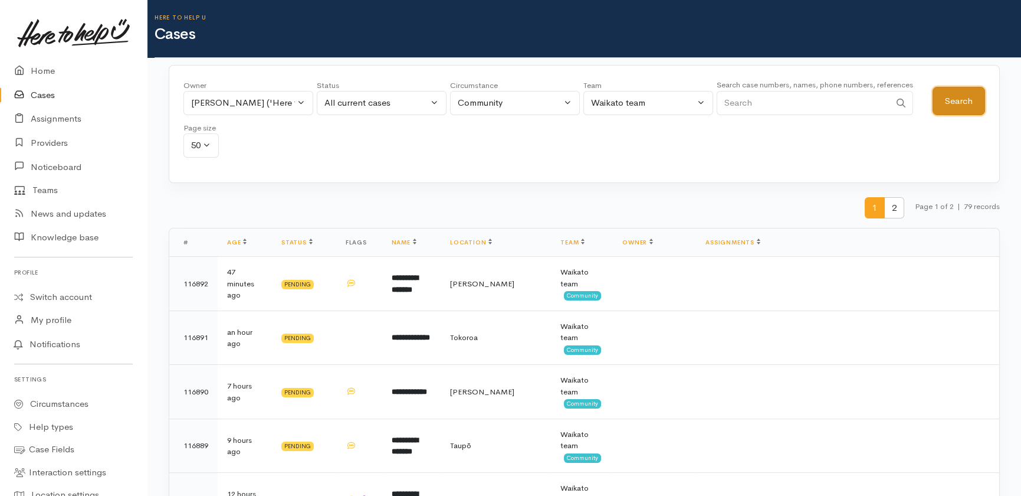
click at [954, 100] on button "Search" at bounding box center [959, 101] width 53 height 29
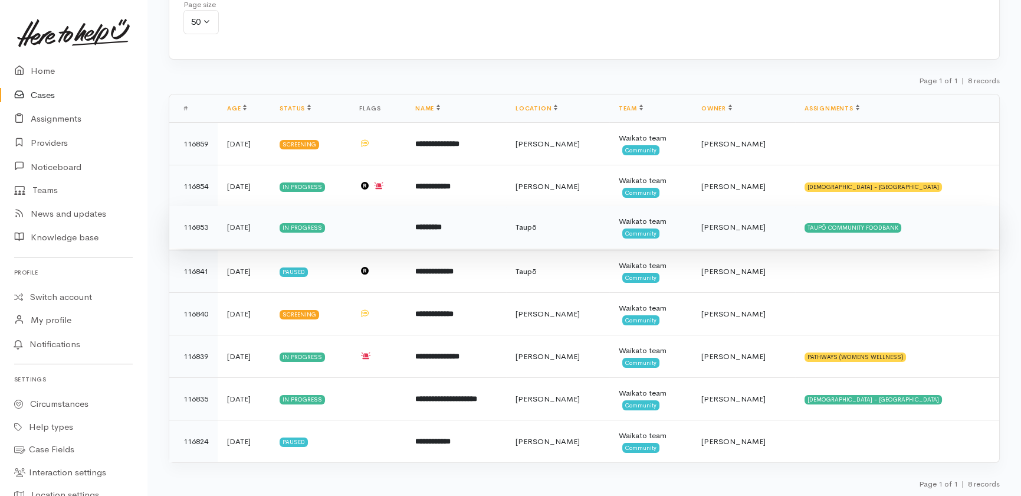
scroll to position [124, 0]
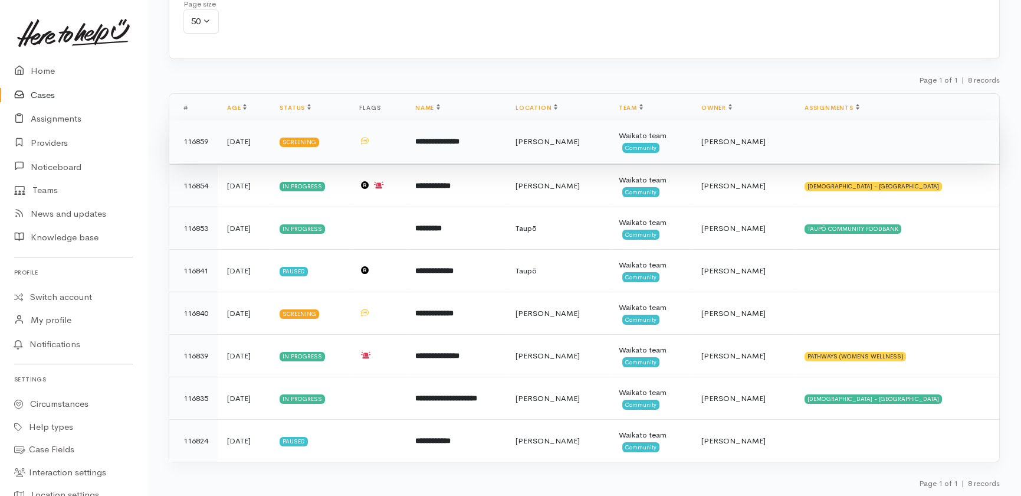
click at [198, 142] on td "116859" at bounding box center [193, 141] width 48 height 42
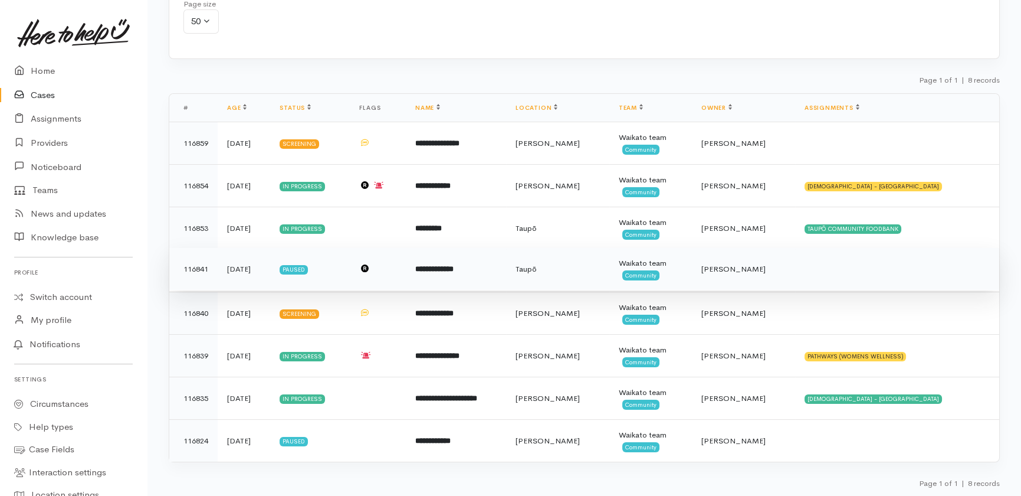
click at [199, 266] on td "116841" at bounding box center [193, 269] width 48 height 42
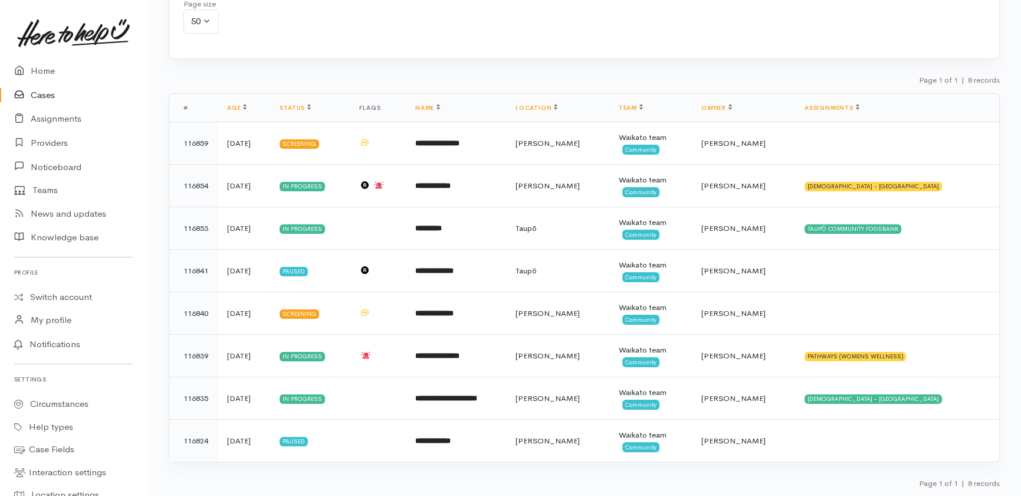
click at [42, 97] on link "Cases" at bounding box center [73, 95] width 147 height 24
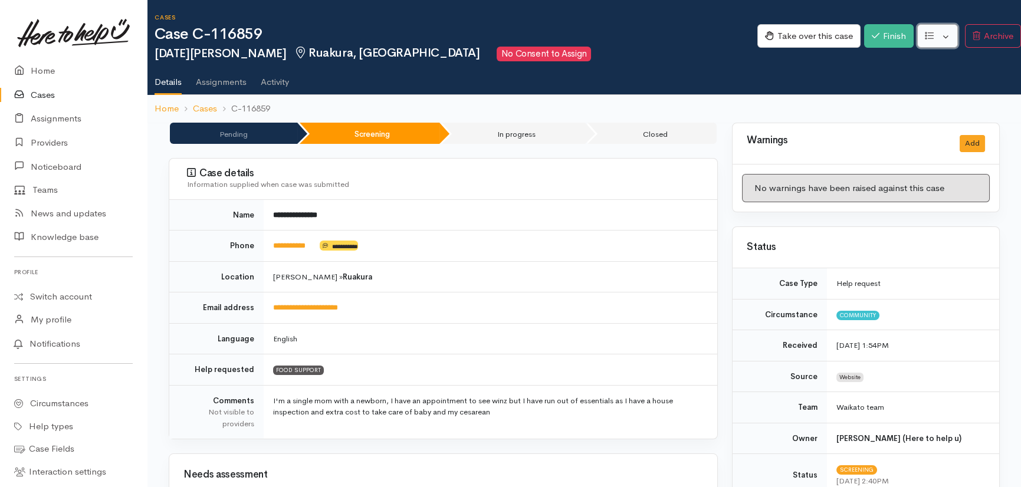
click at [949, 34] on button "button" at bounding box center [937, 36] width 41 height 24
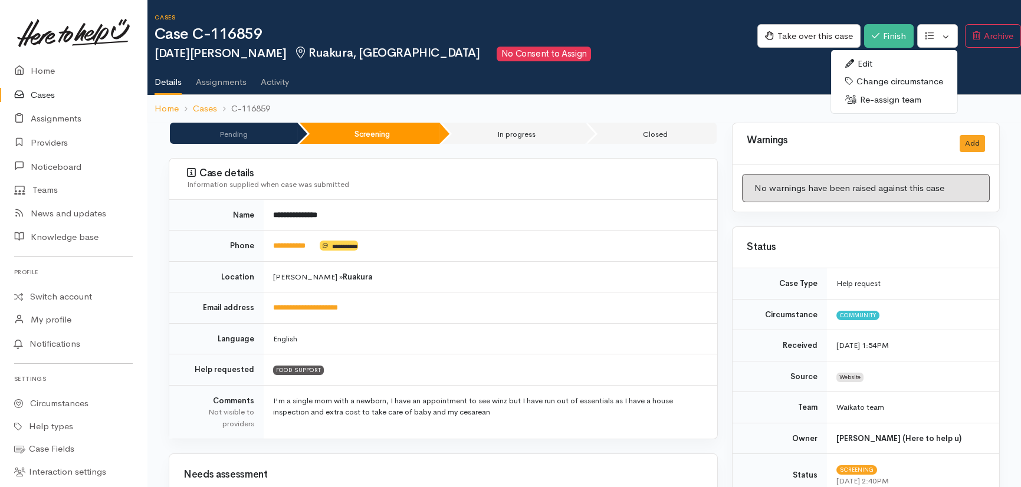
click at [889, 100] on link "Re-assign team" at bounding box center [894, 100] width 126 height 18
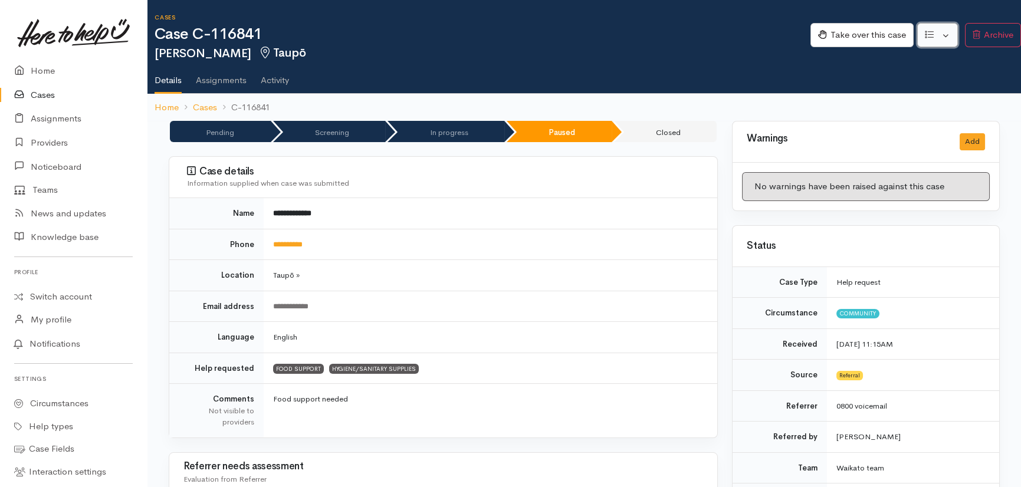
click at [946, 27] on button "button" at bounding box center [937, 35] width 41 height 24
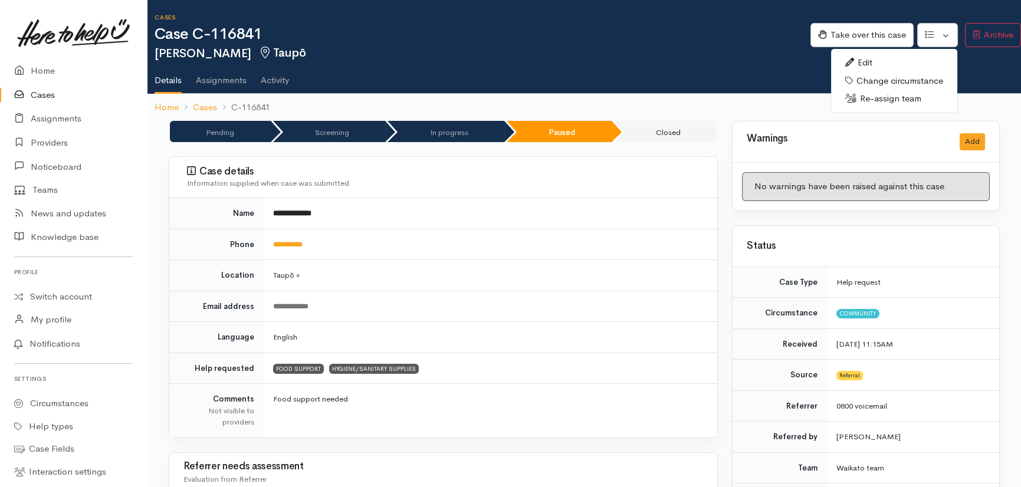
click at [887, 95] on link "Re-assign team" at bounding box center [894, 99] width 126 height 18
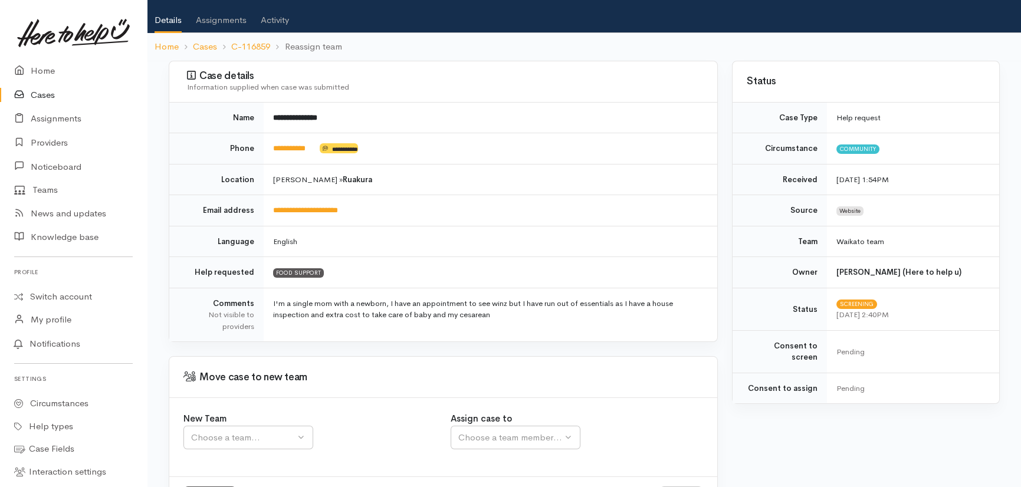
scroll to position [113, 0]
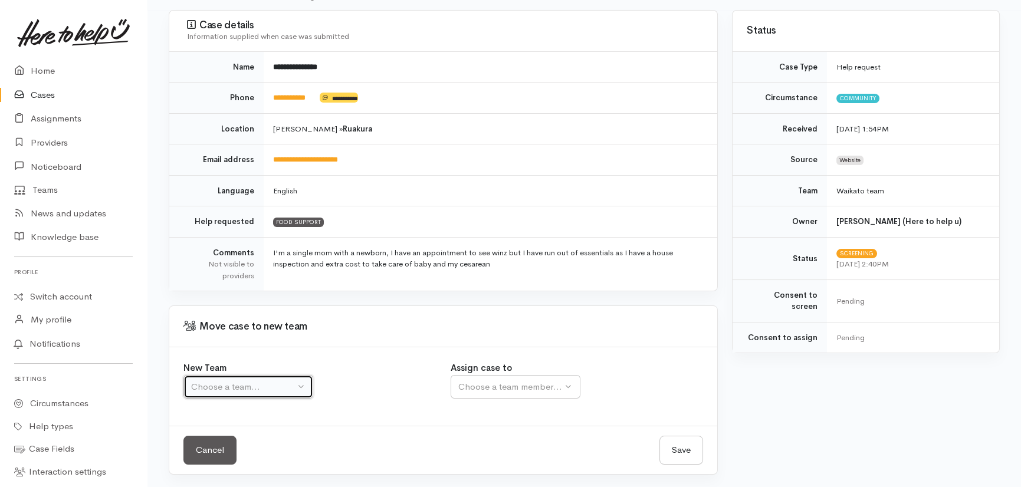
click at [265, 389] on div "Choose a team..." at bounding box center [243, 387] width 104 height 14
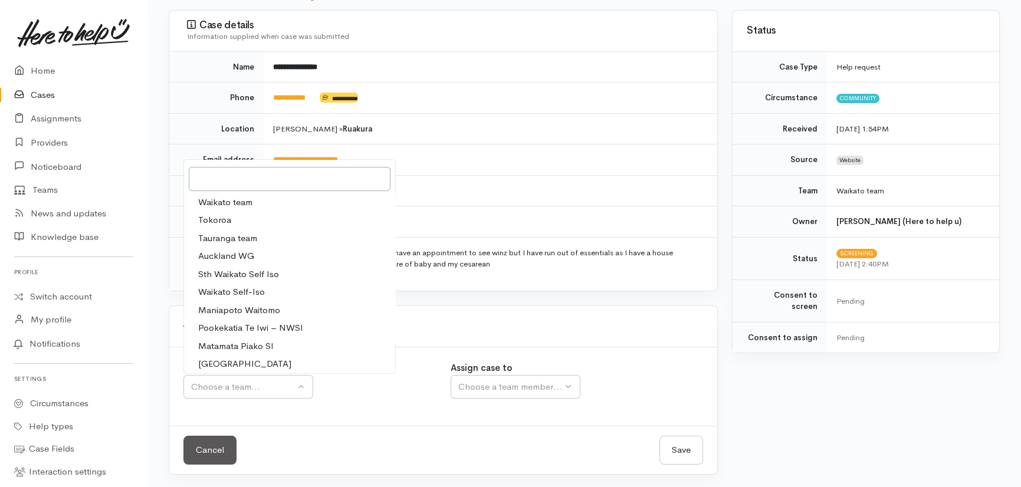
click at [230, 199] on span "Waikato team" at bounding box center [225, 203] width 54 height 14
select select "1"
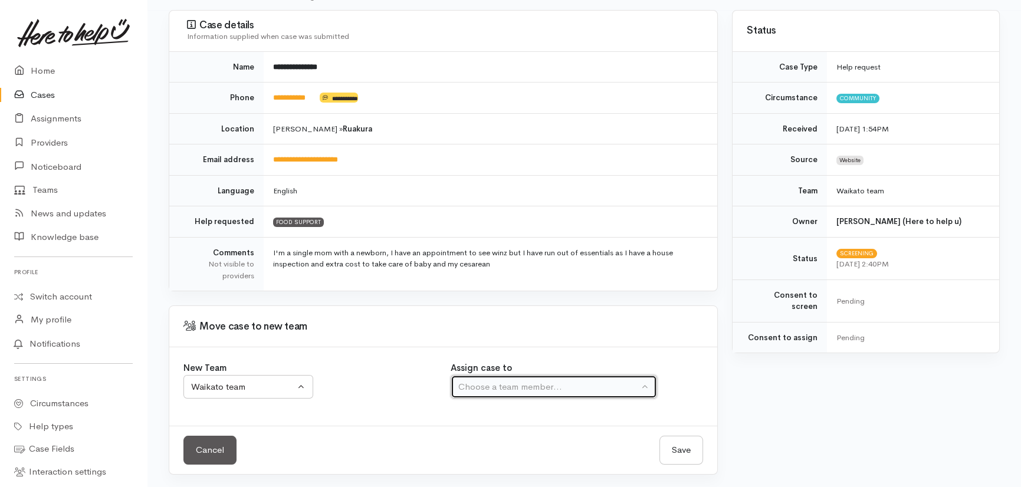
click at [570, 387] on div "Choose a team member..." at bounding box center [548, 387] width 181 height 14
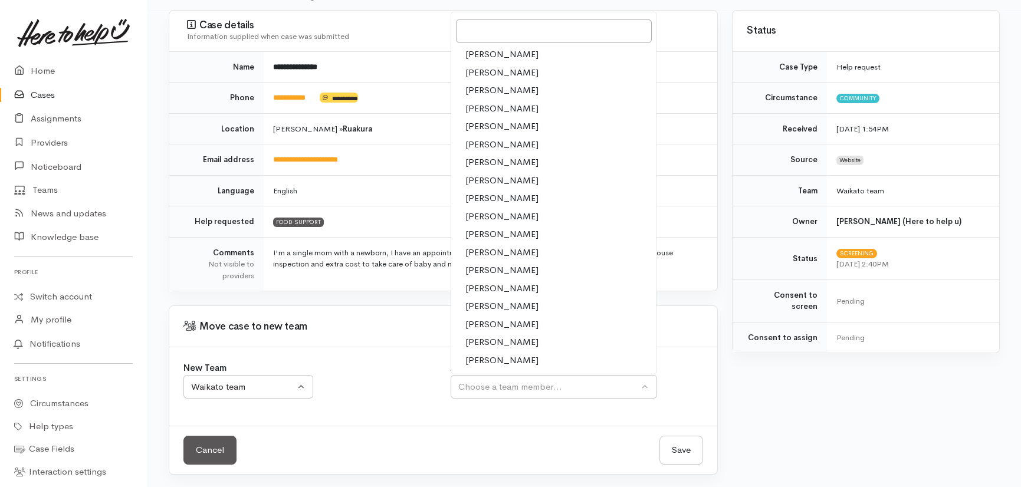
click at [478, 291] on span "[PERSON_NAME]" at bounding box center [501, 289] width 73 height 14
select select "2314"
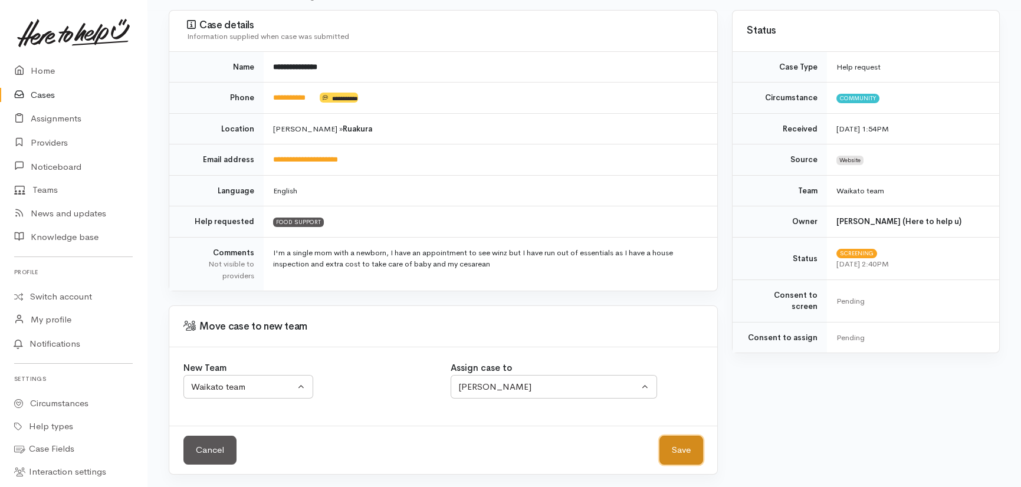
click at [680, 448] on button "Save" at bounding box center [682, 450] width 44 height 29
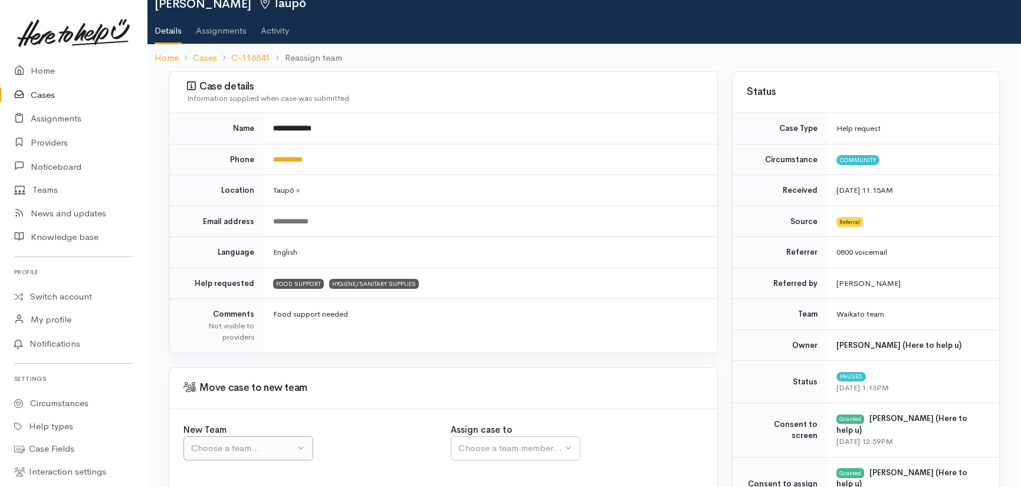
scroll to position [111, 0]
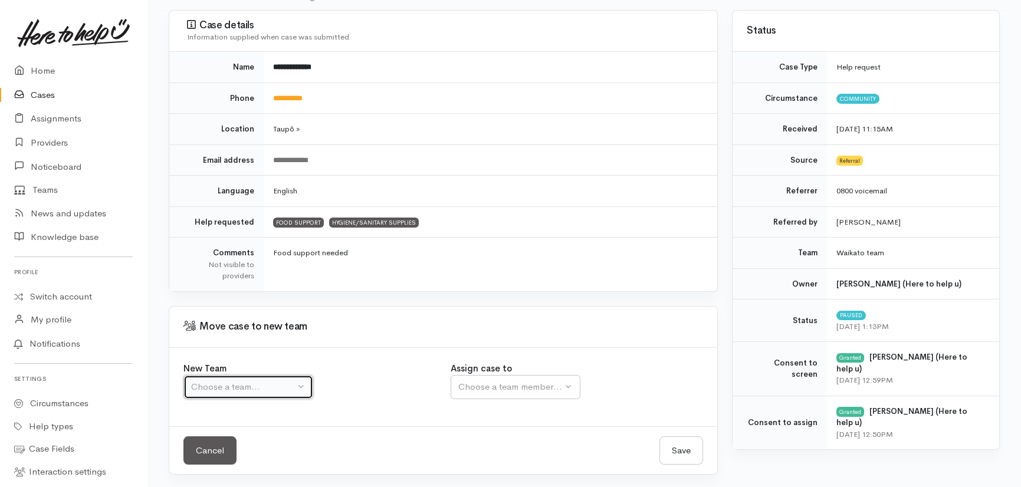
click at [241, 386] on div "Choose a team..." at bounding box center [243, 387] width 104 height 14
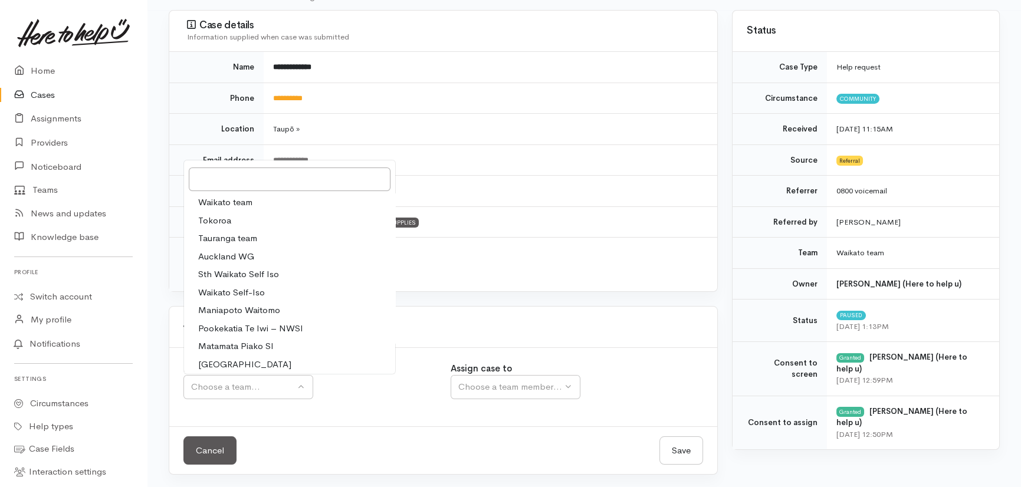
click at [229, 199] on span "Waikato team" at bounding box center [225, 203] width 54 height 14
select select "1"
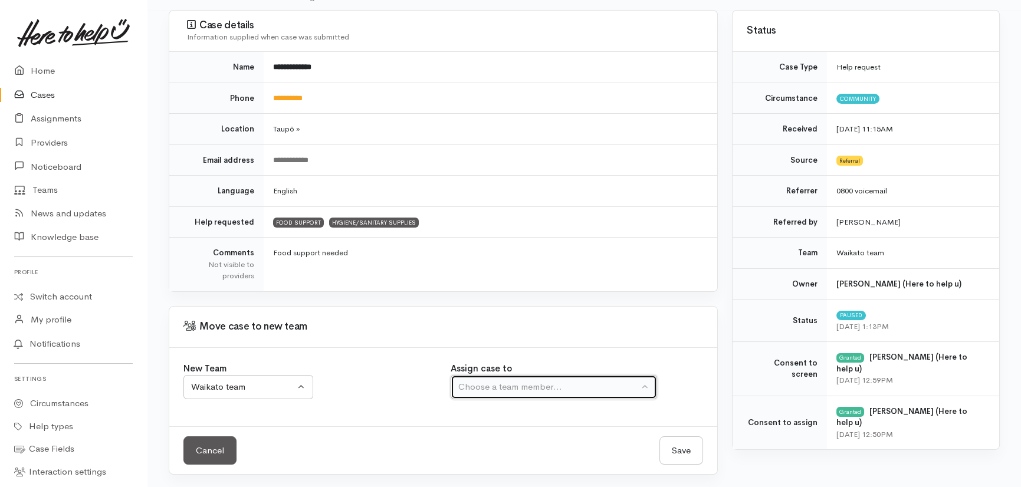
click at [539, 385] on div "Choose a team member..." at bounding box center [548, 387] width 181 height 14
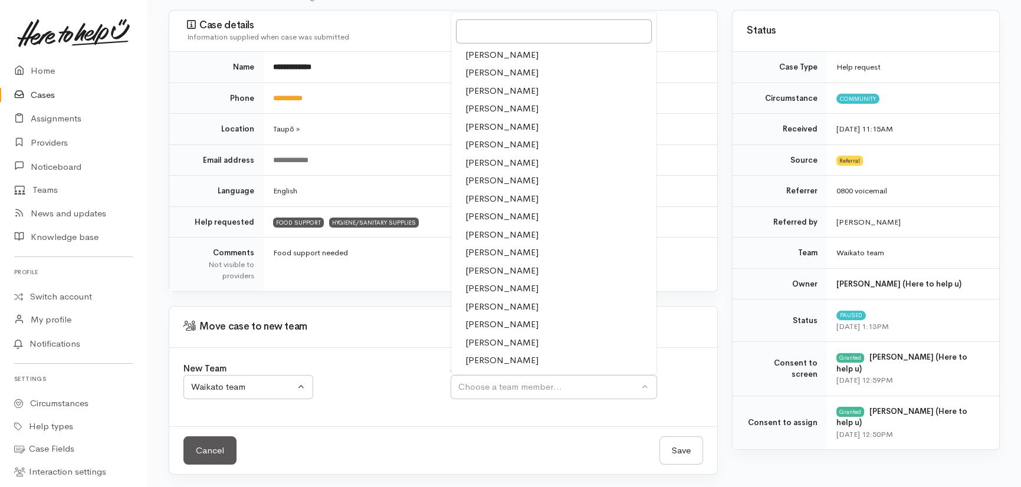
click at [490, 289] on span "[PERSON_NAME]" at bounding box center [501, 289] width 73 height 14
select select "2314"
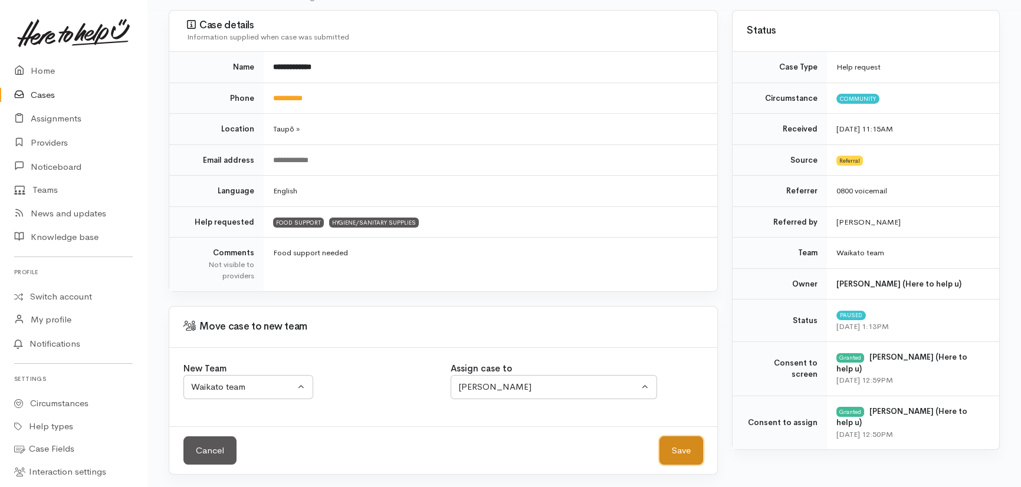
click at [683, 451] on button "Save" at bounding box center [682, 451] width 44 height 29
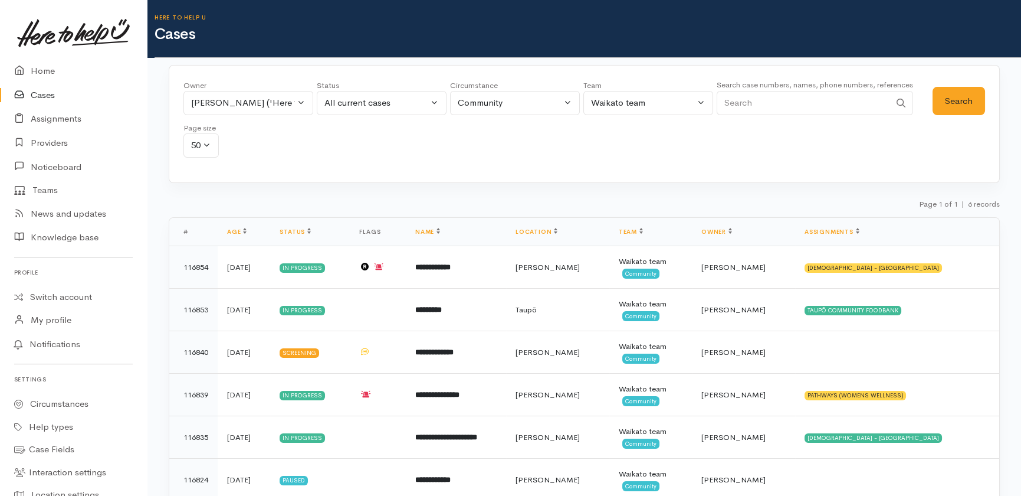
click at [521, 161] on div "Owner All My cases 2Alice1 Faye Davies ('Here to help u') Aandrea Murray ('Here…" at bounding box center [557, 122] width 749 height 85
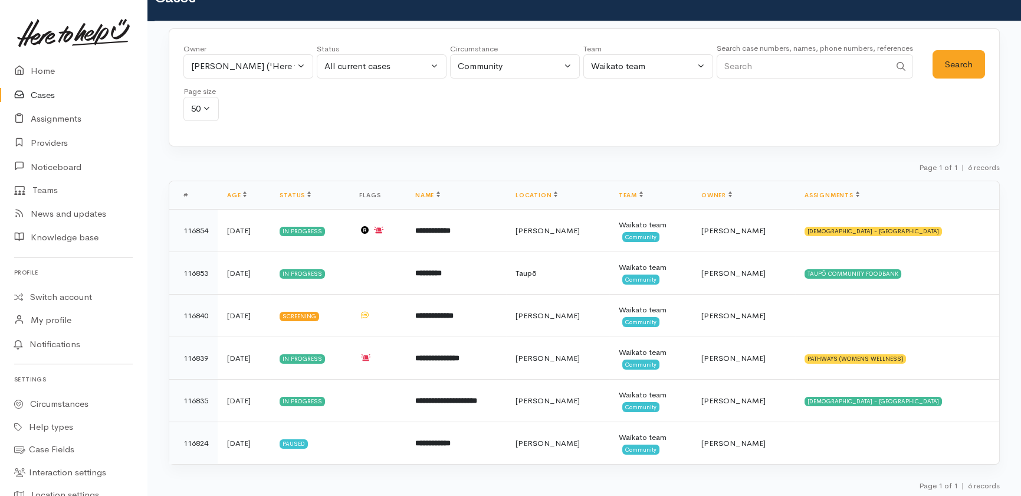
scroll to position [38, 0]
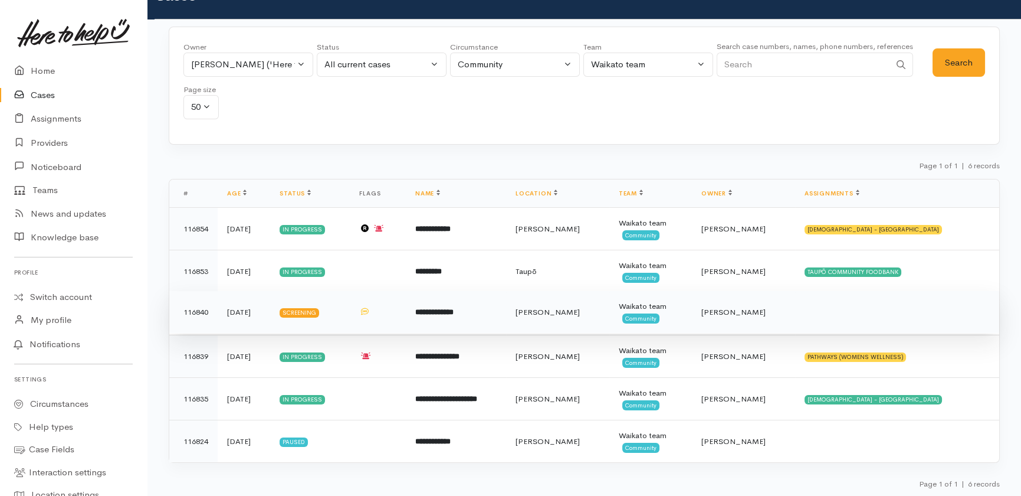
click at [195, 311] on td "116840" at bounding box center [193, 312] width 48 height 42
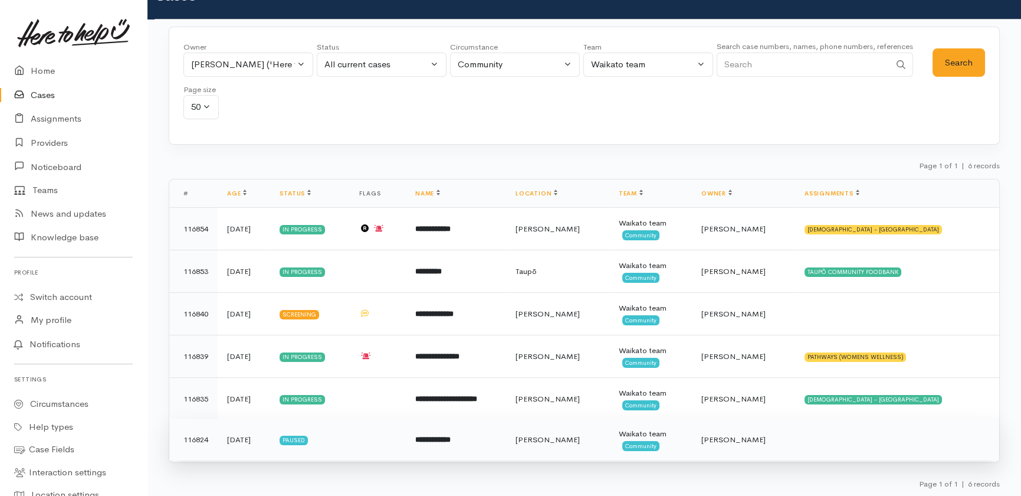
click at [197, 442] on td "116824" at bounding box center [193, 439] width 48 height 42
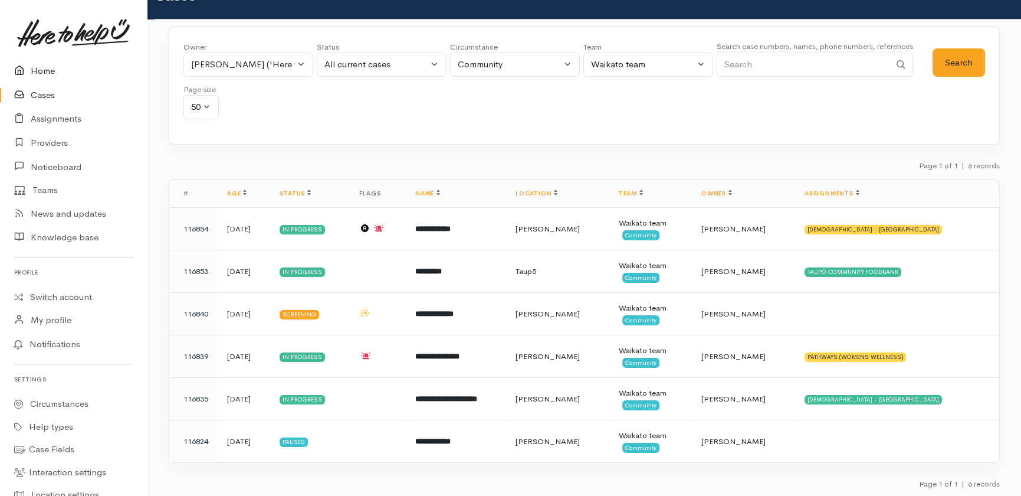
click at [39, 65] on link "Home" at bounding box center [73, 71] width 147 height 24
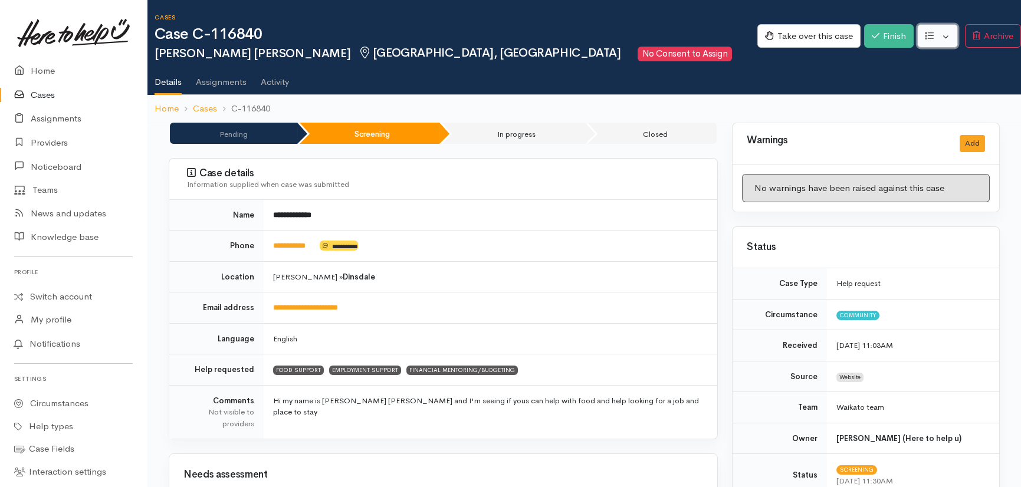
click at [947, 32] on button "button" at bounding box center [937, 36] width 41 height 24
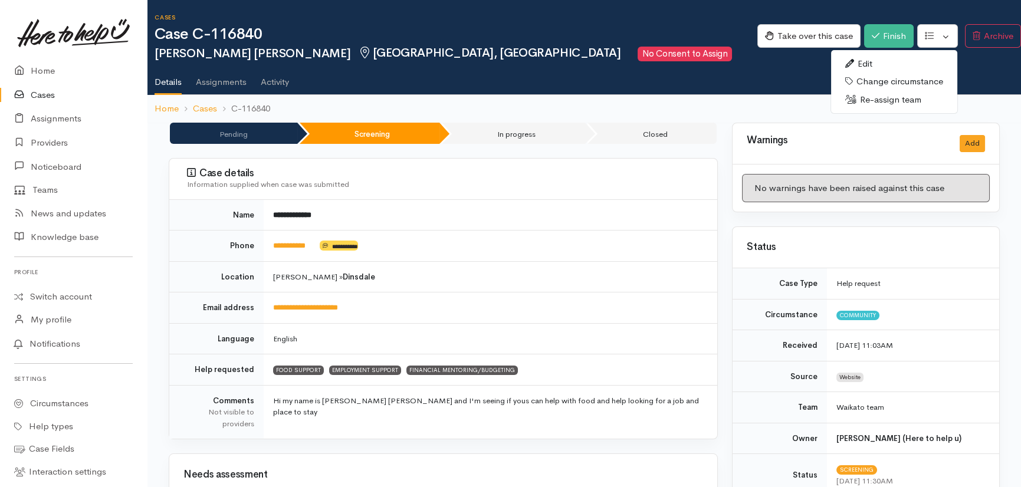
click at [900, 98] on link "Re-assign team" at bounding box center [894, 100] width 126 height 18
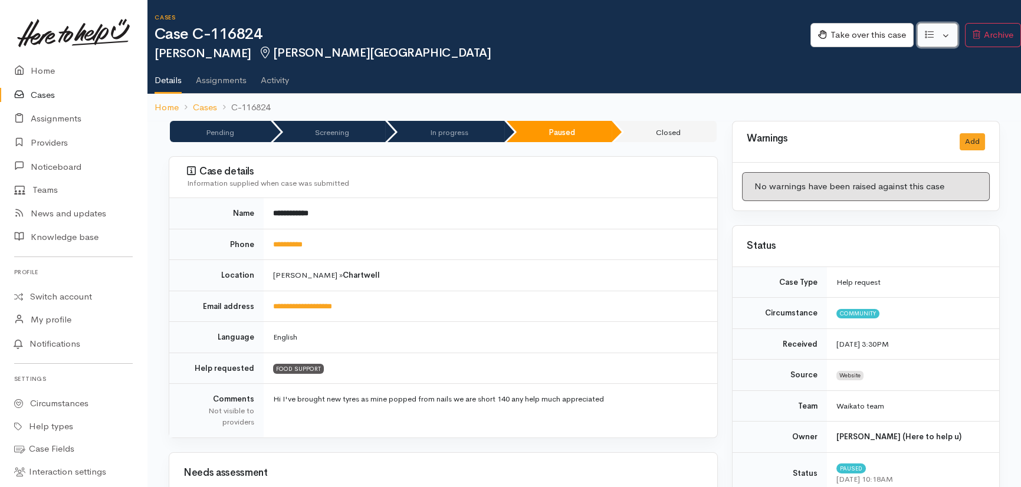
click at [950, 34] on button "button" at bounding box center [937, 35] width 41 height 24
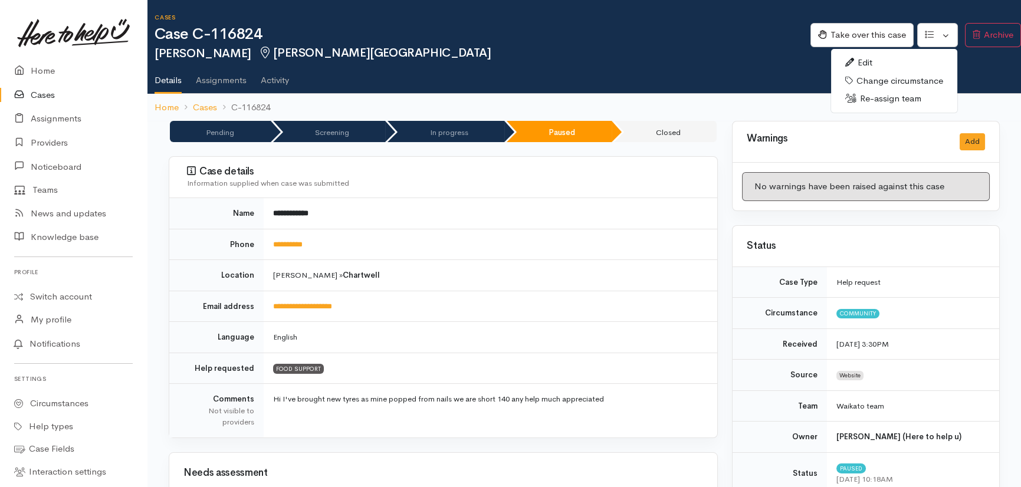
click at [885, 98] on link "Re-assign team" at bounding box center [894, 99] width 126 height 18
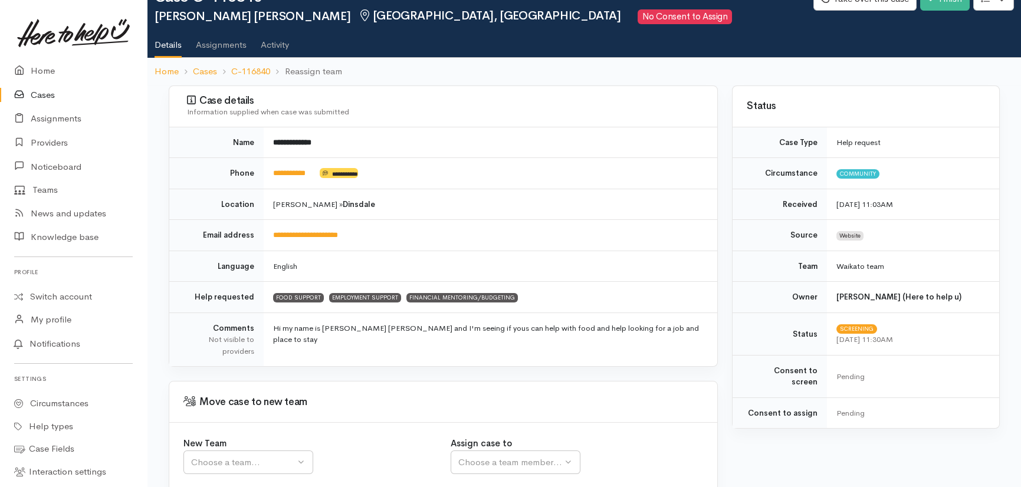
scroll to position [113, 0]
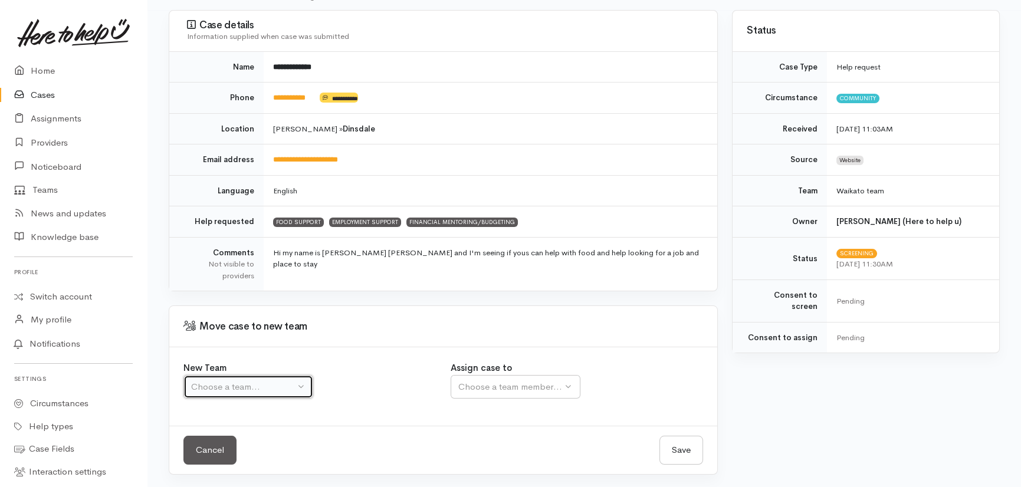
click at [247, 385] on div "Choose a team..." at bounding box center [243, 387] width 104 height 14
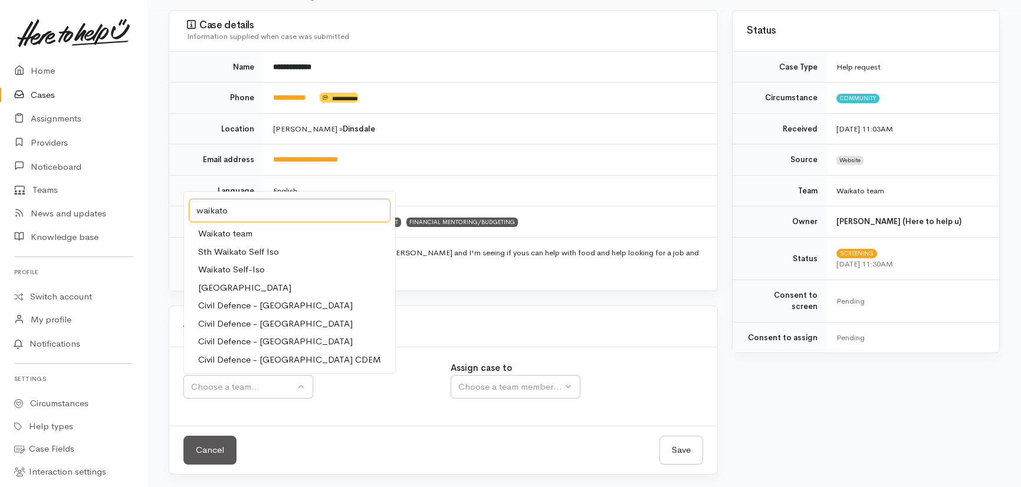
type input "waikato"
click at [228, 231] on span "Waikato team" at bounding box center [225, 234] width 54 height 14
select select "1"
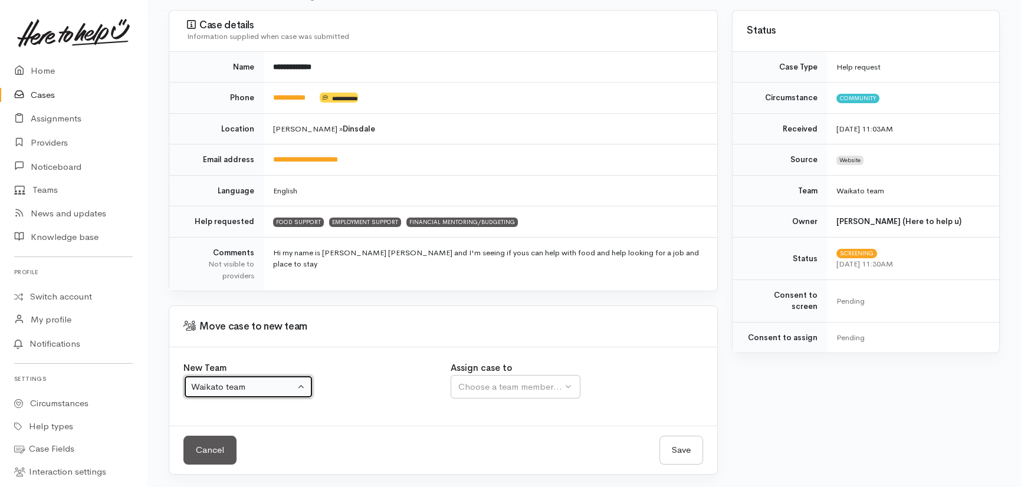
select select
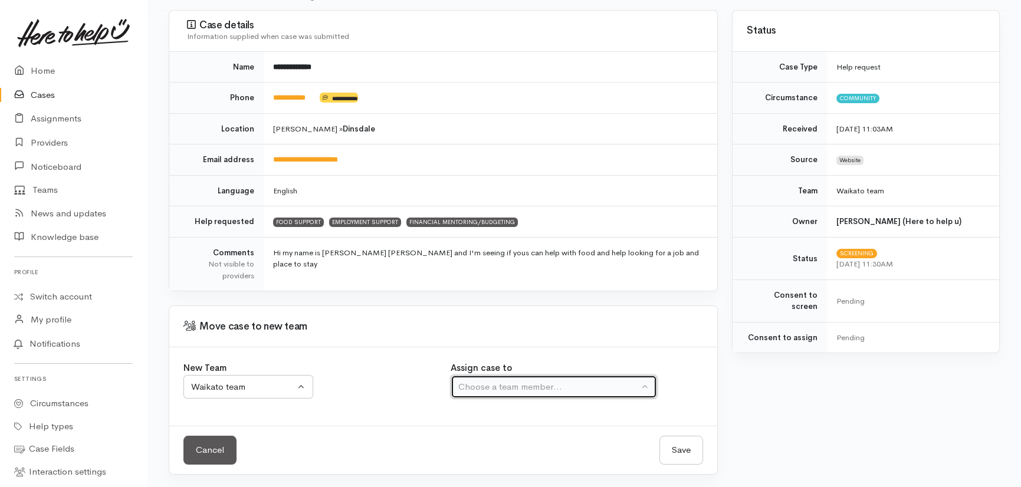
click at [542, 384] on div "Choose a team member..." at bounding box center [548, 387] width 181 height 14
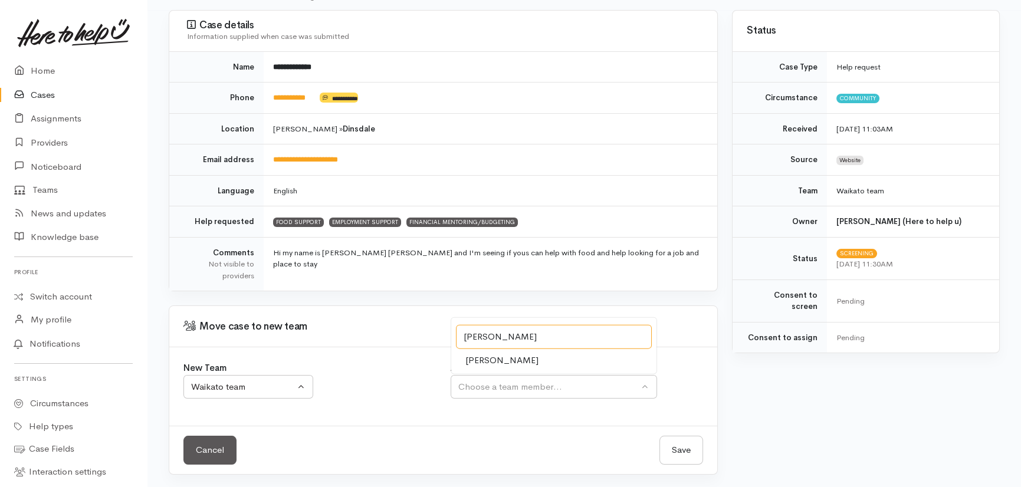
type input "[PERSON_NAME]"
click at [493, 354] on span "[PERSON_NAME]" at bounding box center [501, 360] width 73 height 14
select select "1759"
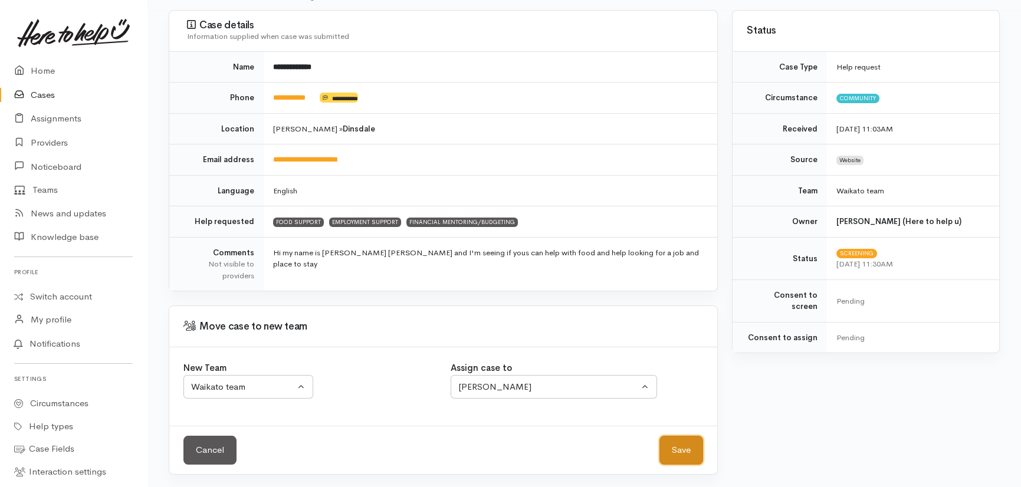
click at [682, 447] on button "Save" at bounding box center [682, 450] width 44 height 29
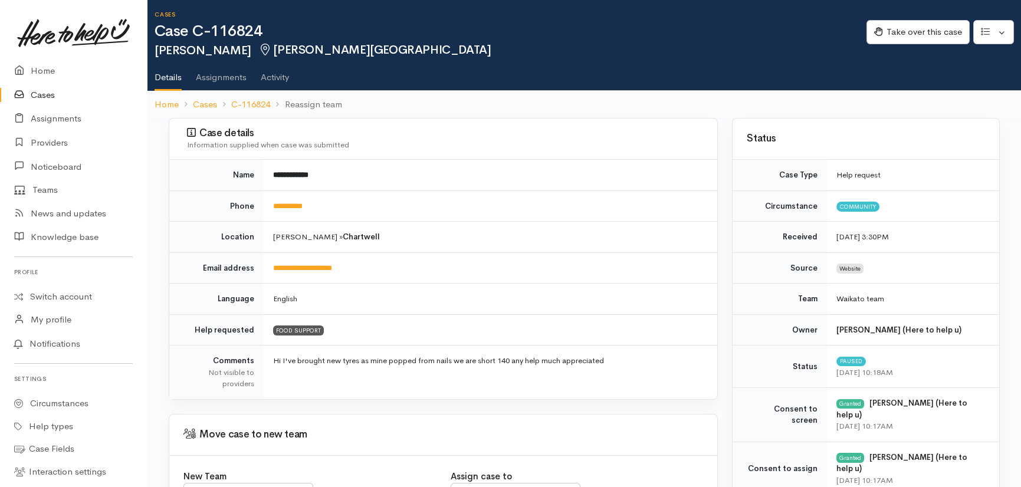
scroll to position [111, 0]
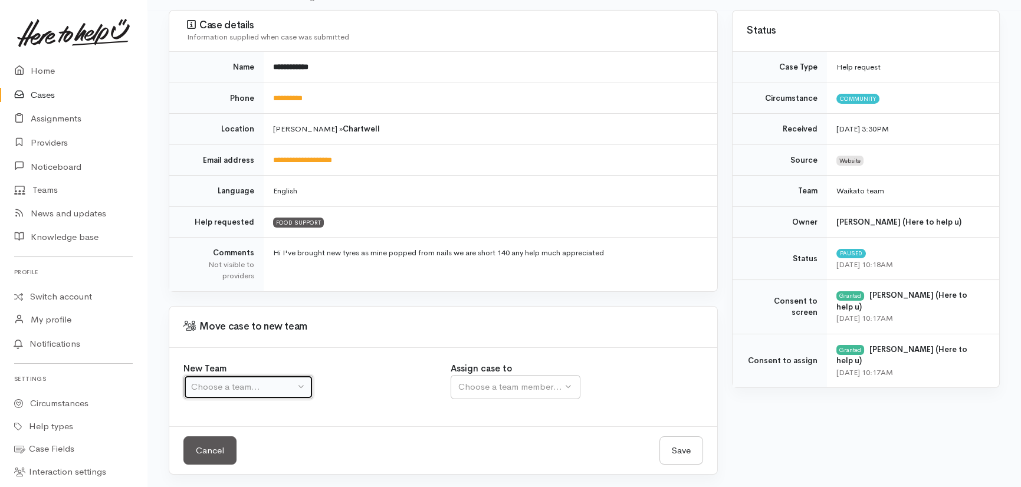
click at [248, 389] on div "Choose a team..." at bounding box center [243, 387] width 104 height 14
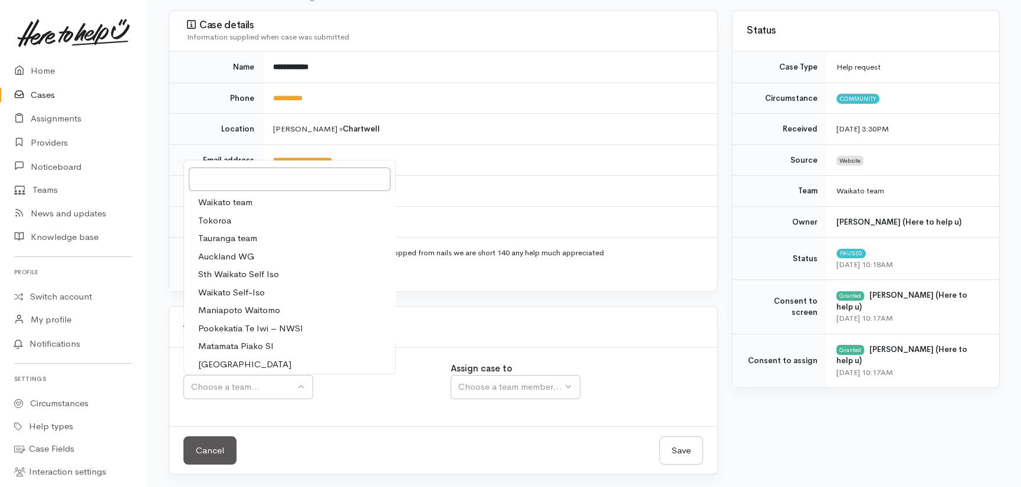
click at [234, 201] on span "Waikato team" at bounding box center [225, 203] width 54 height 14
select select "1"
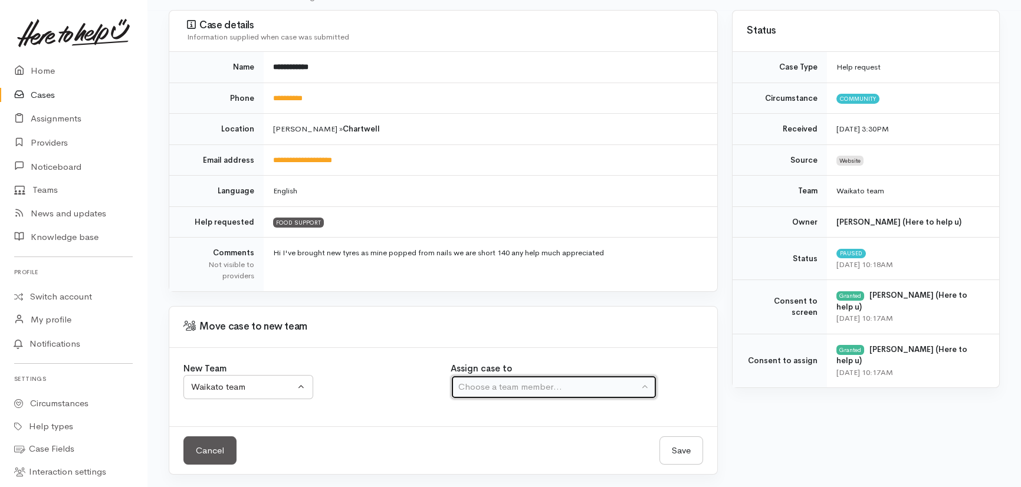
click at [582, 384] on div "Choose a team member..." at bounding box center [548, 387] width 181 height 14
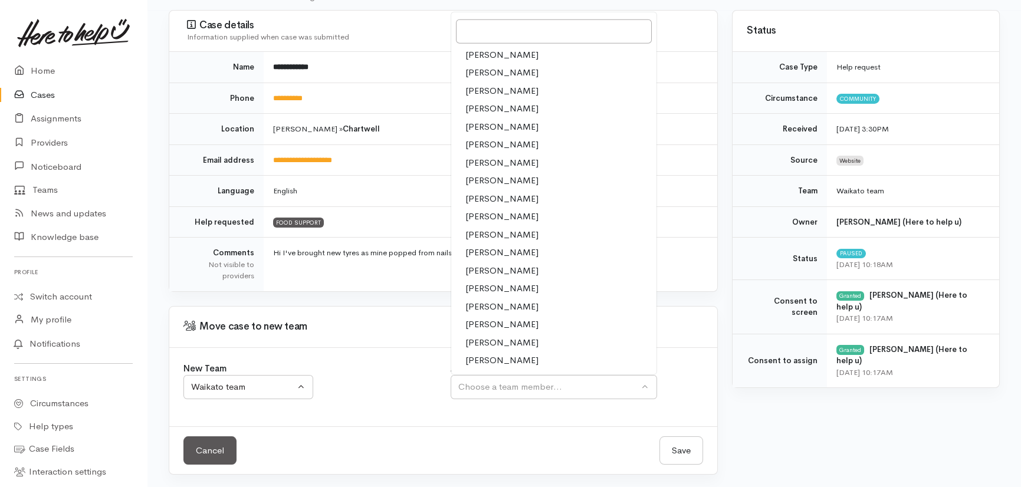
click at [473, 232] on span "Kyleigh Pike" at bounding box center [501, 235] width 73 height 14
select select "1759"
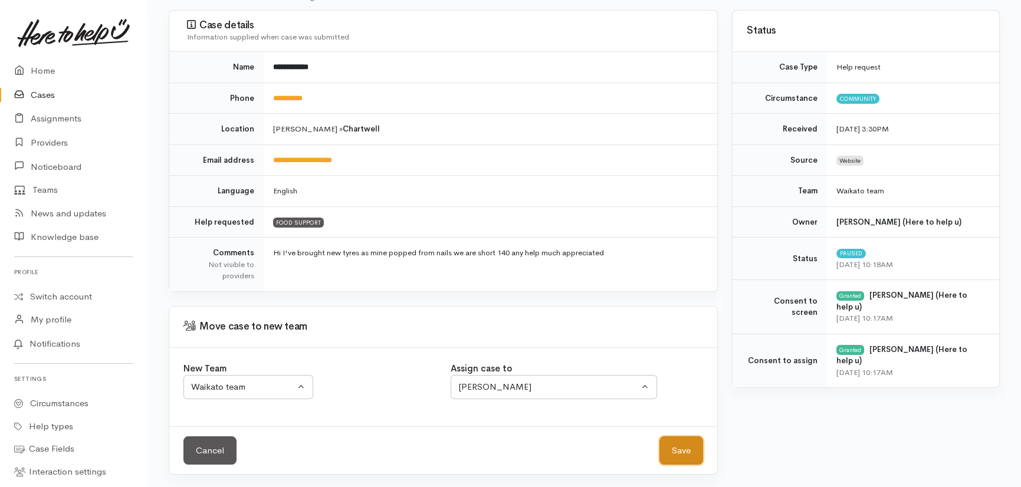
click at [671, 449] on button "Save" at bounding box center [682, 451] width 44 height 29
